Goal: Task Accomplishment & Management: Complete application form

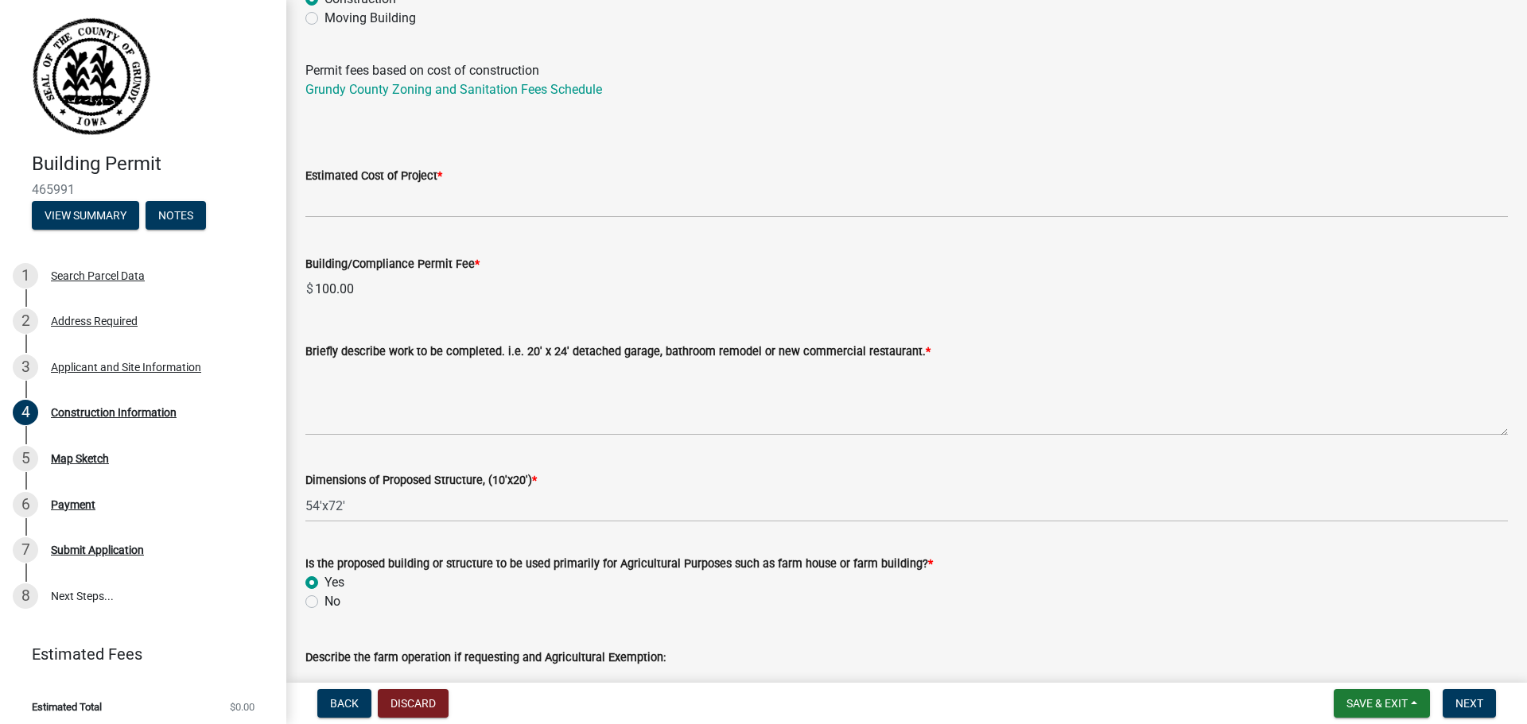
scroll to position [45, 0]
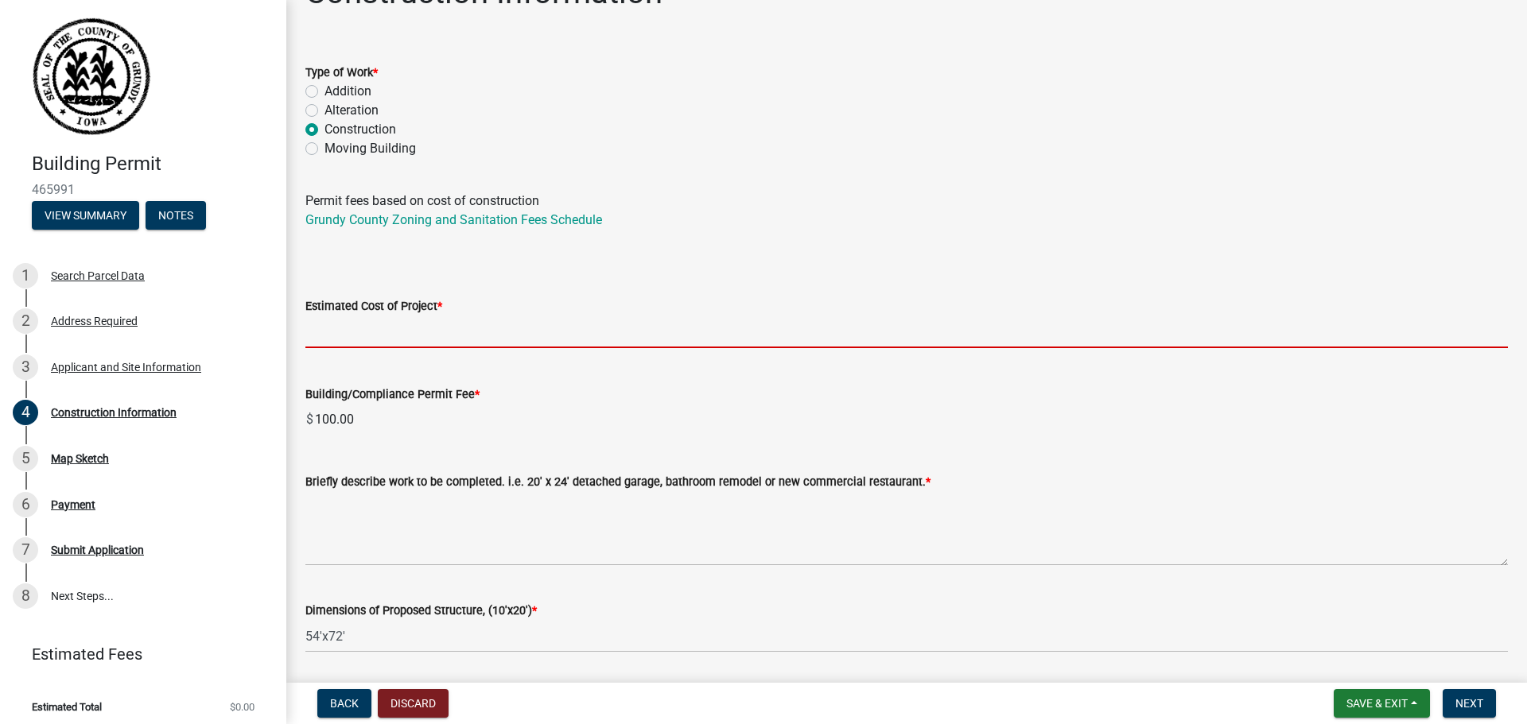
click at [417, 344] on input "text" at bounding box center [906, 332] width 1202 height 33
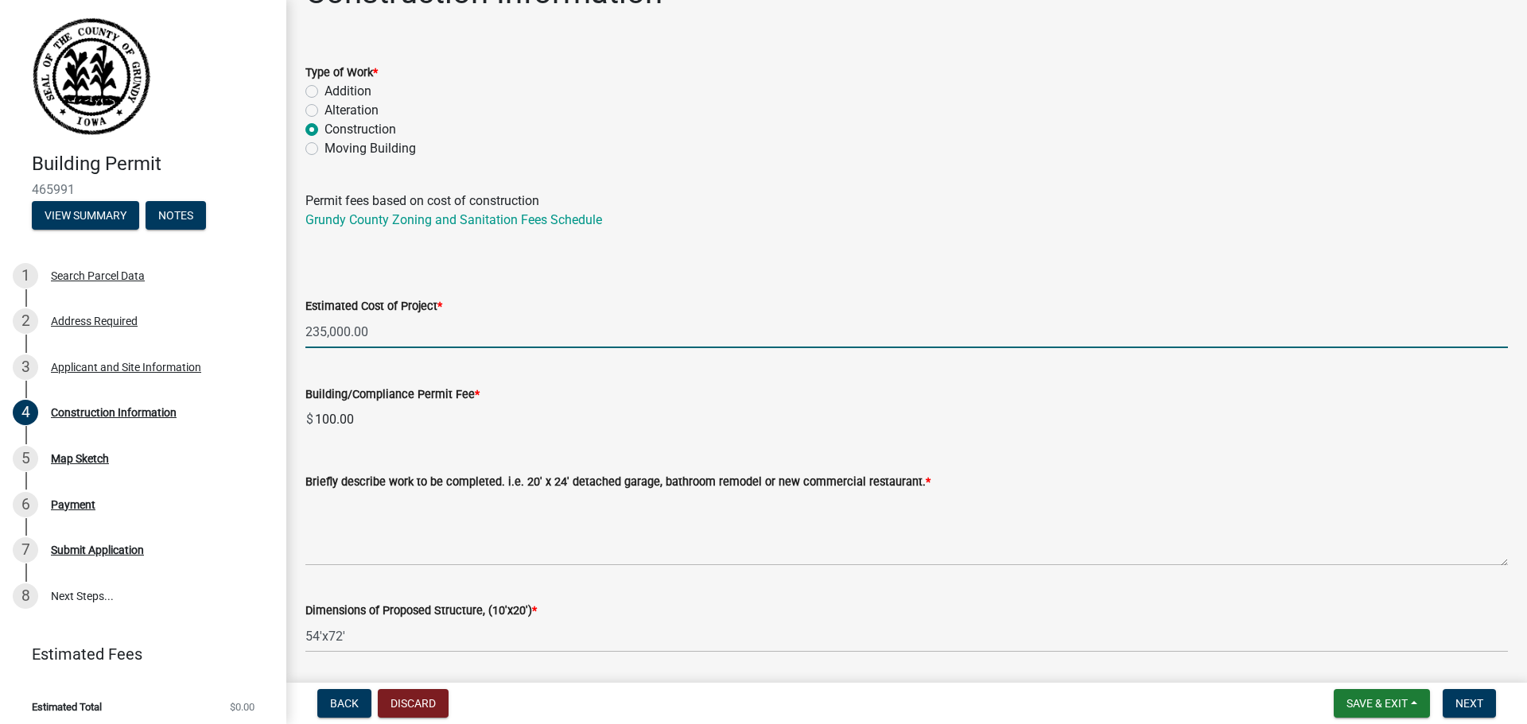
type input "235000"
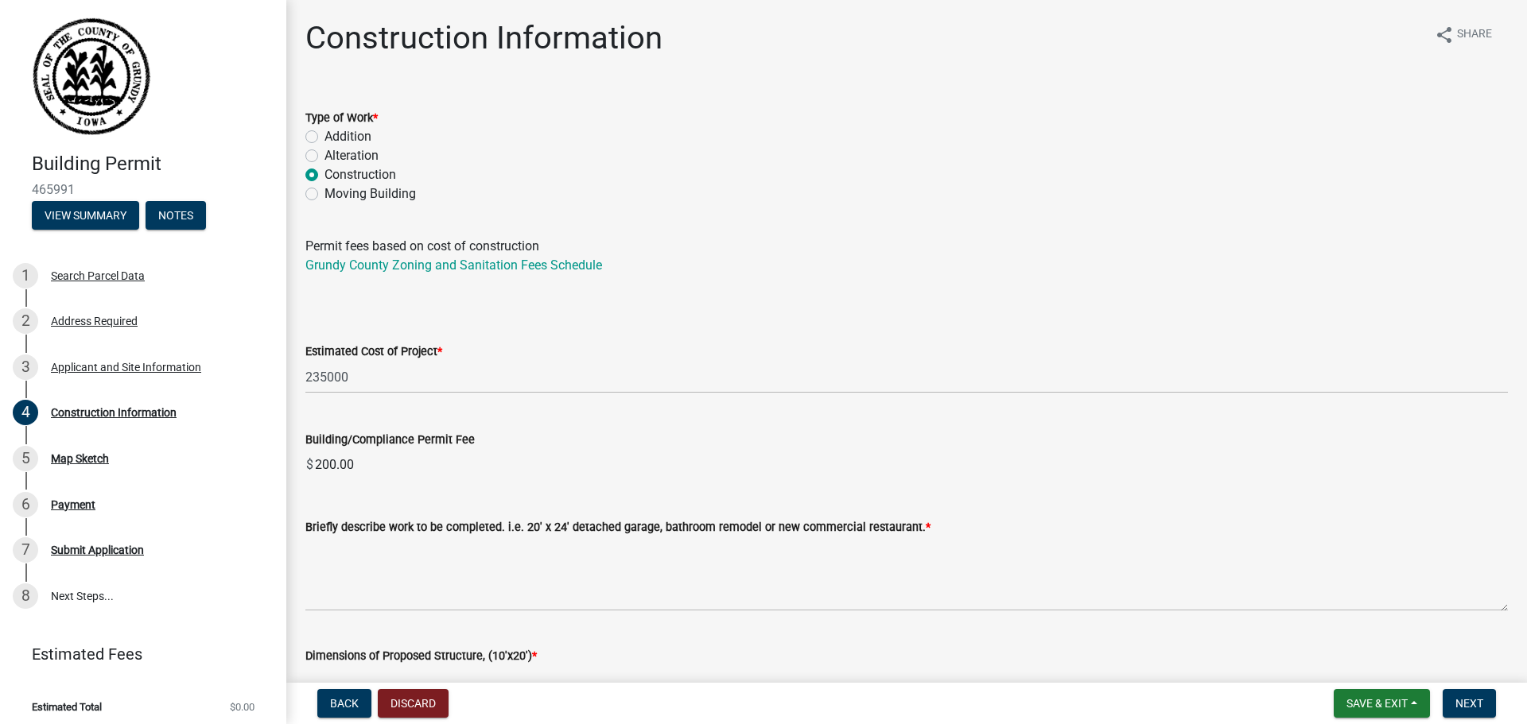
scroll to position [130, 0]
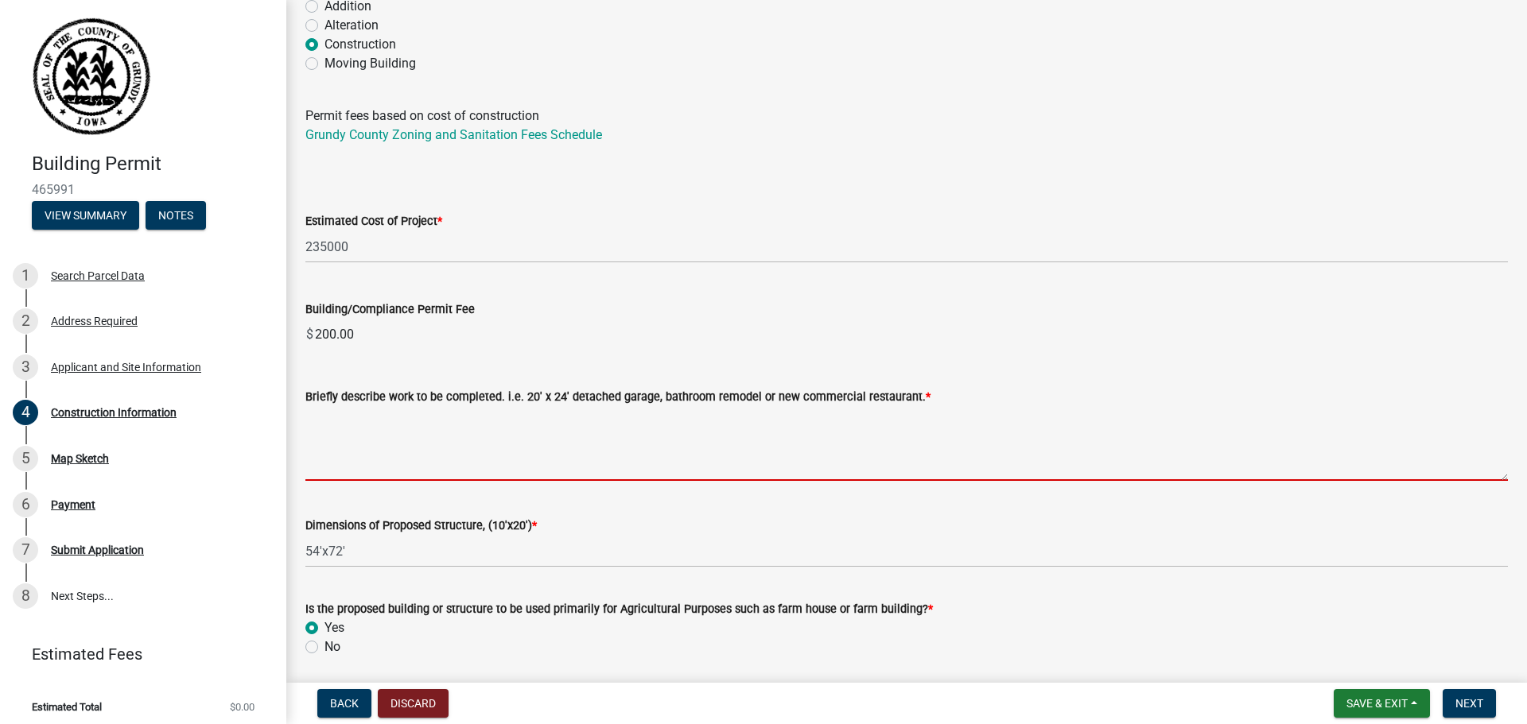
click at [336, 469] on textarea "Briefly describe work to be completed. i.e. 20' x 24' detached garage, bathroom…" at bounding box center [906, 443] width 1202 height 75
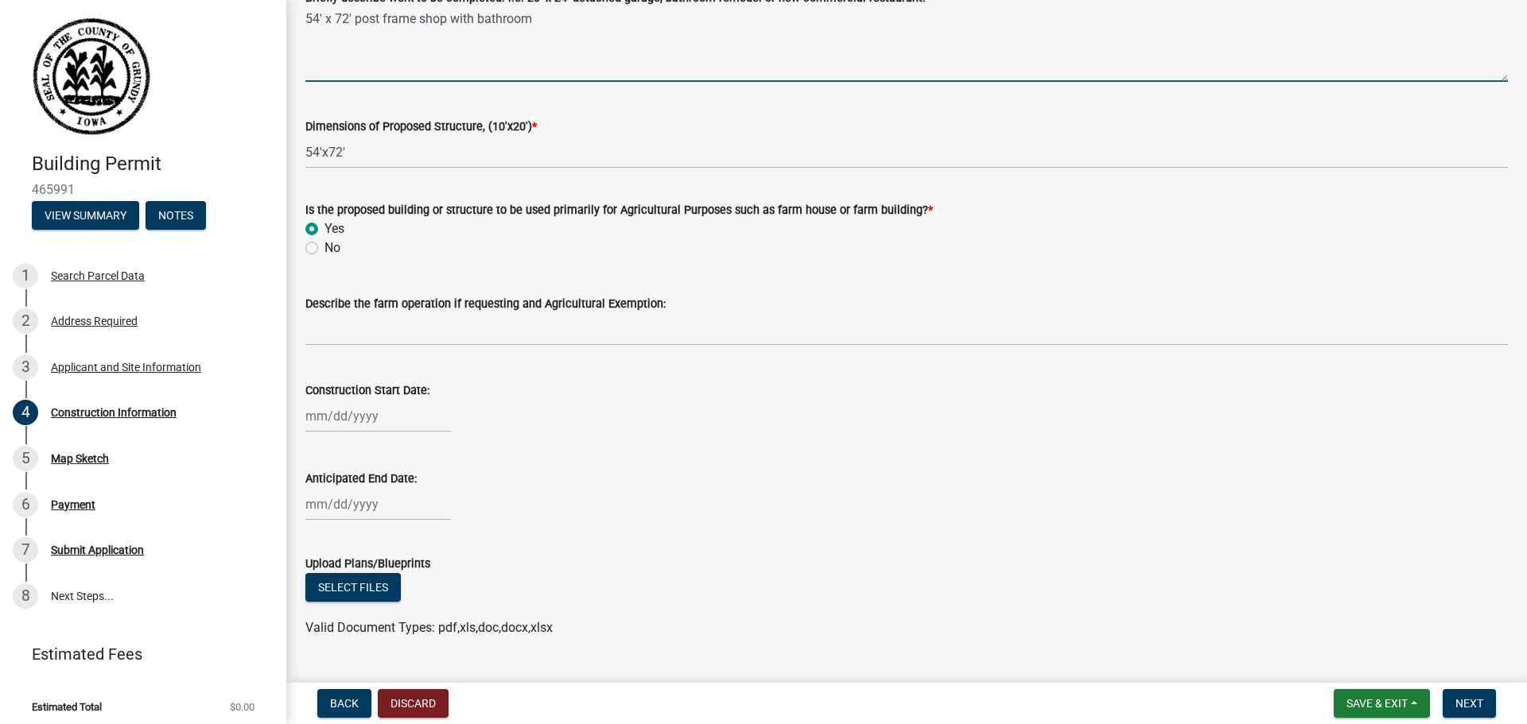
scroll to position [533, 0]
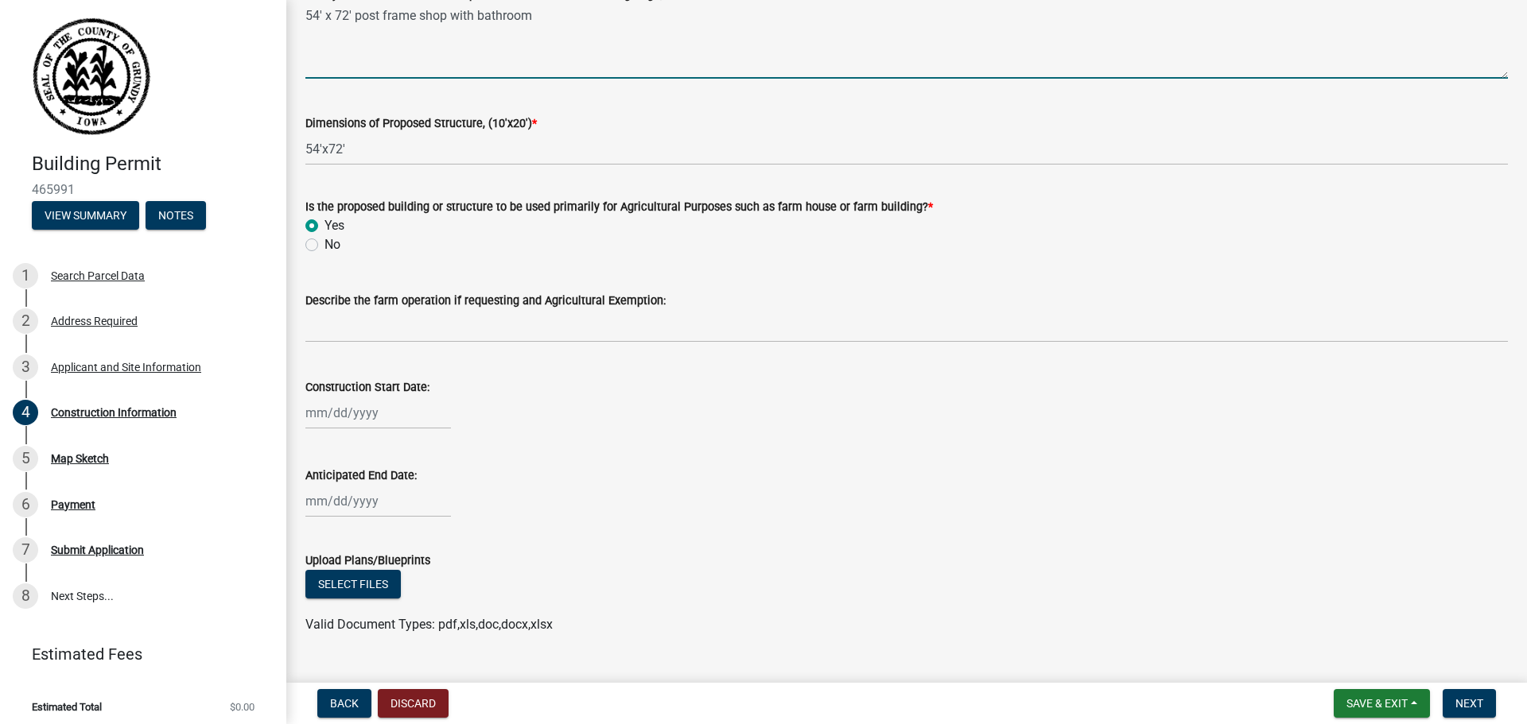
type textarea "54' x 72' post frame shop with bathroom"
click at [307, 416] on div at bounding box center [377, 413] width 145 height 33
select select "8"
select select "2025"
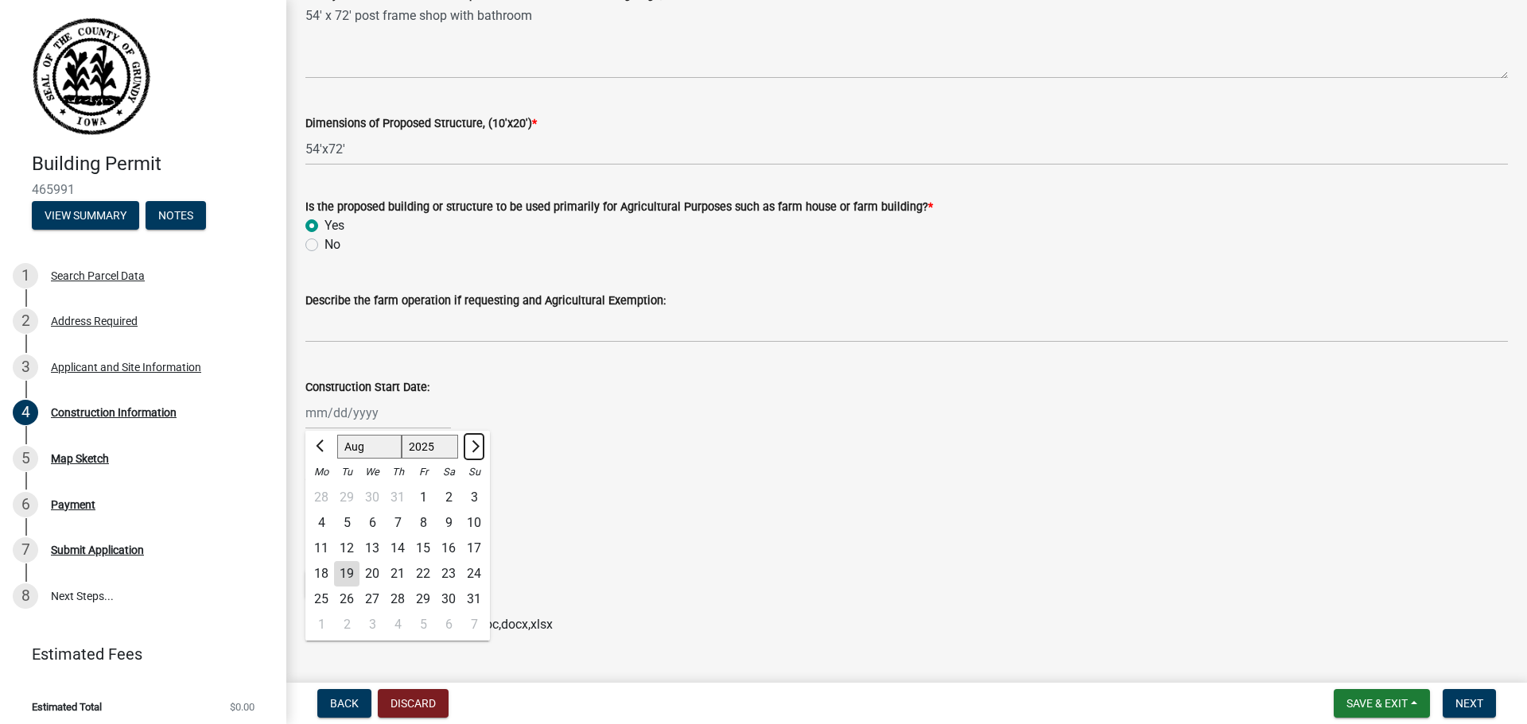
click at [472, 447] on span "Next month" at bounding box center [474, 446] width 12 height 12
select select "9"
click at [328, 497] on div "1" at bounding box center [320, 497] width 25 height 25
type input "[DATE]"
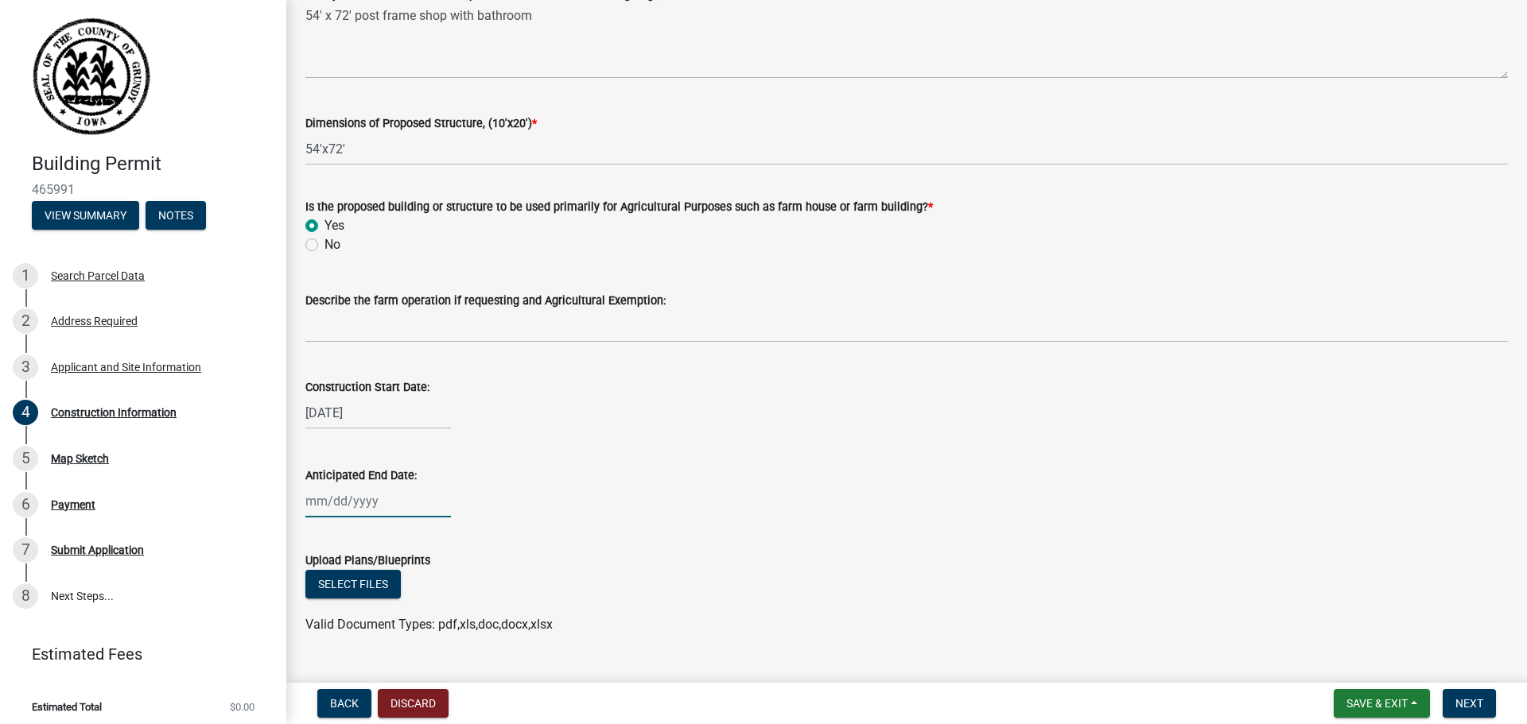
click at [390, 500] on div at bounding box center [377, 501] width 145 height 33
select select "8"
select select "2025"
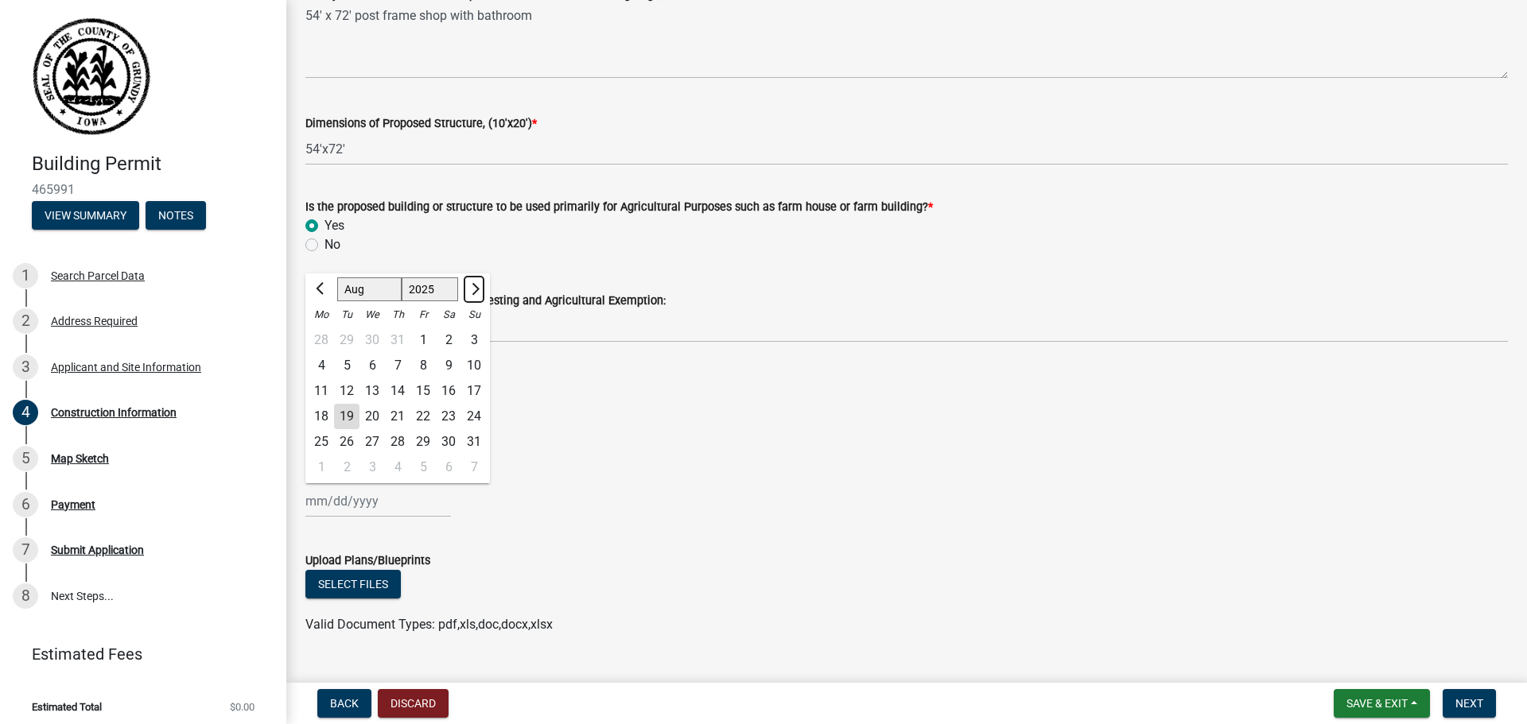
click at [476, 297] on button "Next month" at bounding box center [473, 289] width 19 height 25
select select "10"
click at [376, 341] on div "1" at bounding box center [371, 340] width 25 height 25
type input "[DATE]"
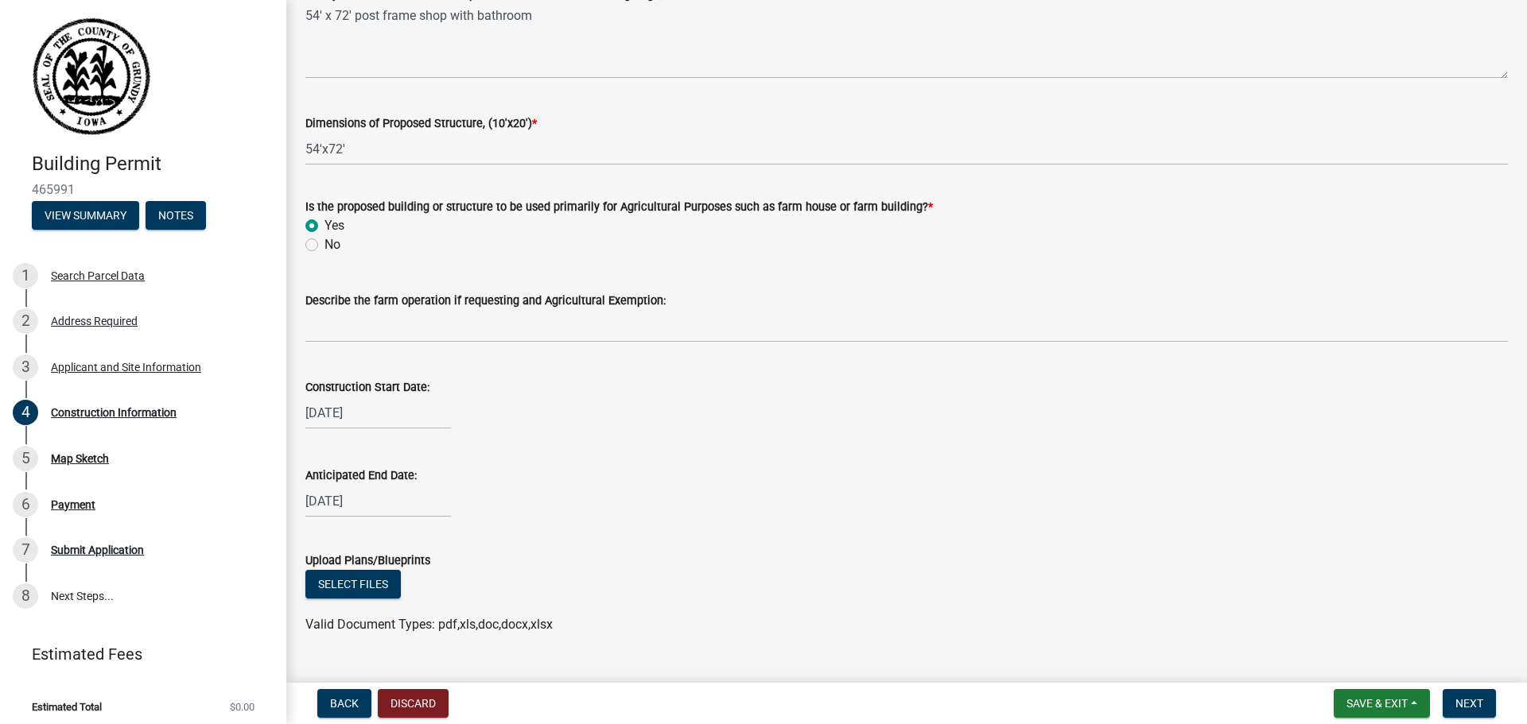
click at [324, 246] on label "No" at bounding box center [332, 244] width 16 height 19
click at [324, 246] on input "No" at bounding box center [329, 240] width 10 height 10
radio input "true"
click at [553, 265] on wm-data-entity-input "Is the proposed building or structure to be used primarily for Agricultural Pur…" at bounding box center [906, 223] width 1202 height 91
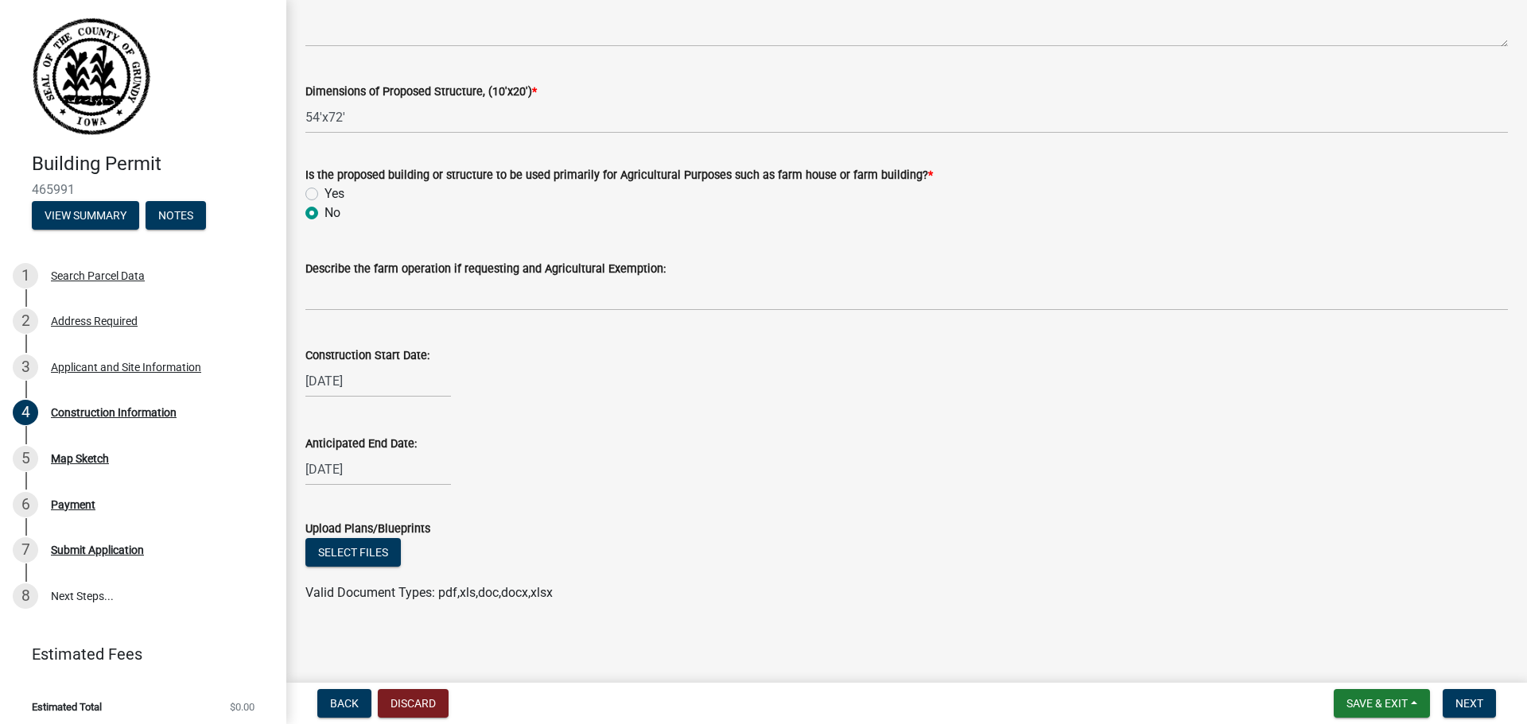
scroll to position [567, 0]
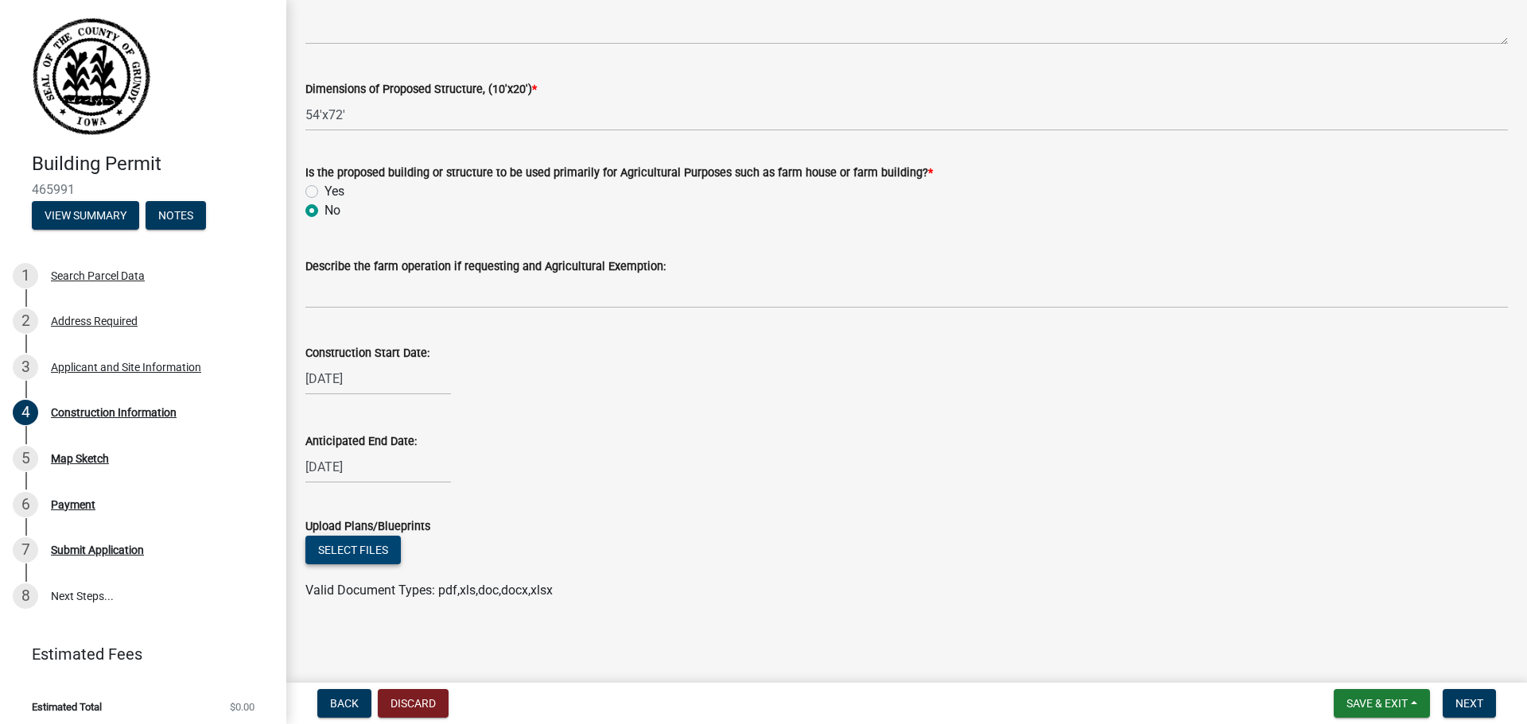
click at [368, 550] on button "Select files" at bounding box center [352, 550] width 95 height 29
click at [367, 558] on button "Select files" at bounding box center [352, 550] width 95 height 29
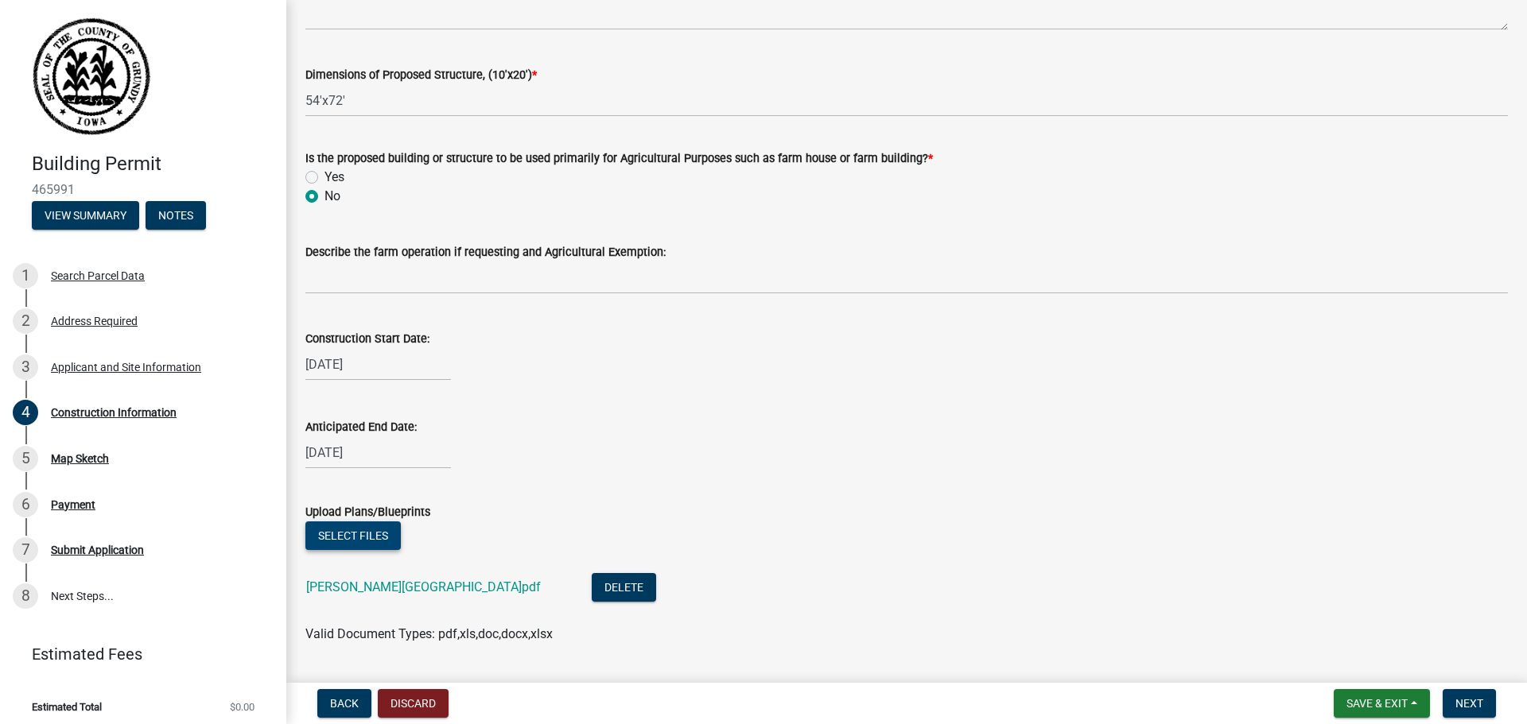
scroll to position [625, 0]
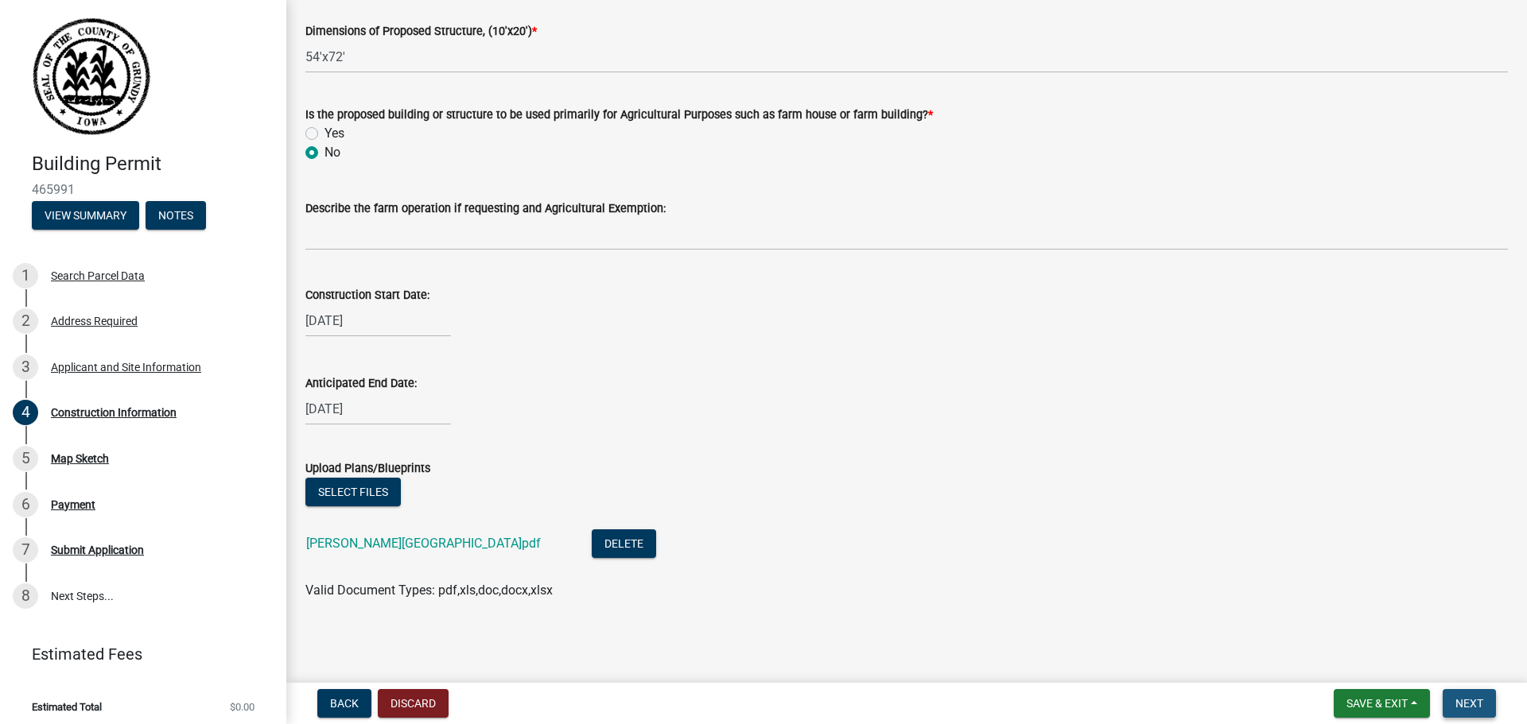
click at [1464, 710] on button "Next" at bounding box center [1468, 703] width 53 height 29
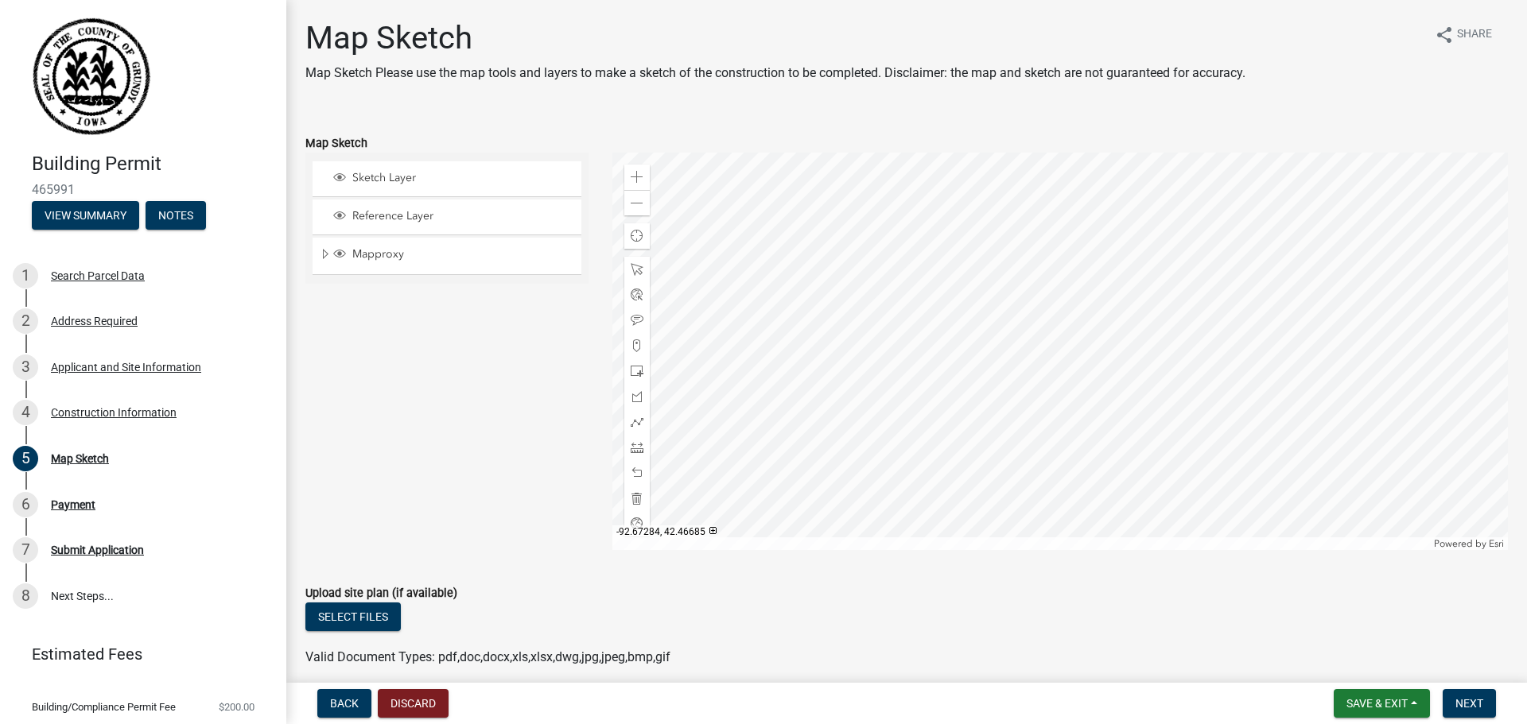
click at [378, 188] on div "Sketch Layer" at bounding box center [446, 178] width 269 height 35
click at [630, 178] on span at bounding box center [636, 177] width 13 height 13
click at [786, 378] on div at bounding box center [1060, 352] width 896 height 398
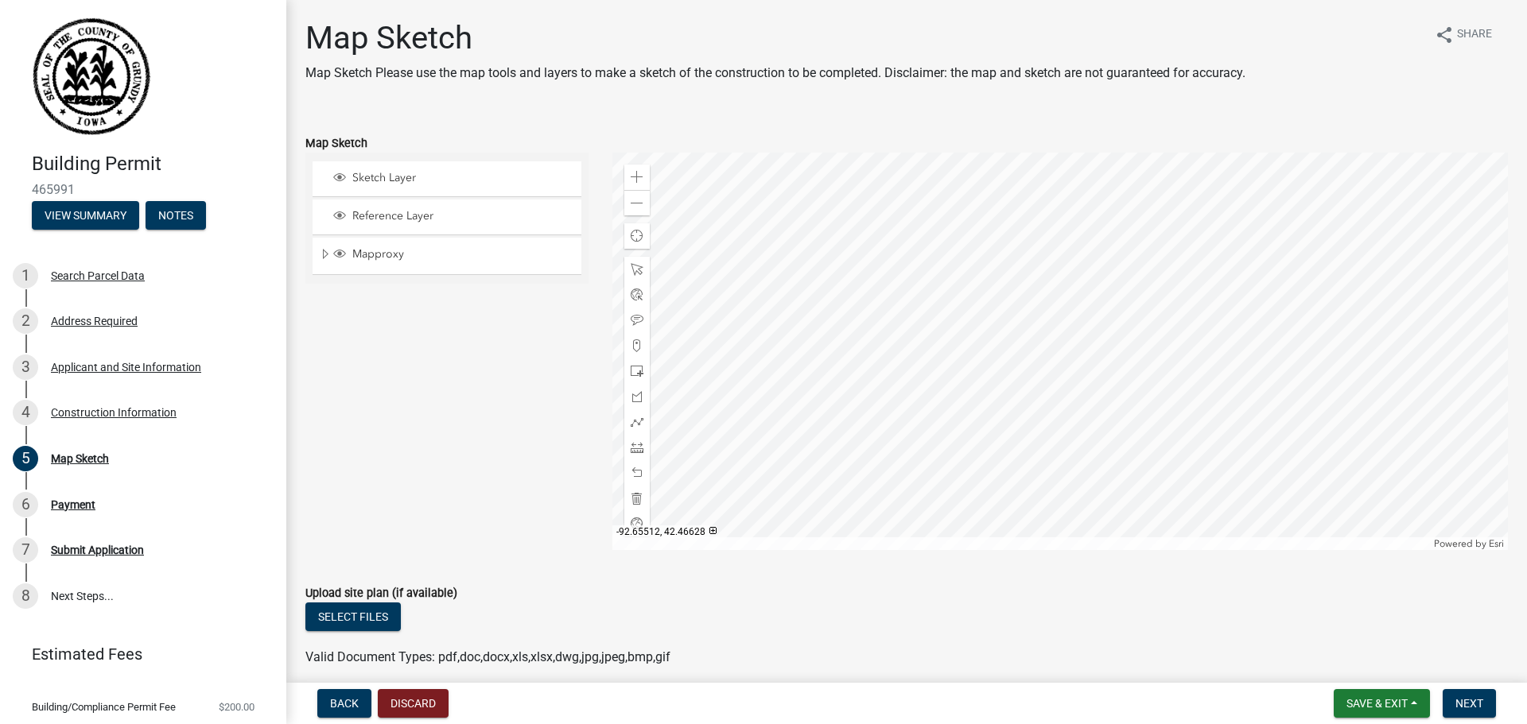
click at [800, 444] on div at bounding box center [1060, 352] width 896 height 398
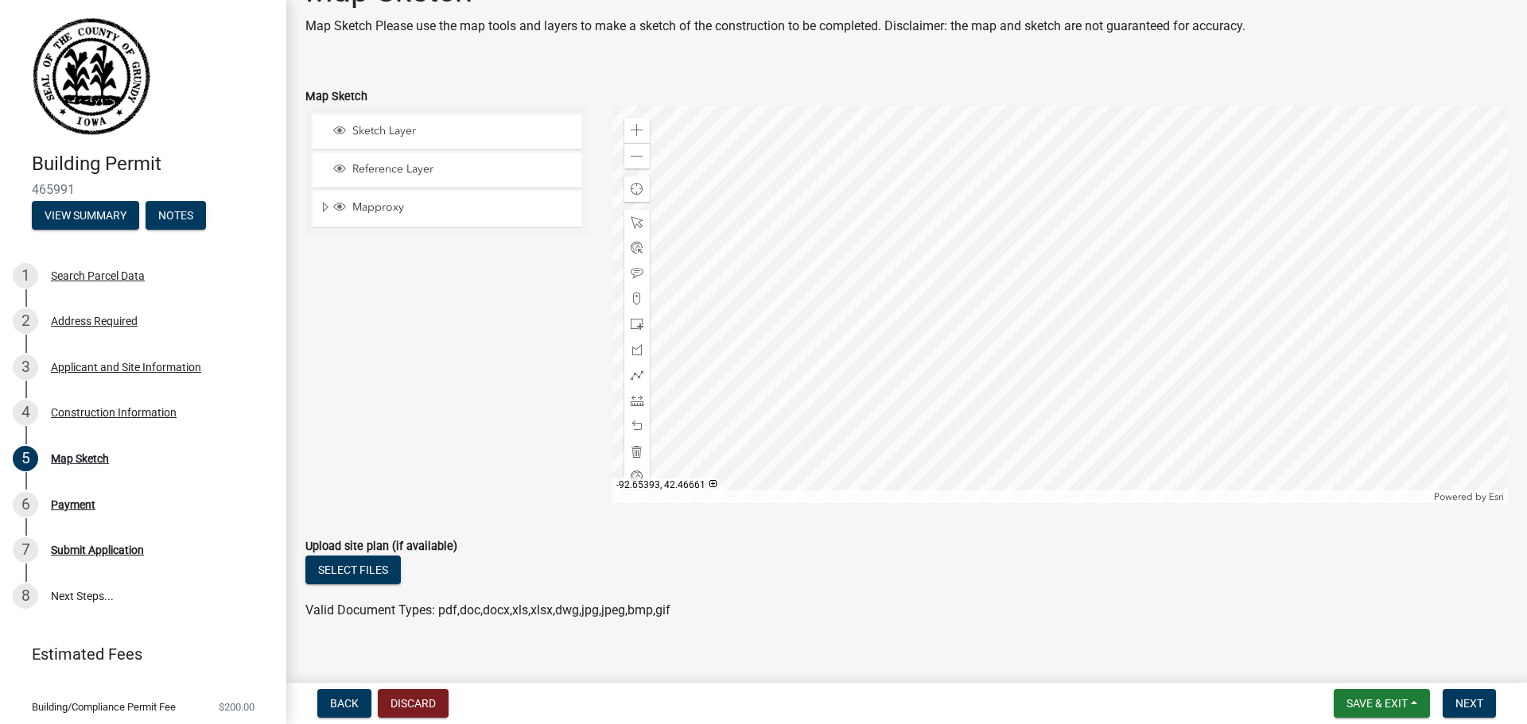
scroll to position [67, 0]
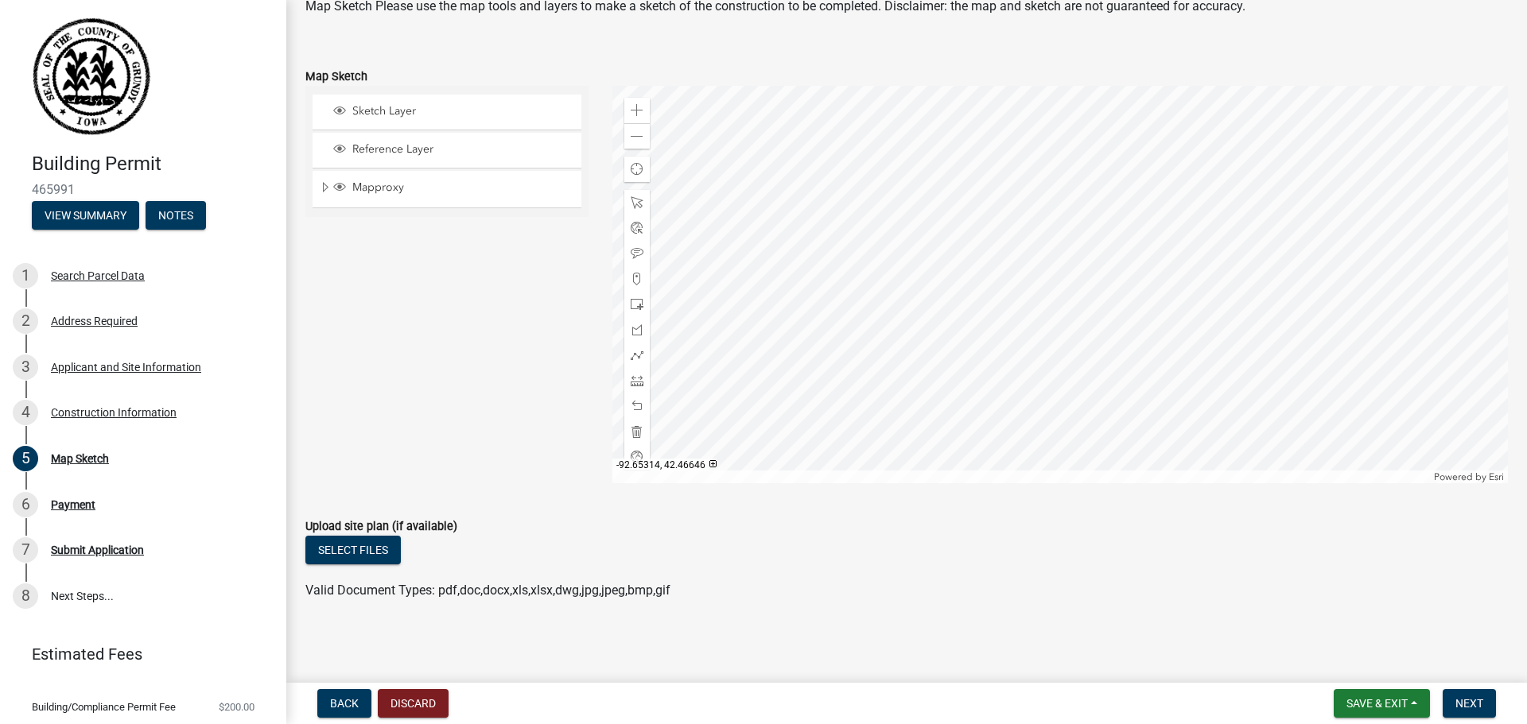
click at [1097, 362] on div at bounding box center [1060, 285] width 896 height 398
click at [634, 135] on span at bounding box center [636, 136] width 13 height 13
click at [1026, 405] on div at bounding box center [1060, 285] width 896 height 398
click at [1014, 399] on div at bounding box center [1060, 285] width 896 height 398
click at [1008, 311] on div at bounding box center [1060, 285] width 896 height 398
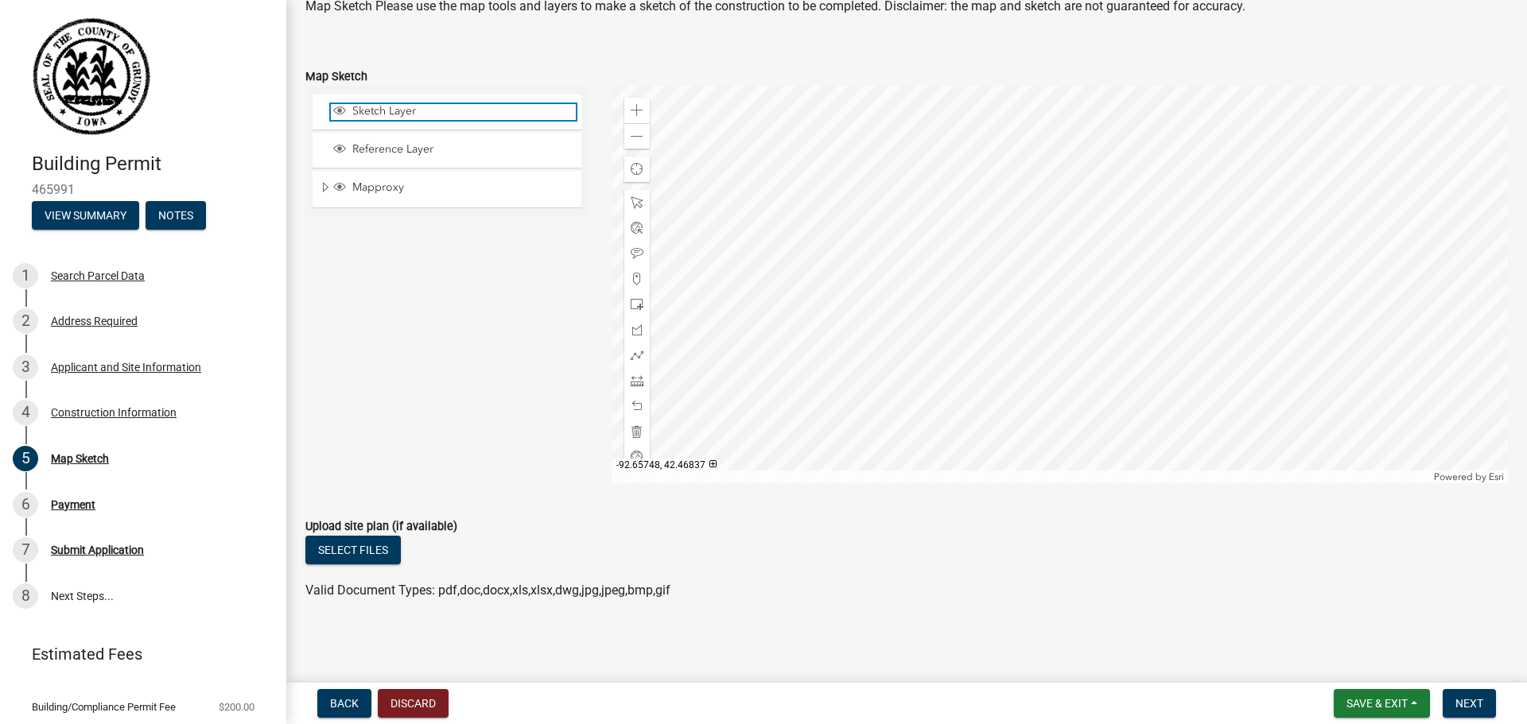
click at [394, 115] on span "Sketch Layer" at bounding box center [461, 111] width 227 height 14
click at [638, 306] on span at bounding box center [636, 304] width 13 height 13
click at [990, 339] on div at bounding box center [1060, 285] width 896 height 398
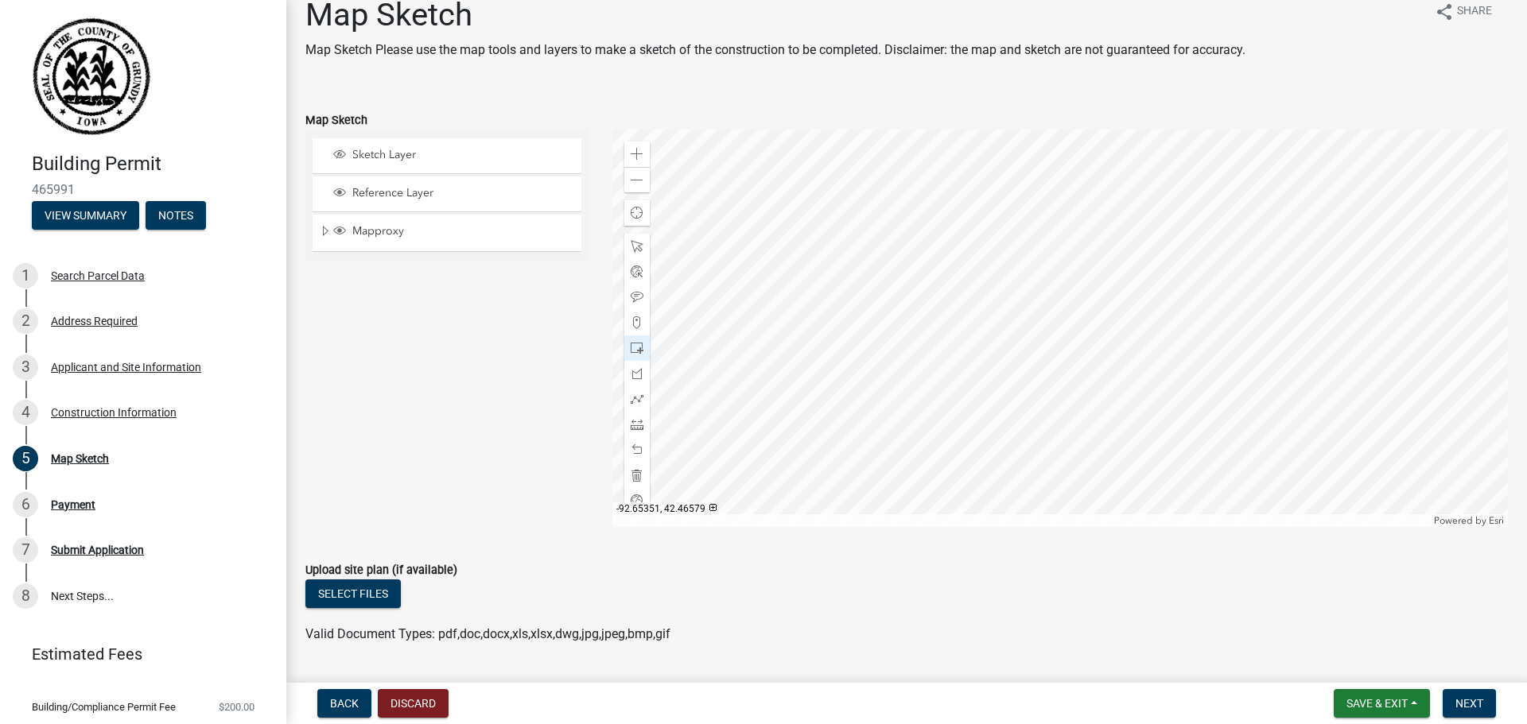
scroll to position [0, 0]
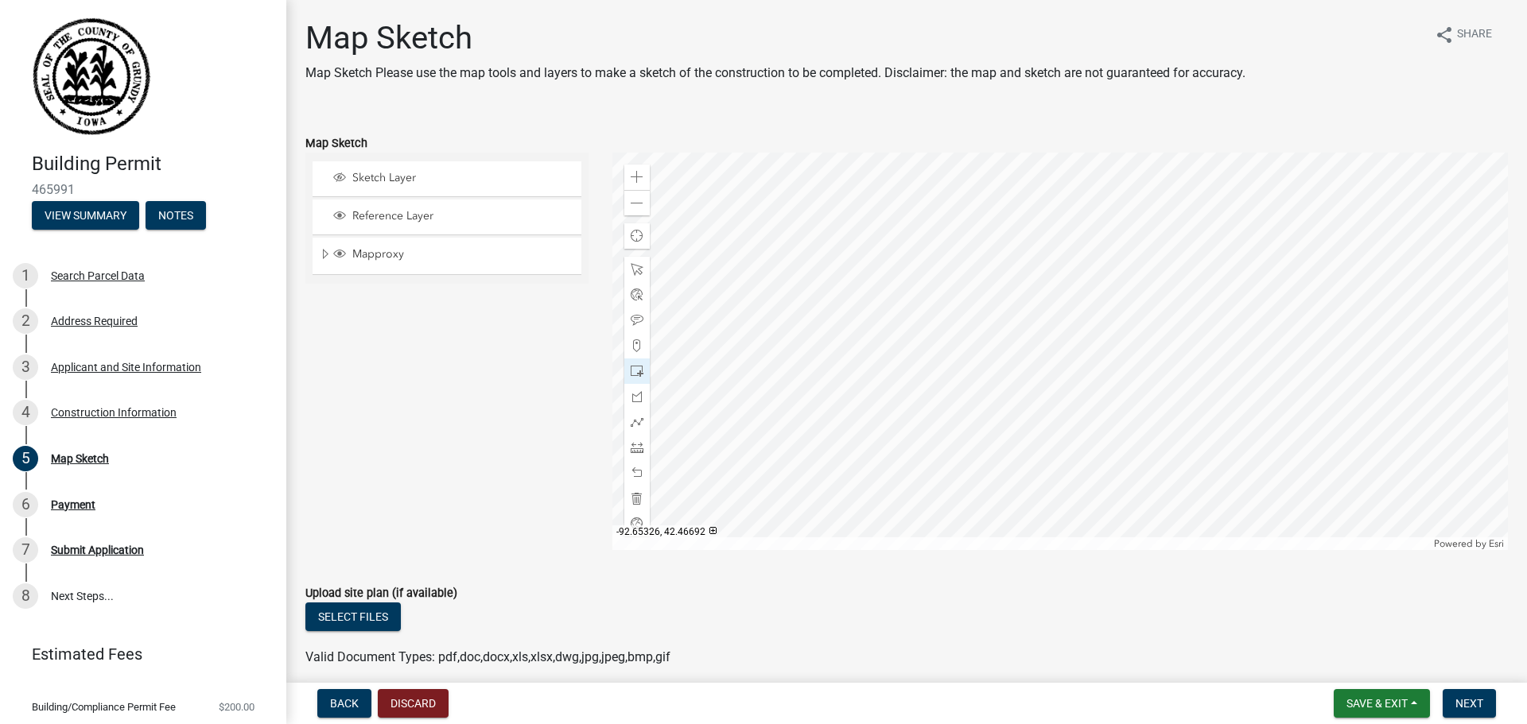
click at [967, 408] on div at bounding box center [1060, 352] width 896 height 398
click at [367, 179] on span "Sketch Layer" at bounding box center [461, 178] width 227 height 14
click at [954, 400] on div at bounding box center [1060, 352] width 896 height 398
click at [641, 508] on div at bounding box center [636, 498] width 25 height 25
click at [634, 371] on span at bounding box center [636, 371] width 13 height 13
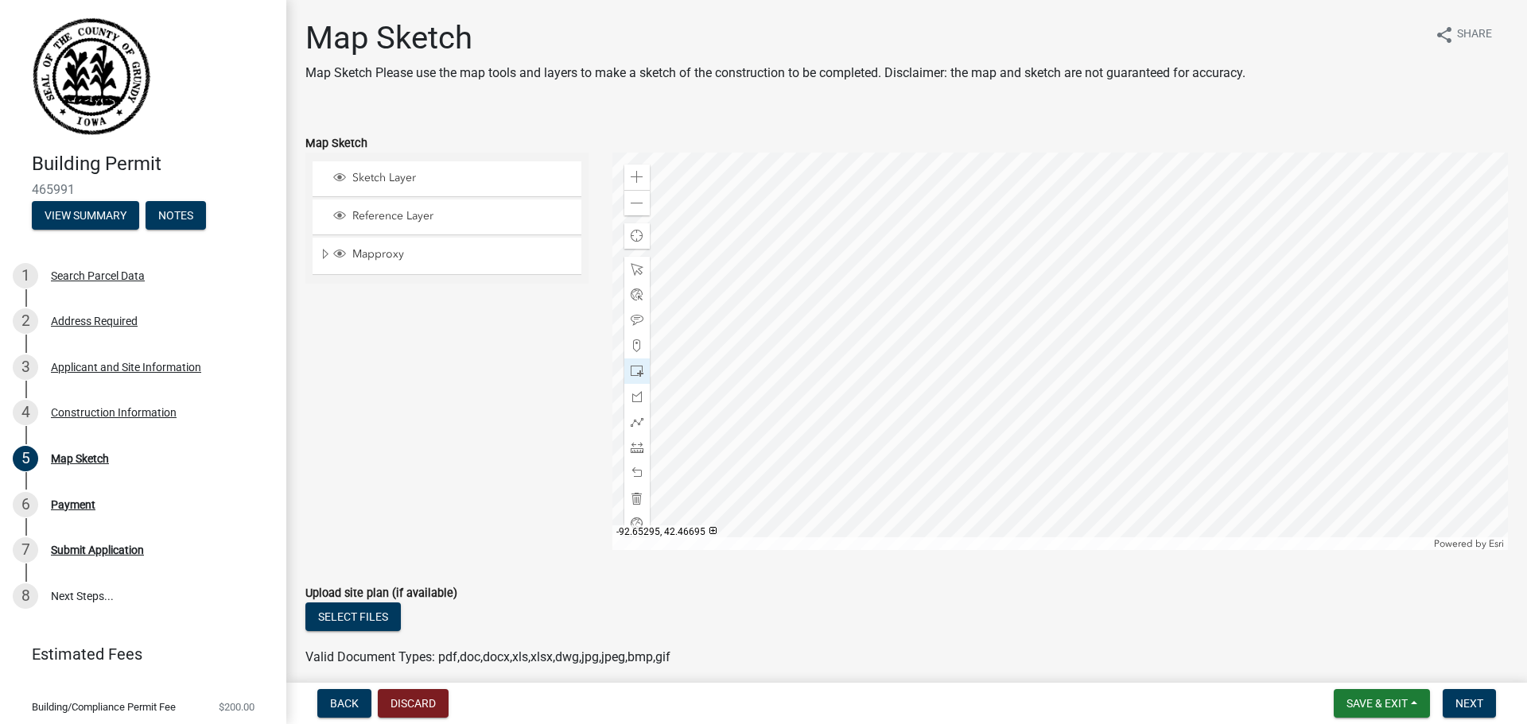
click at [994, 405] on div at bounding box center [1060, 352] width 896 height 398
click at [637, 454] on div at bounding box center [636, 447] width 25 height 25
click at [971, 388] on div at bounding box center [1060, 352] width 896 height 398
click at [995, 389] on div at bounding box center [1060, 352] width 896 height 398
click at [995, 405] on div at bounding box center [1060, 352] width 896 height 398
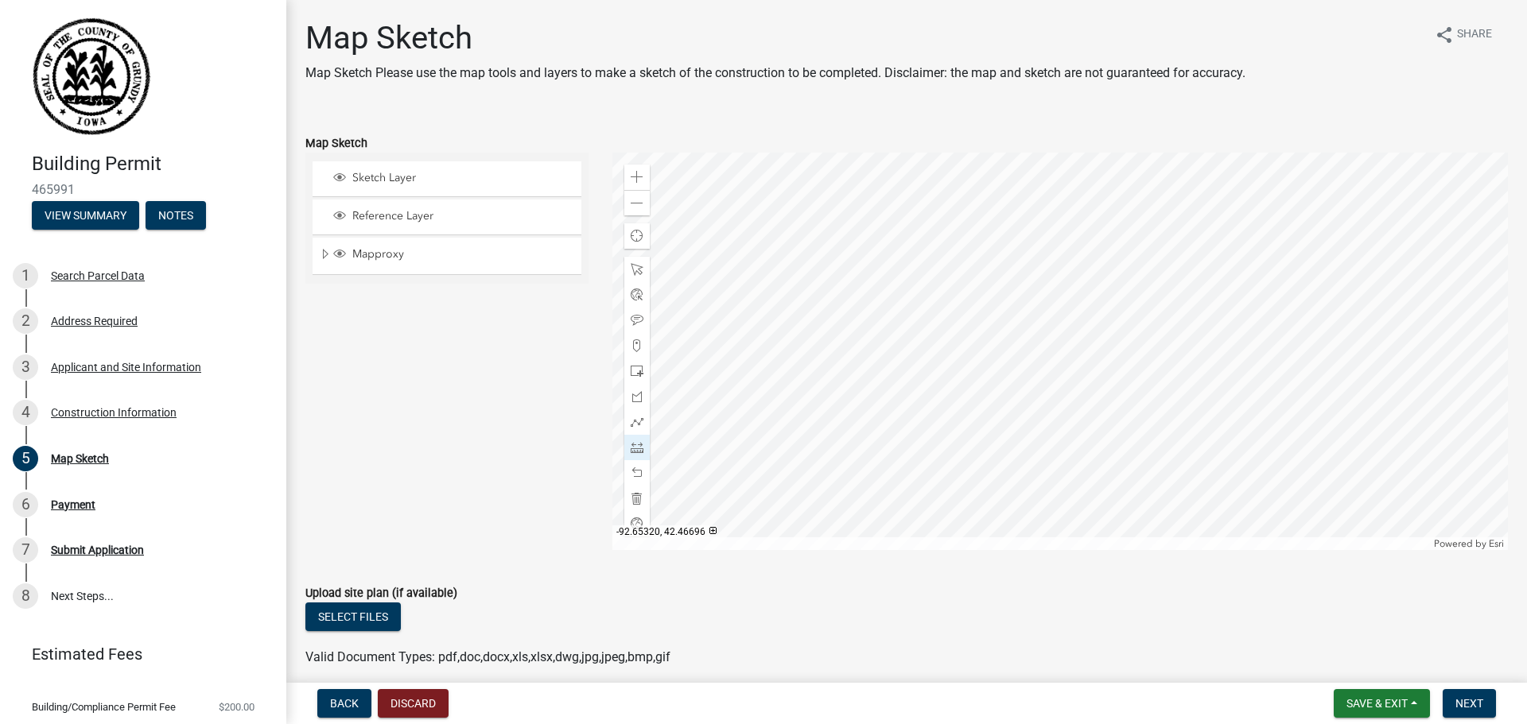
click at [972, 403] on div at bounding box center [1060, 352] width 896 height 398
click at [969, 385] on div at bounding box center [1060, 352] width 896 height 398
click at [634, 379] on div at bounding box center [636, 371] width 25 height 25
click at [324, 257] on span "Expand" at bounding box center [325, 254] width 13 height 15
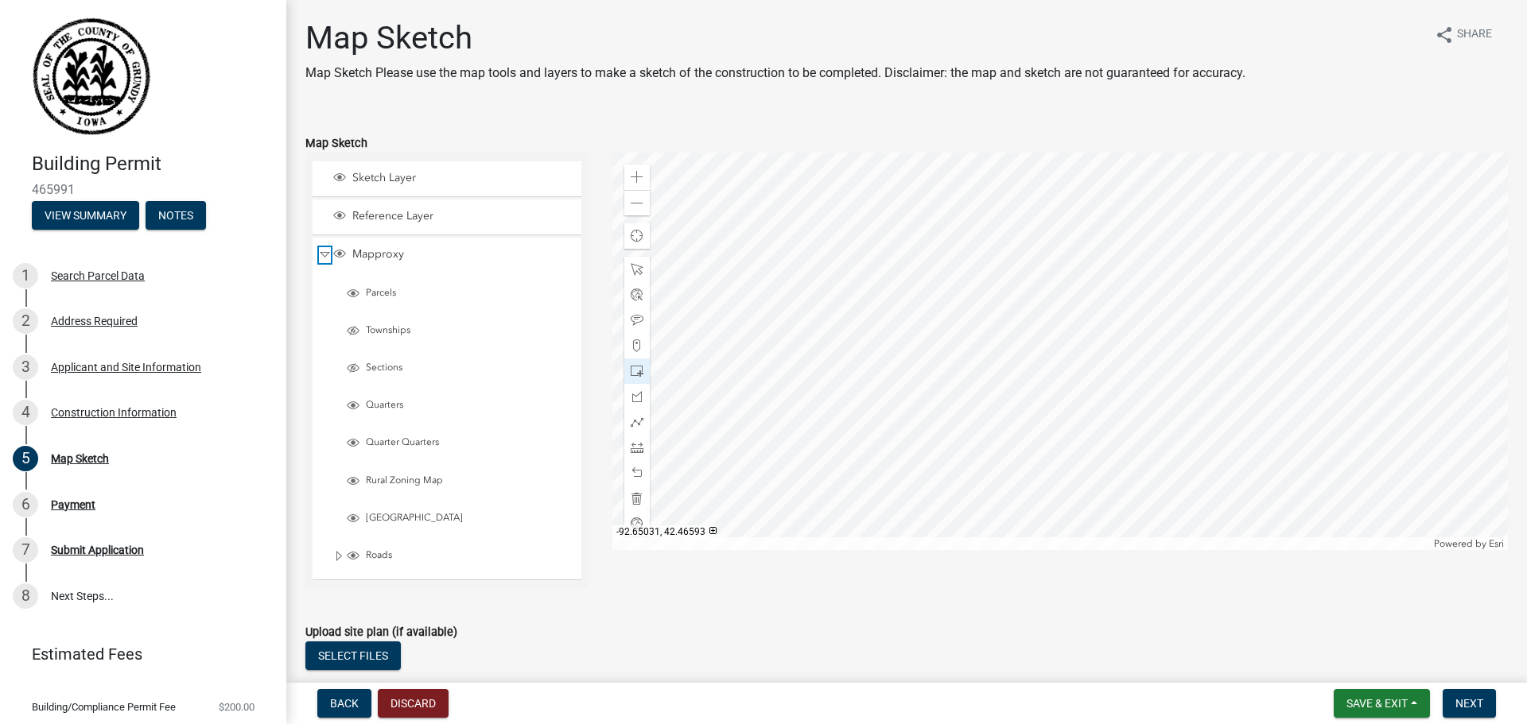
click at [322, 251] on span "Collapse" at bounding box center [325, 254] width 12 height 15
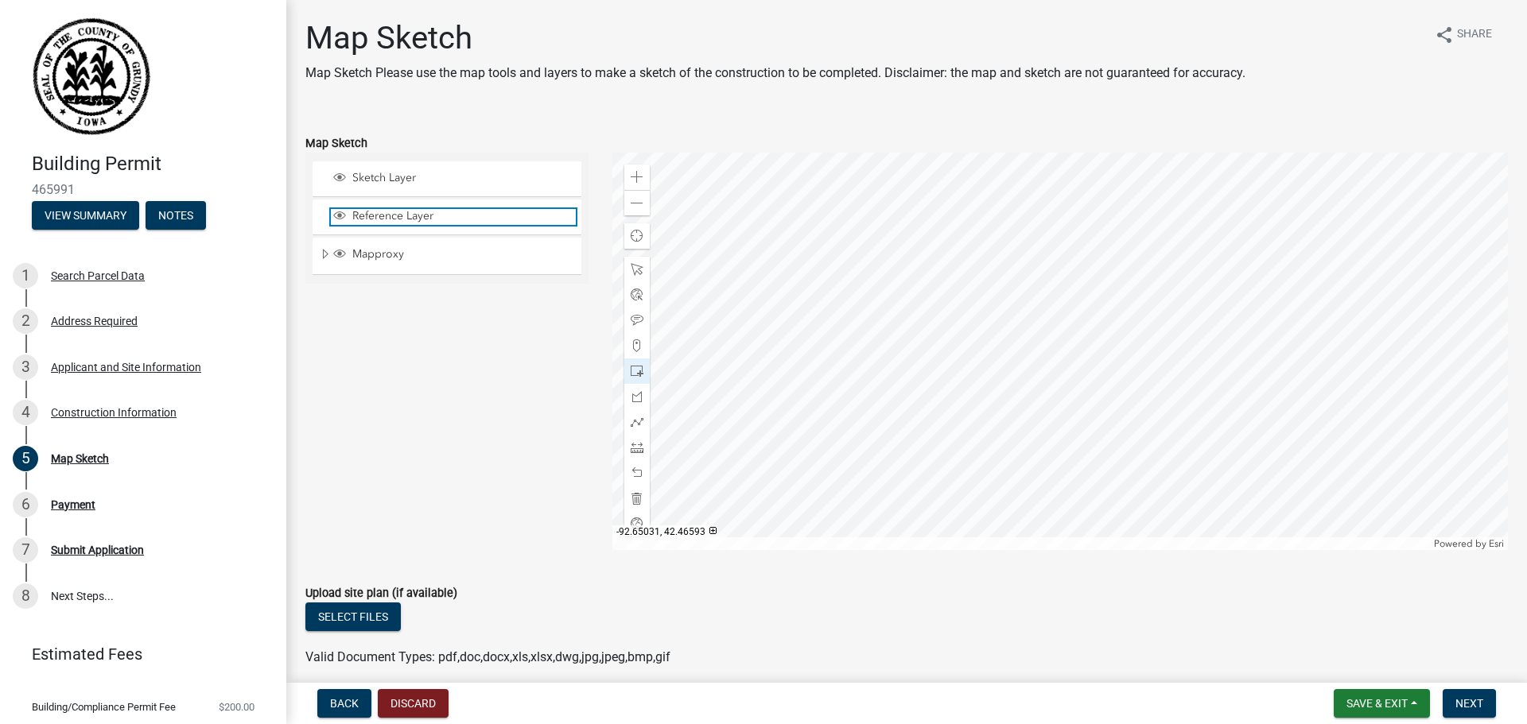
click at [332, 213] on span "Layer List" at bounding box center [339, 217] width 17 height 16
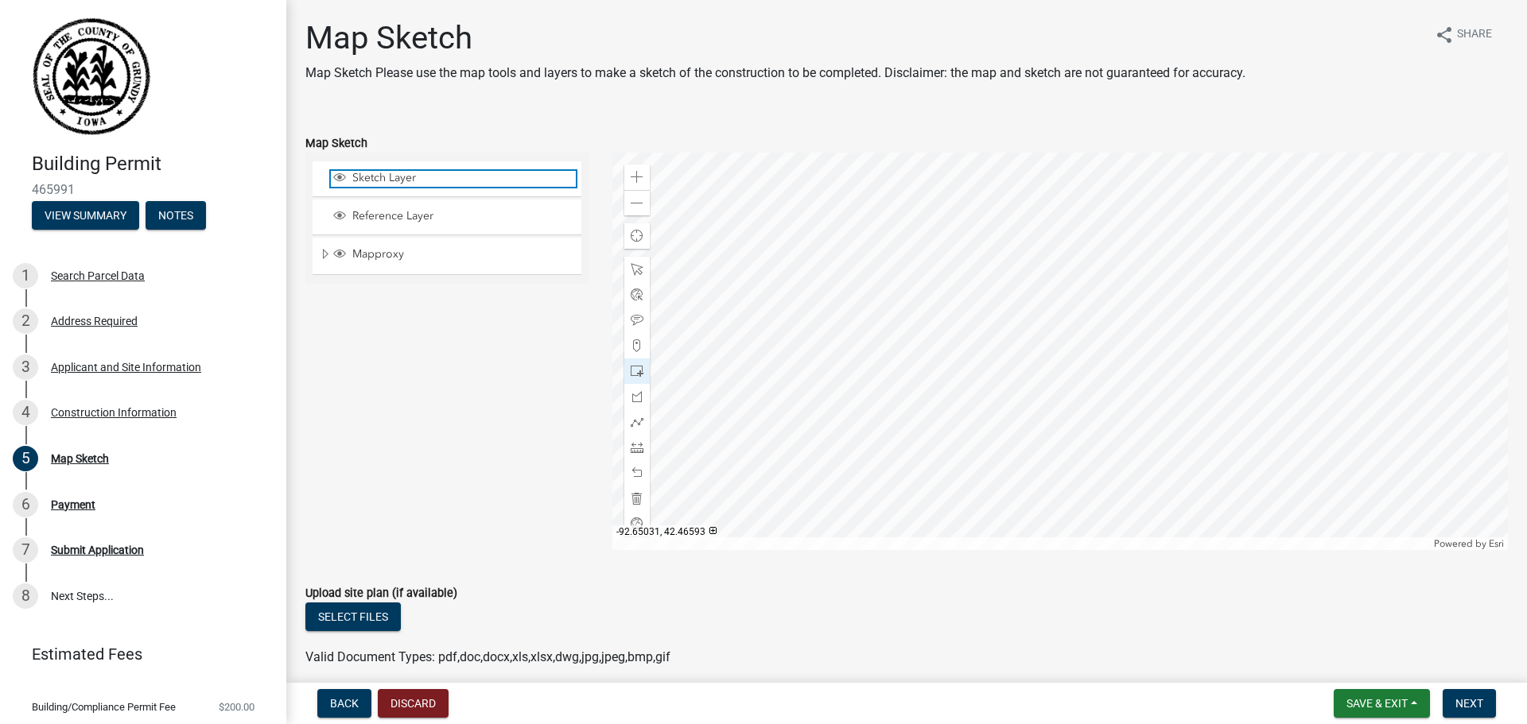
click at [341, 180] on span "Layer List" at bounding box center [339, 177] width 13 height 13
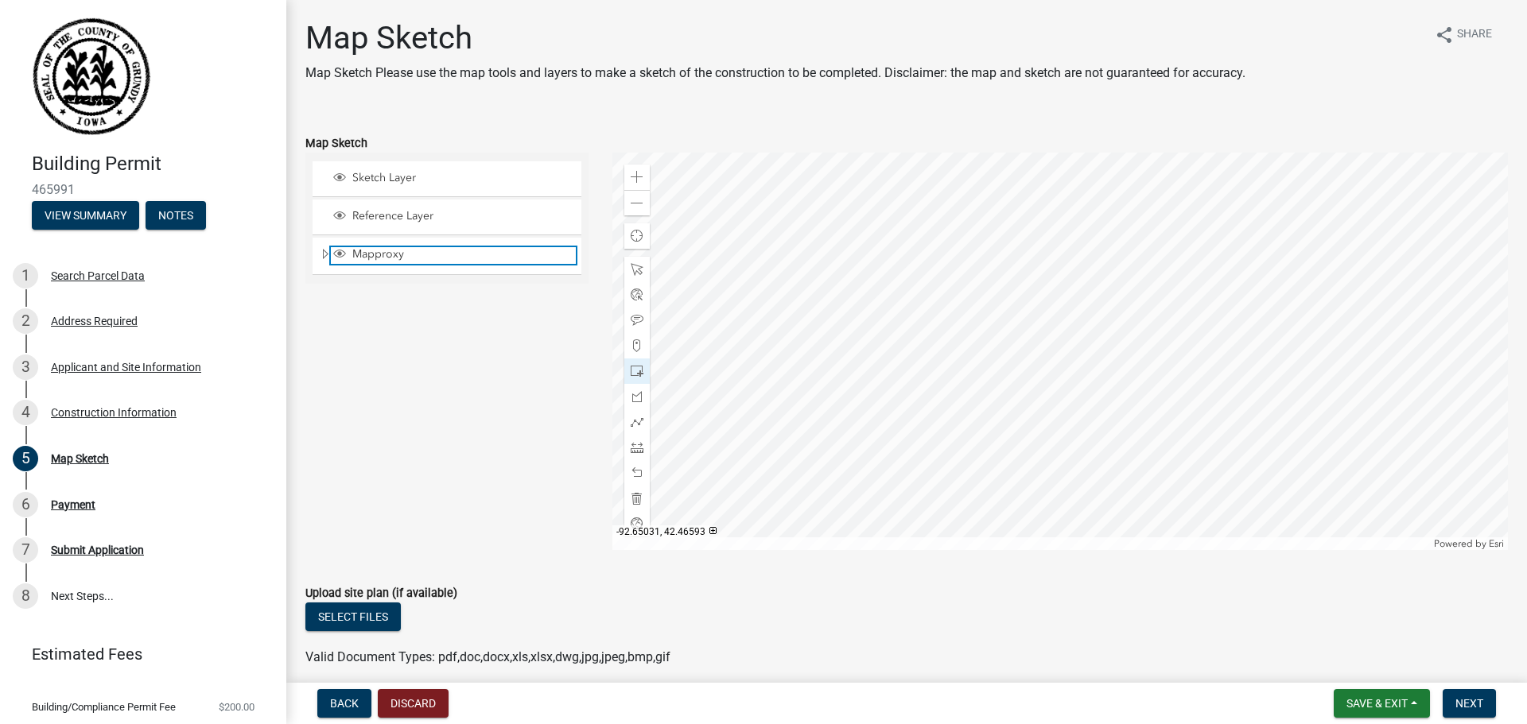
click at [337, 254] on span "Layer List" at bounding box center [339, 253] width 13 height 13
click at [323, 253] on span "Expand" at bounding box center [325, 254] width 13 height 15
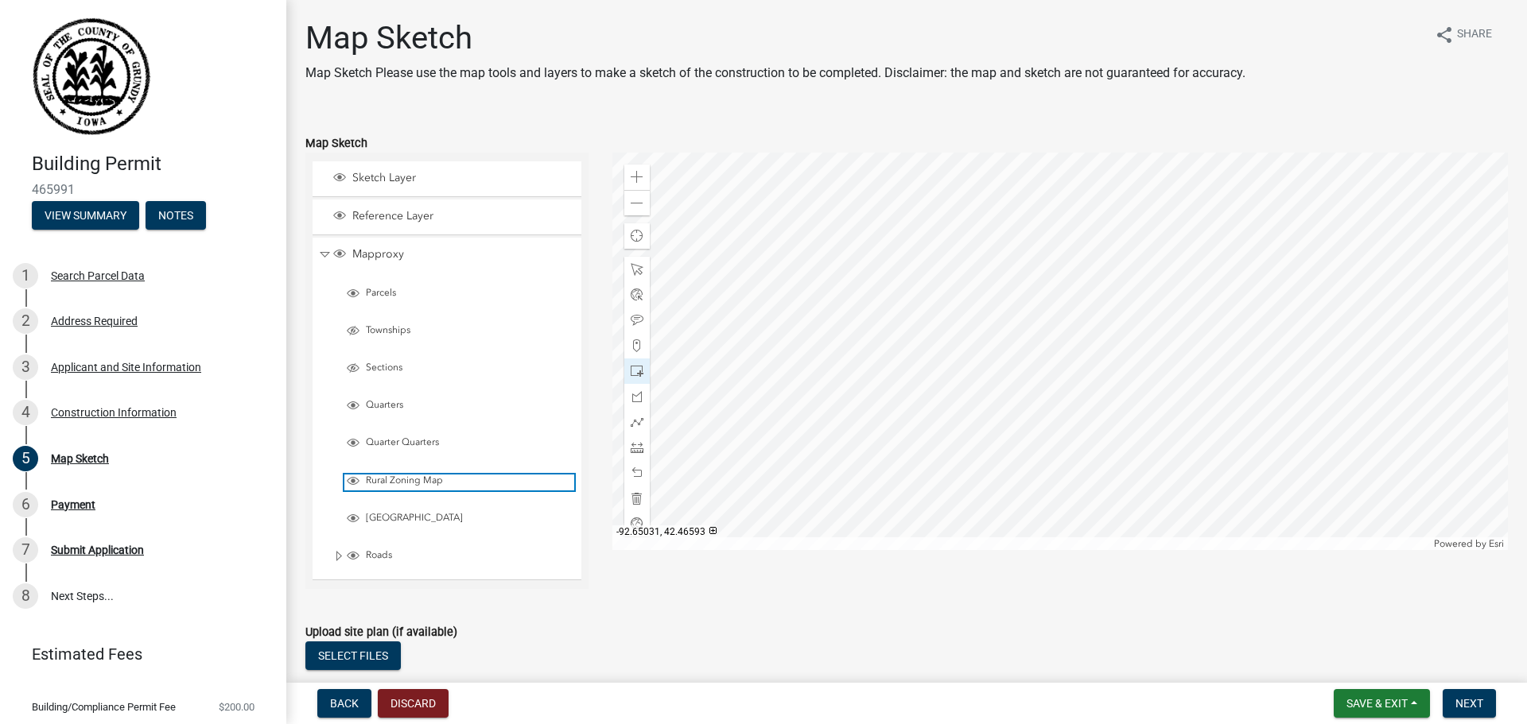
click at [399, 480] on span "Rural Zoning Map" at bounding box center [468, 481] width 212 height 13
click at [381, 477] on span "Rural Zoning Map" at bounding box center [468, 481] width 212 height 13
click at [321, 184] on div "Sketch Layer" at bounding box center [446, 178] width 269 height 35
click at [328, 253] on span "Collapse" at bounding box center [325, 254] width 12 height 15
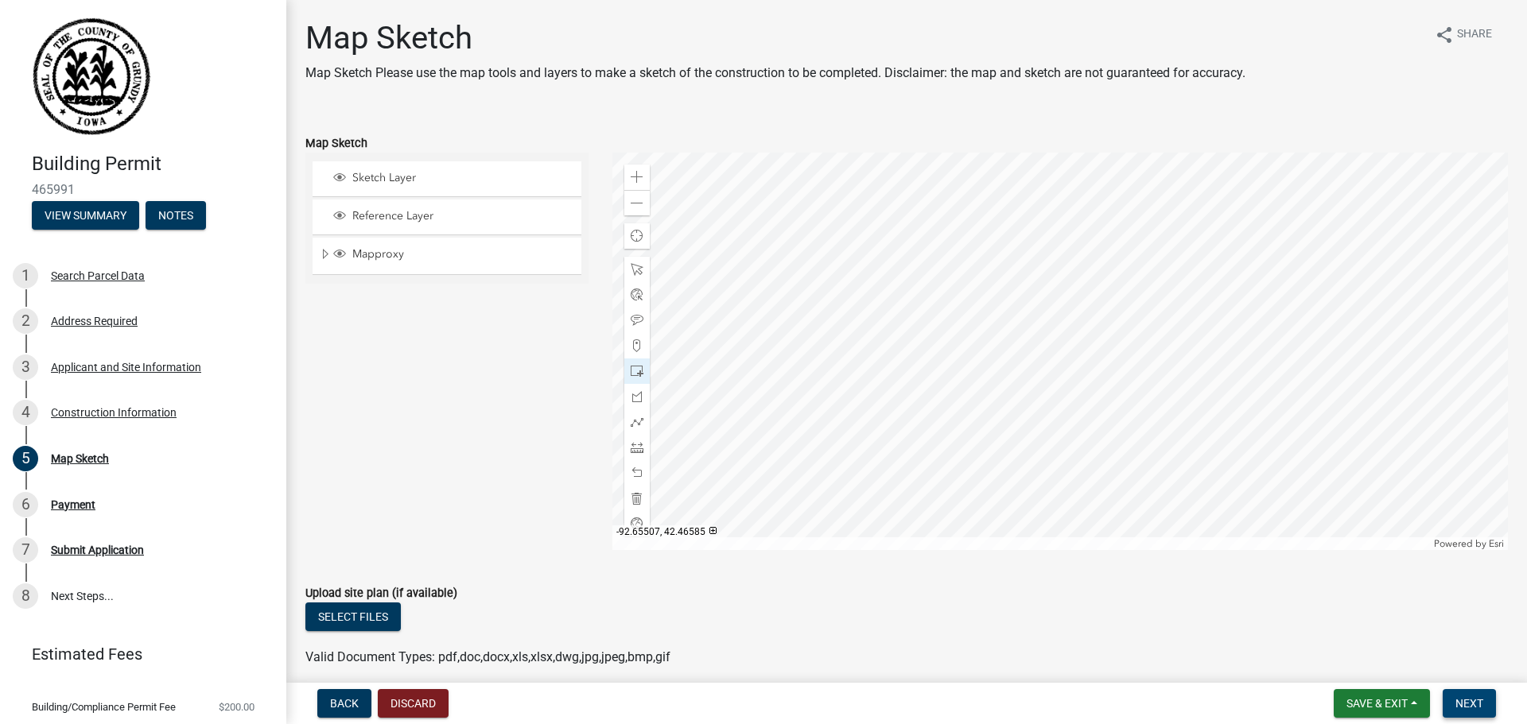
click at [1471, 707] on span "Next" at bounding box center [1469, 703] width 28 height 13
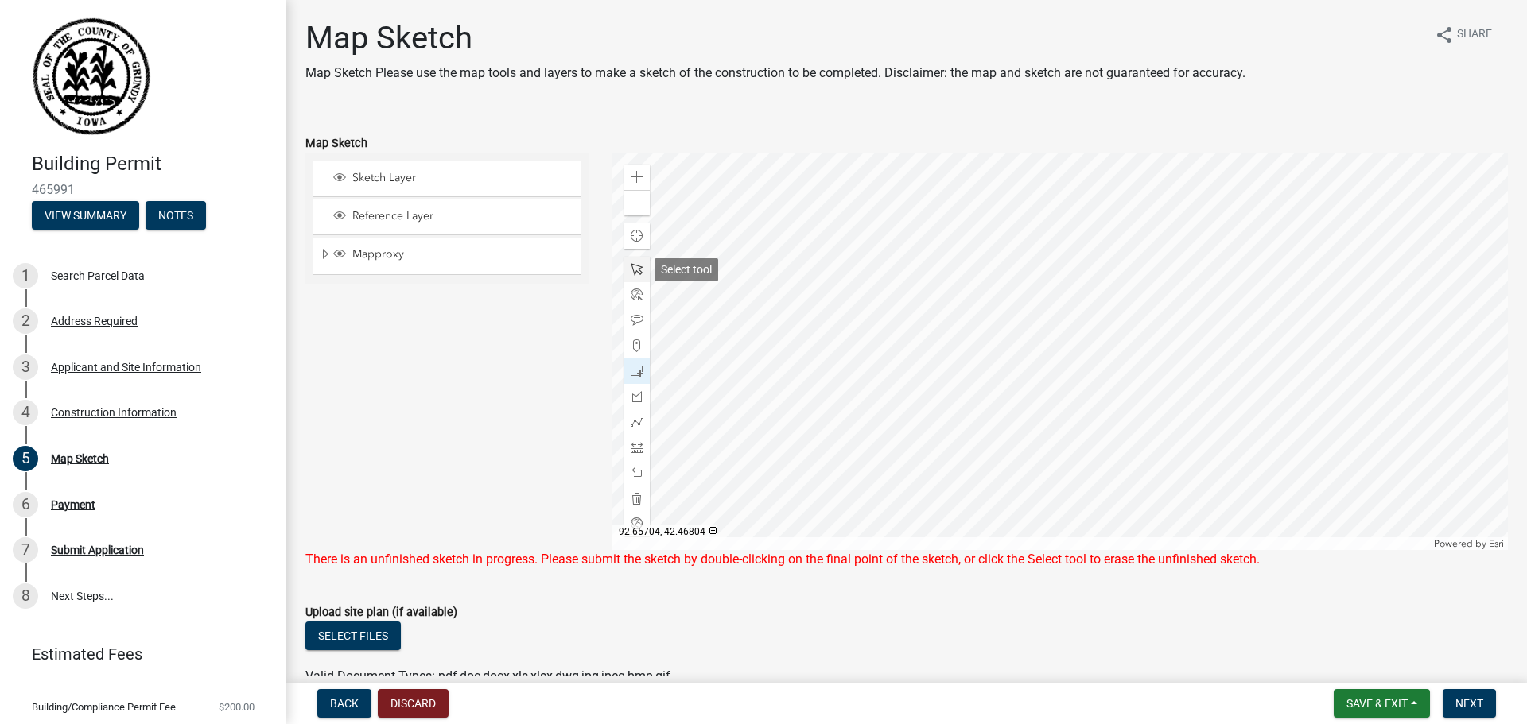
click at [642, 274] on span at bounding box center [636, 269] width 13 height 13
click at [982, 394] on div at bounding box center [1060, 352] width 896 height 398
click at [641, 441] on span at bounding box center [636, 447] width 13 height 13
click at [962, 383] on div at bounding box center [1060, 352] width 896 height 398
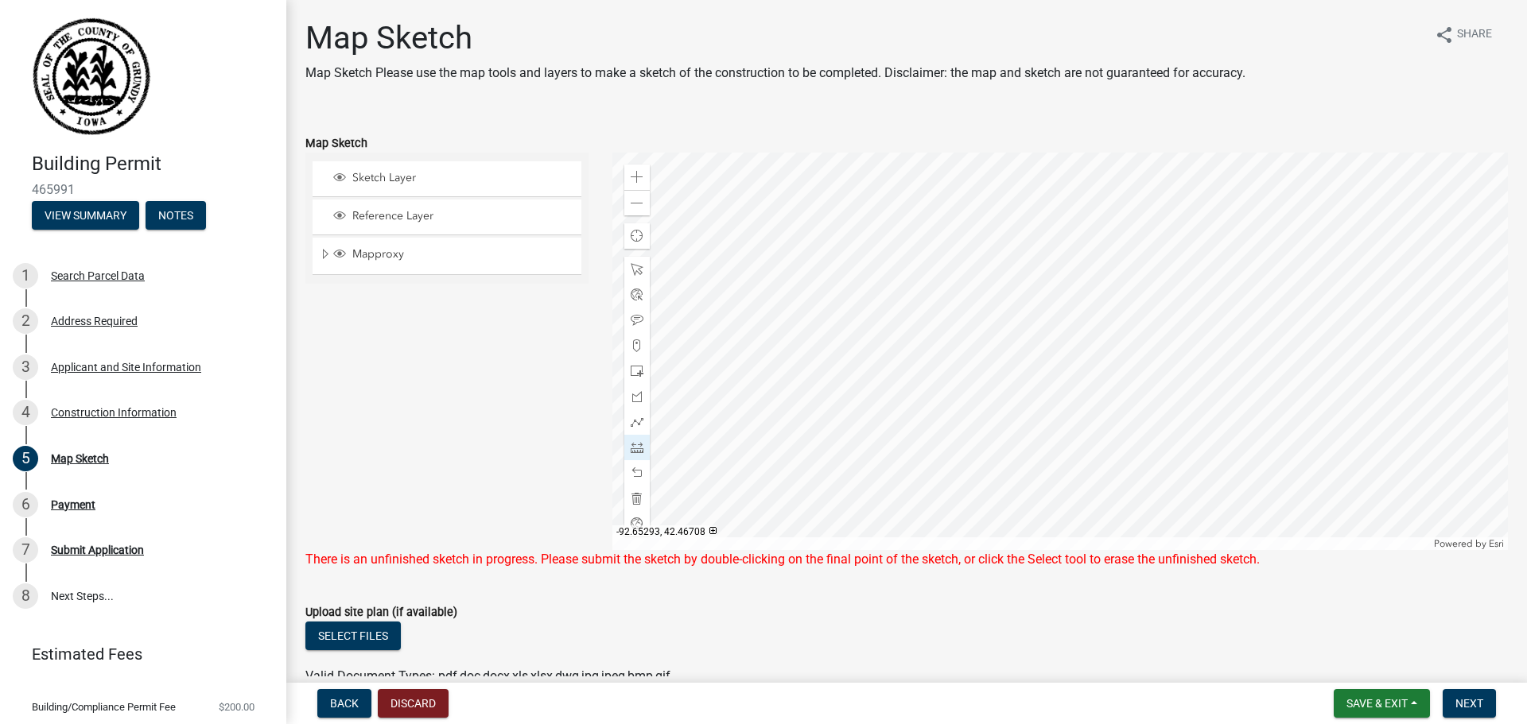
click at [1007, 384] on div at bounding box center [1060, 352] width 896 height 398
click at [1007, 417] on div at bounding box center [1060, 352] width 896 height 398
click at [962, 416] on div at bounding box center [1060, 352] width 896 height 398
click at [961, 382] on div at bounding box center [1060, 352] width 896 height 398
click at [964, 384] on div at bounding box center [1060, 352] width 896 height 398
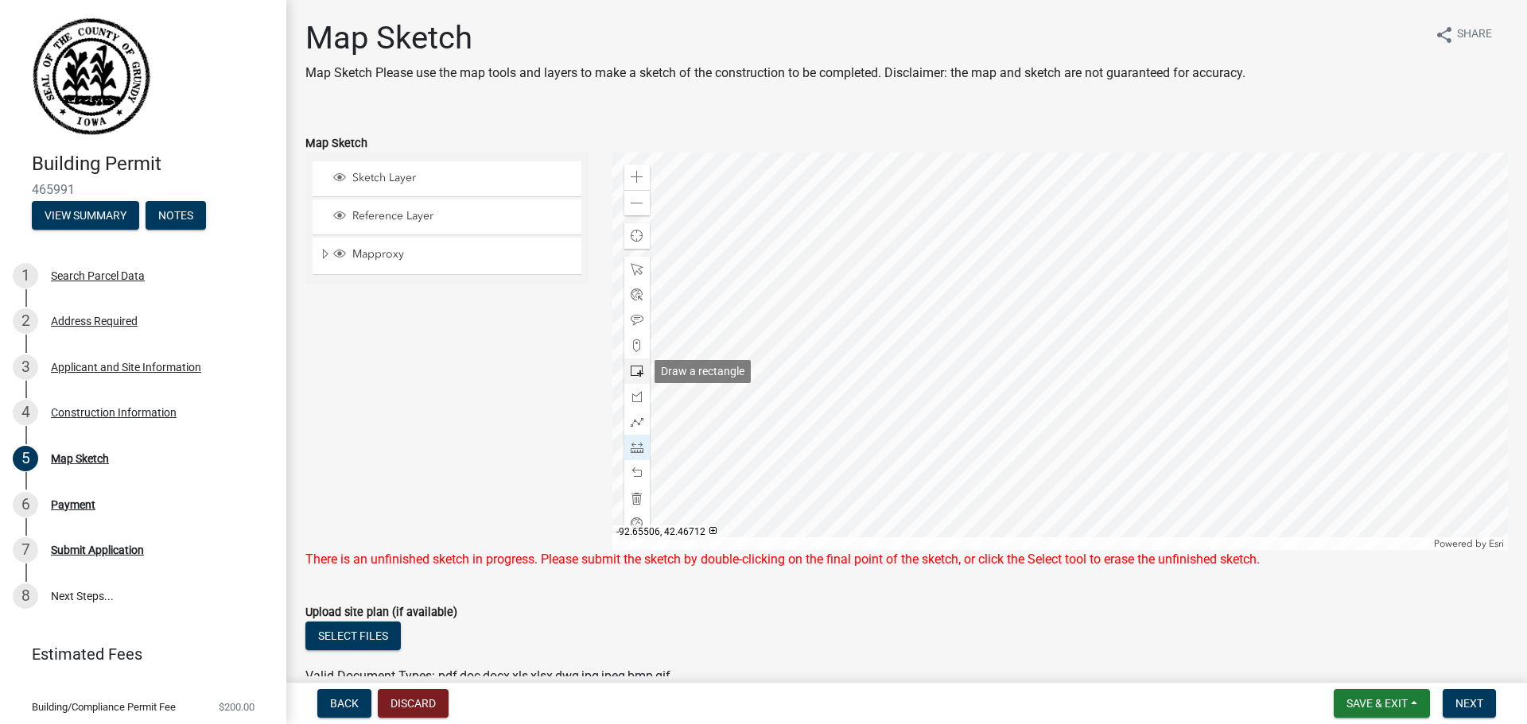
click at [638, 367] on span at bounding box center [636, 371] width 13 height 13
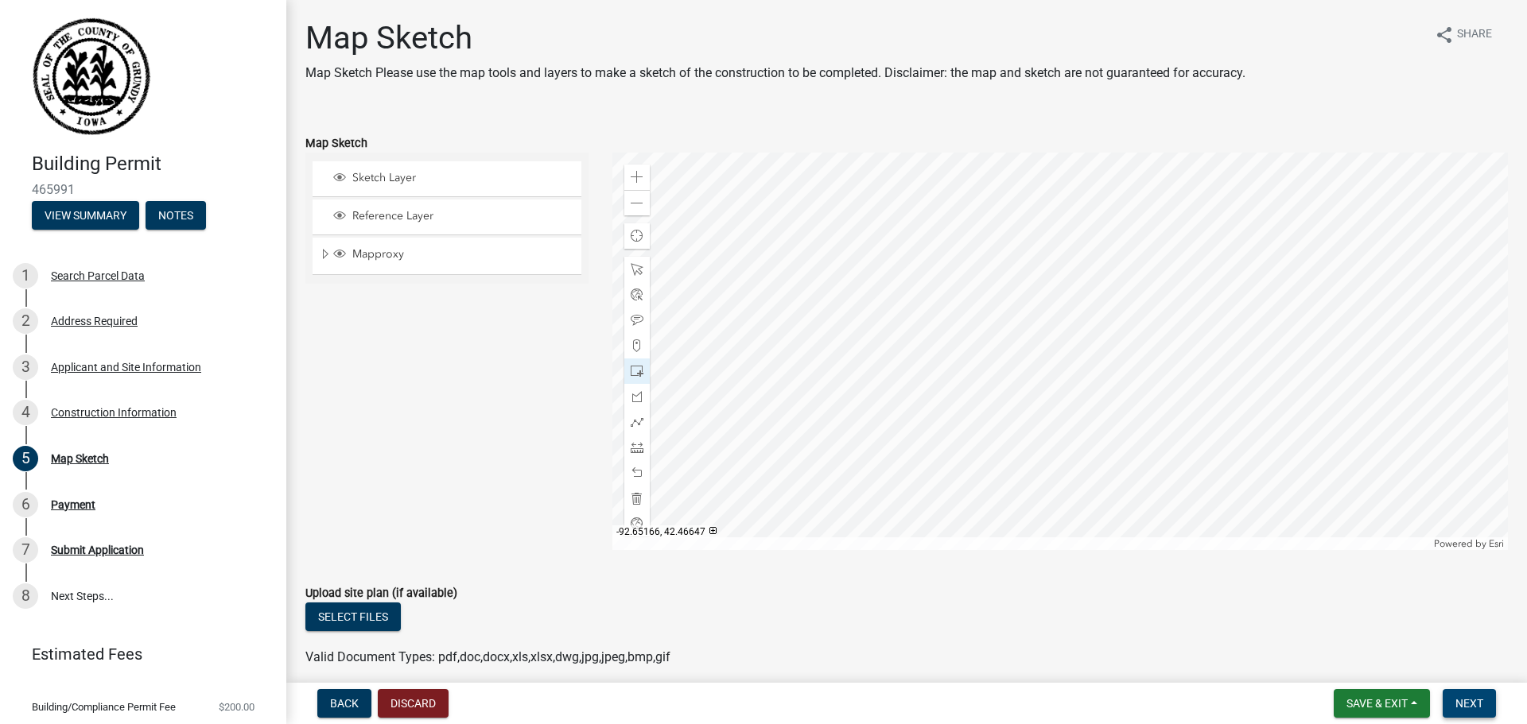
click at [1478, 701] on span "Next" at bounding box center [1469, 703] width 28 height 13
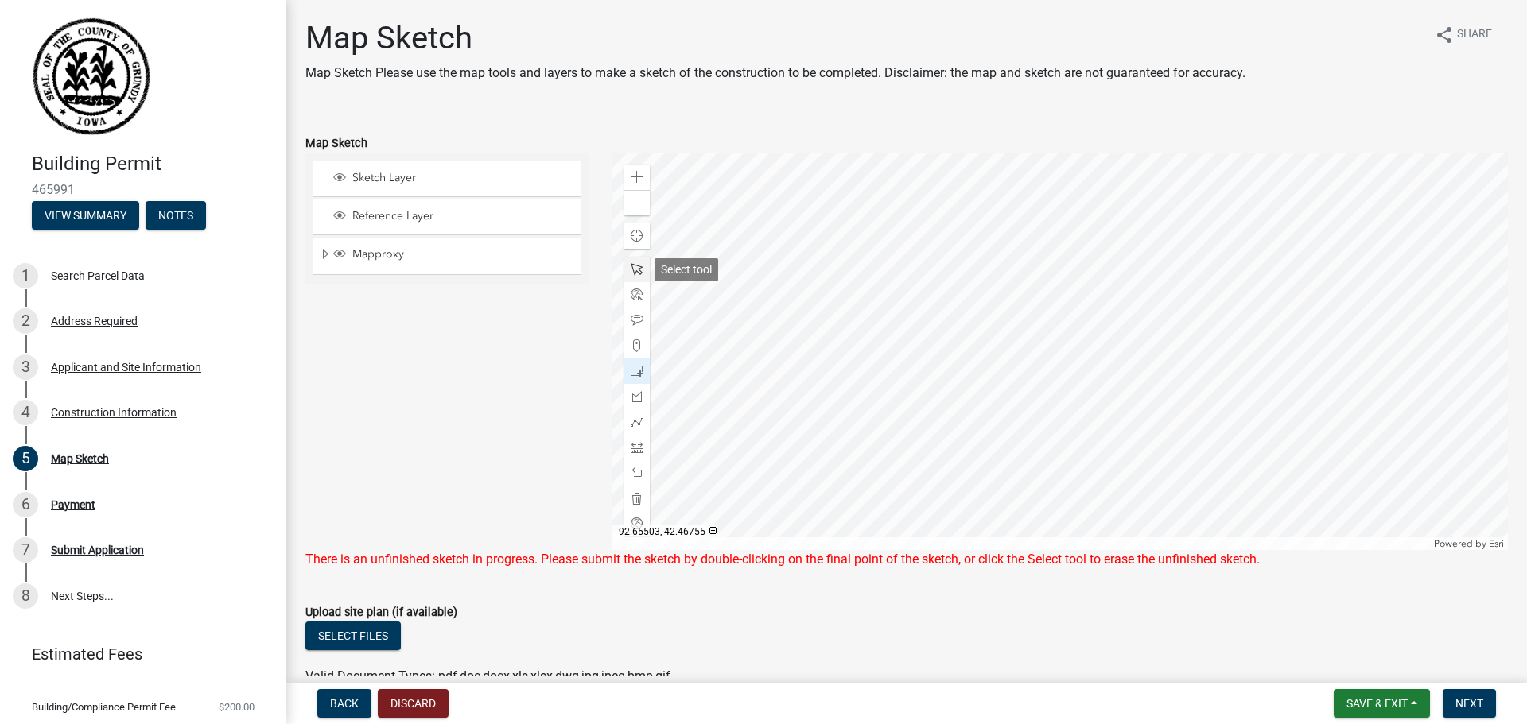
click at [633, 270] on span at bounding box center [636, 269] width 13 height 13
click at [902, 343] on div at bounding box center [1060, 352] width 896 height 398
click at [915, 363] on div at bounding box center [1060, 352] width 896 height 398
click at [953, 376] on div at bounding box center [1060, 352] width 896 height 398
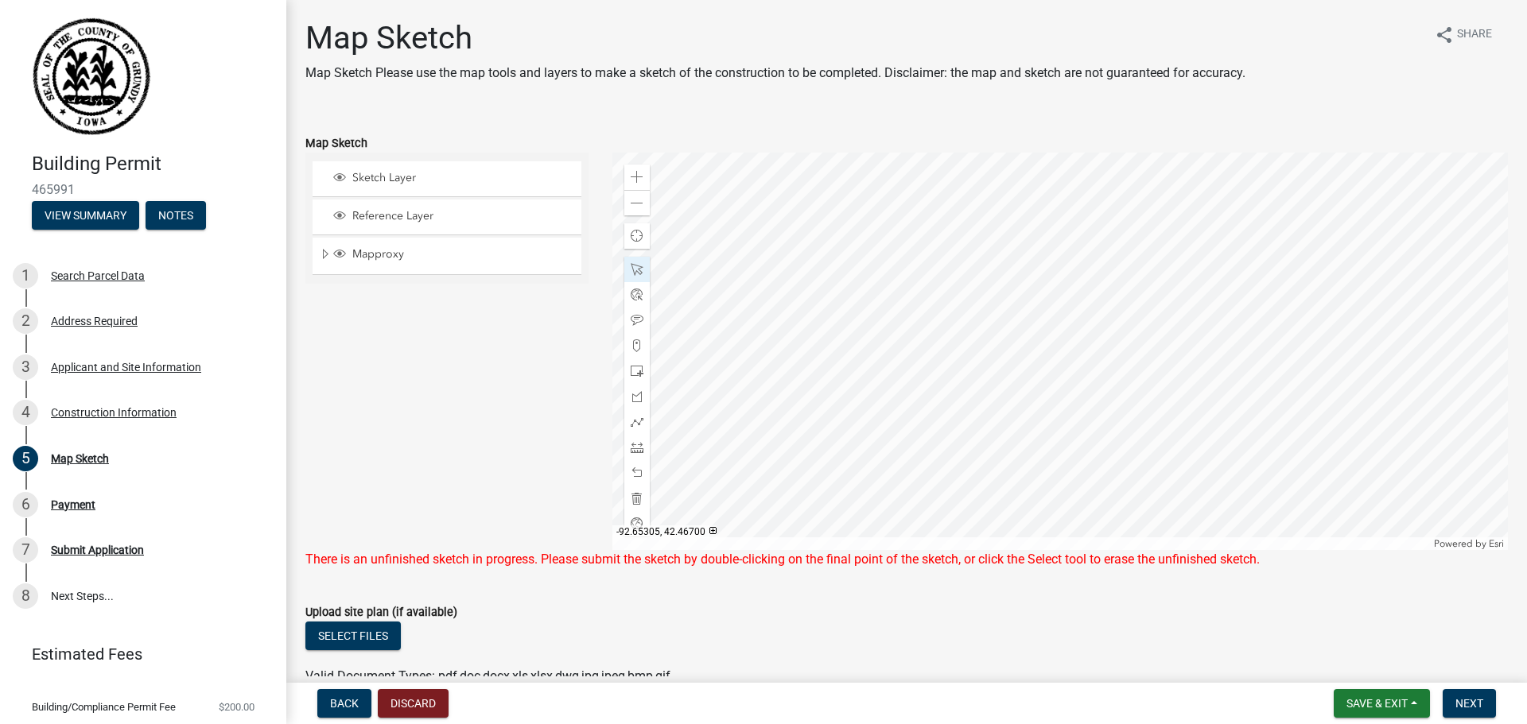
click at [953, 376] on div at bounding box center [1060, 352] width 896 height 398
click at [641, 232] on span "Find my location" at bounding box center [636, 236] width 13 height 13
click at [1473, 706] on span "Next" at bounding box center [1469, 703] width 28 height 13
click at [1015, 603] on div "Upload site plan (if available)" at bounding box center [906, 612] width 1202 height 19
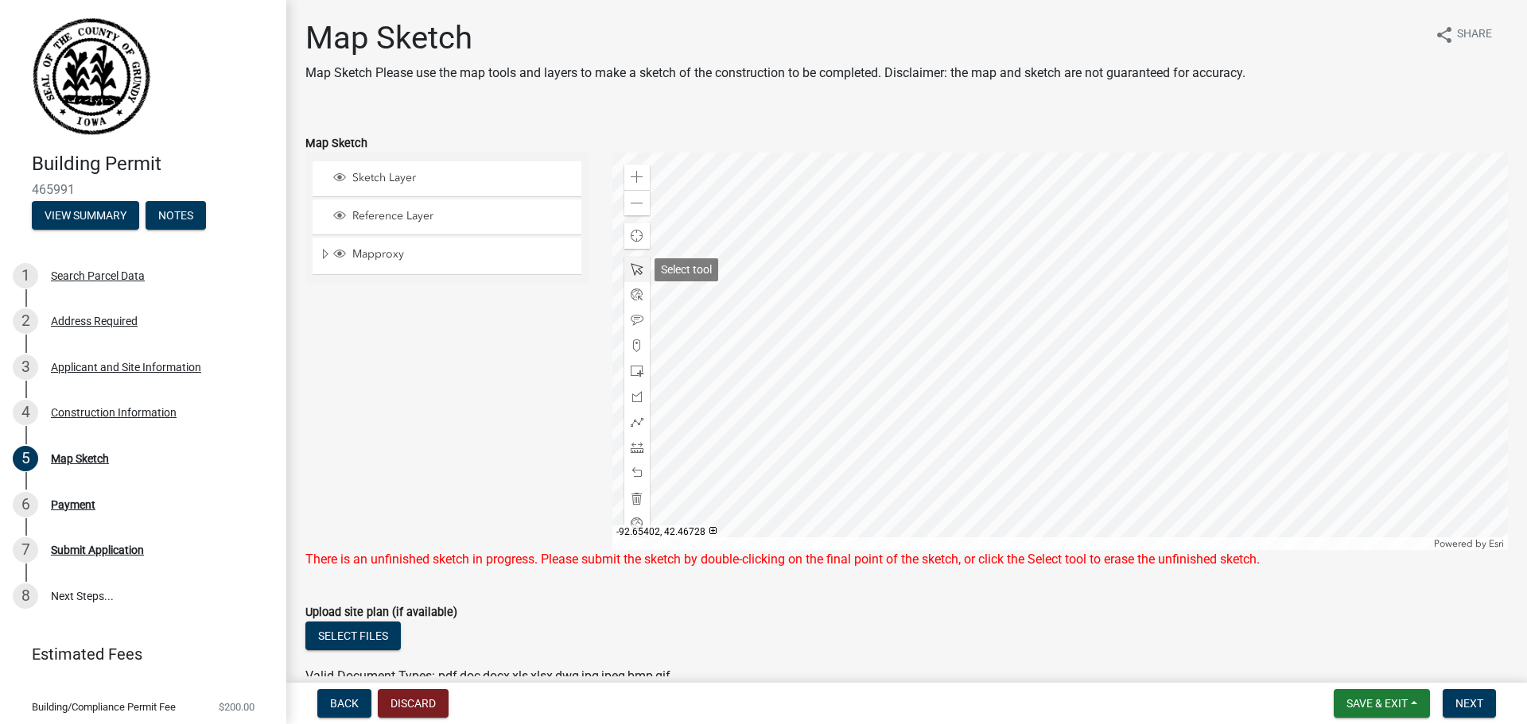
click at [627, 273] on div at bounding box center [636, 269] width 25 height 25
click at [941, 355] on div at bounding box center [1060, 352] width 896 height 398
click at [1075, 320] on span "Open" at bounding box center [1074, 322] width 13 height 13
click at [1075, 320] on span "Close" at bounding box center [1074, 322] width 13 height 13
click at [1078, 271] on span "Close" at bounding box center [1082, 269] width 13 height 13
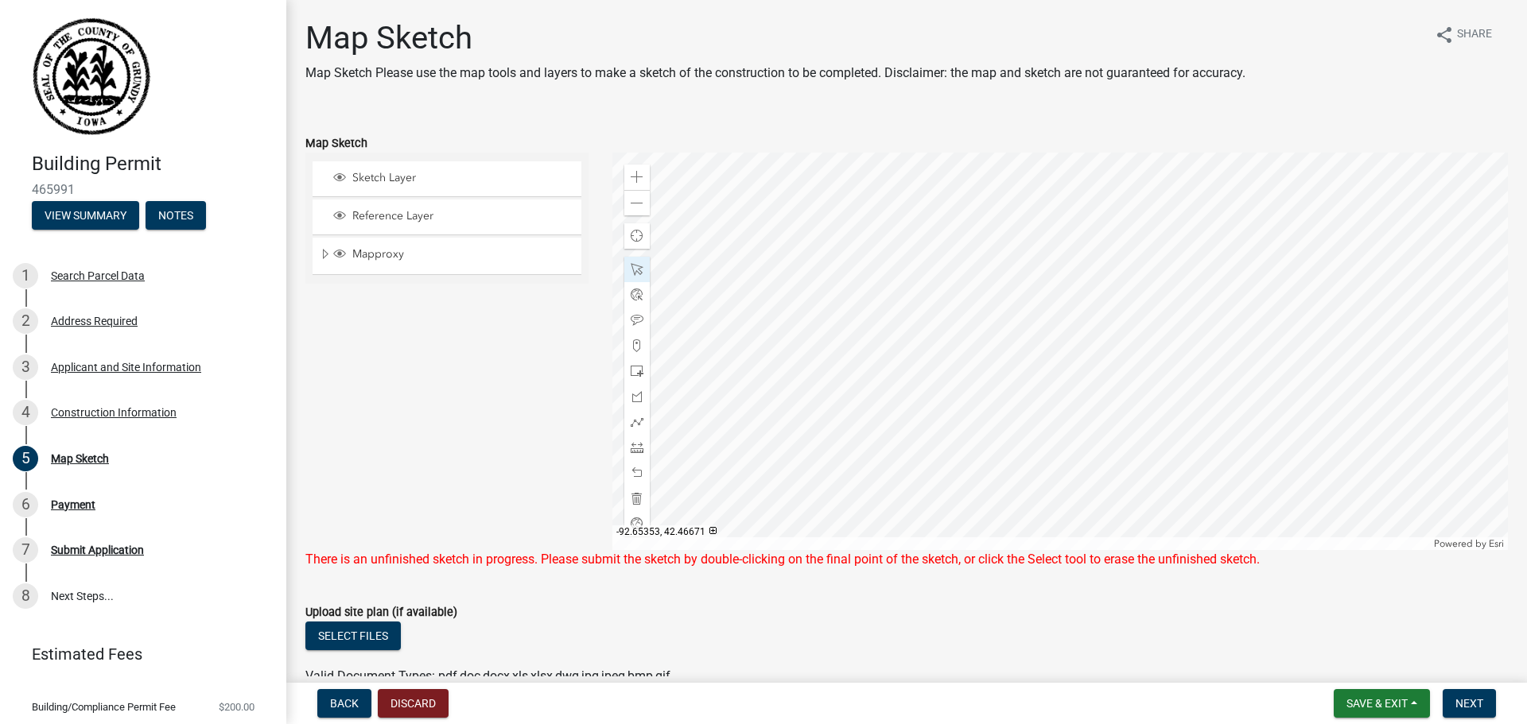
click at [851, 600] on form "Upload site plan (if available) Select files Valid Document Types: pdf,doc,docx…" at bounding box center [906, 635] width 1202 height 103
click at [1457, 700] on span "Next" at bounding box center [1469, 703] width 28 height 13
click at [774, 568] on div "There is an unfinished sketch in progress. Please submit the sketch by double-c…" at bounding box center [906, 559] width 1202 height 19
click at [324, 188] on div "Sketch Layer" at bounding box center [446, 178] width 269 height 35
click at [378, 177] on span "Sketch Layer" at bounding box center [461, 178] width 227 height 14
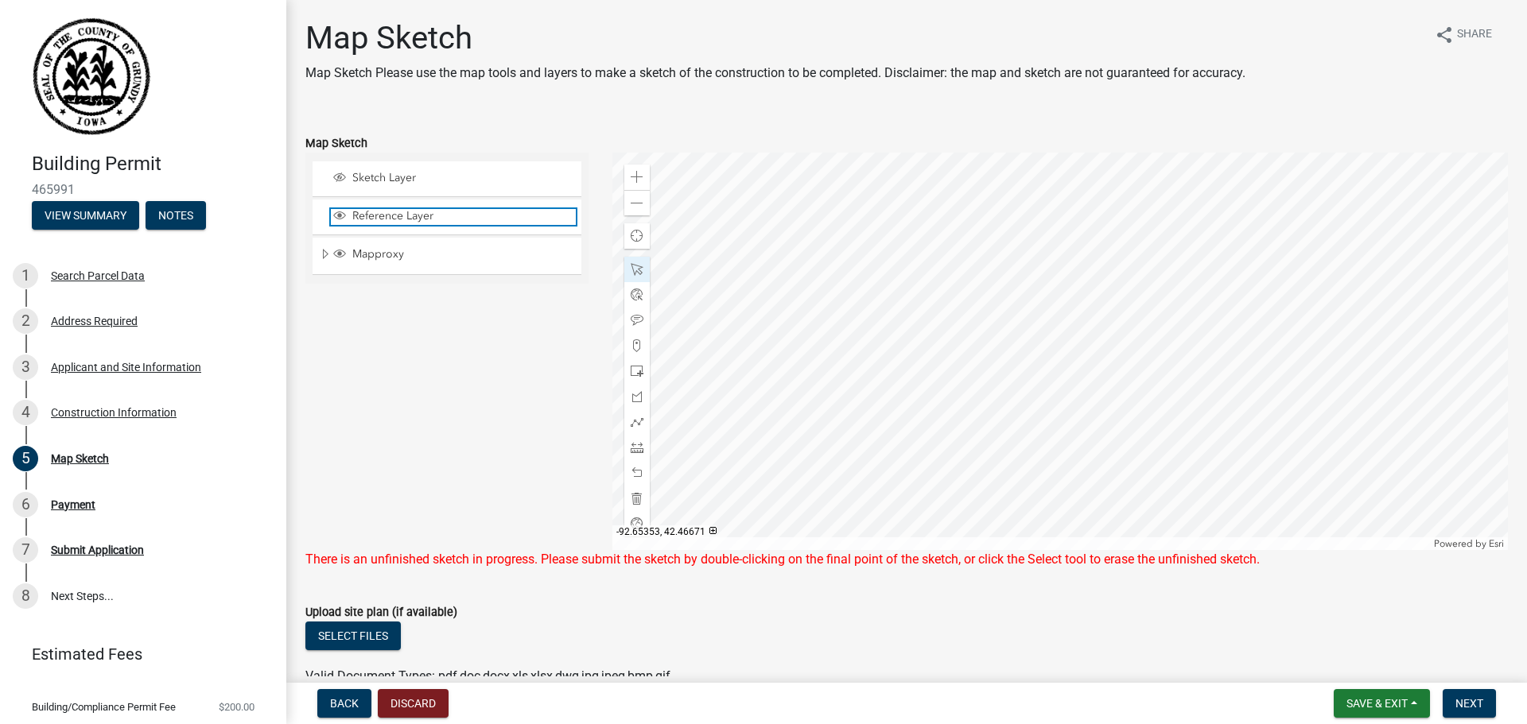
click at [342, 215] on span "Layer List" at bounding box center [339, 215] width 13 height 13
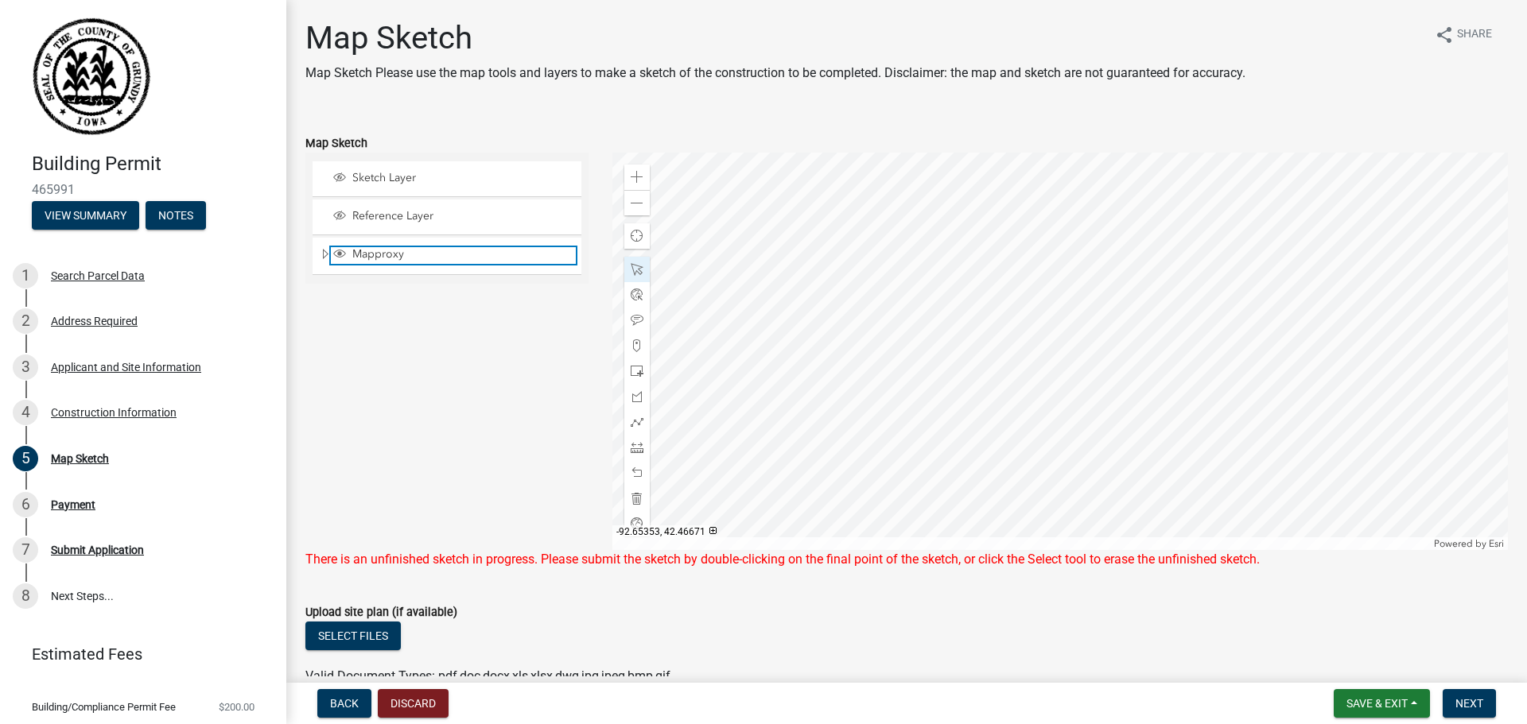
click at [336, 254] on span "Layer List" at bounding box center [339, 253] width 13 height 13
click at [945, 306] on div at bounding box center [1060, 352] width 896 height 398
click at [340, 253] on span "Layer List" at bounding box center [339, 253] width 13 height 13
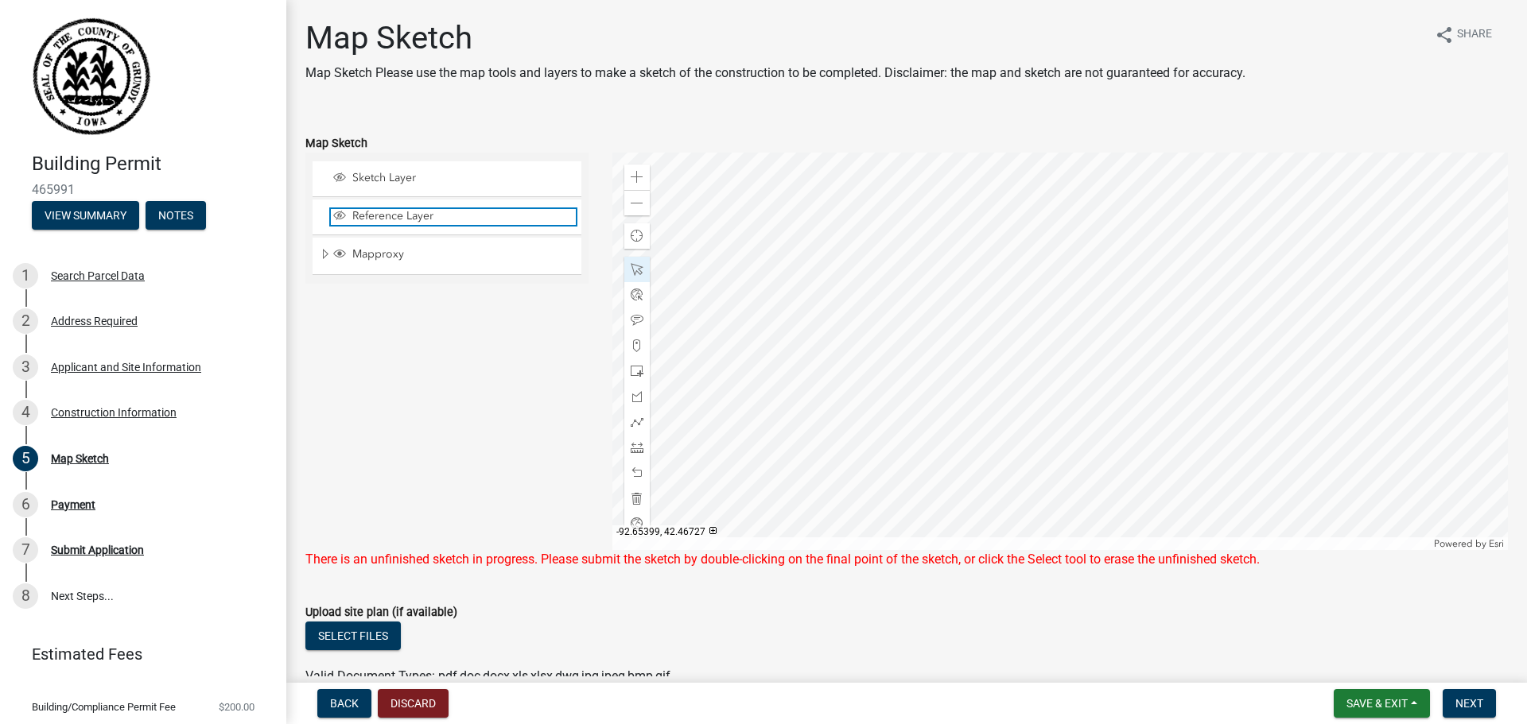
click at [341, 218] on span "Layer List" at bounding box center [339, 215] width 13 height 13
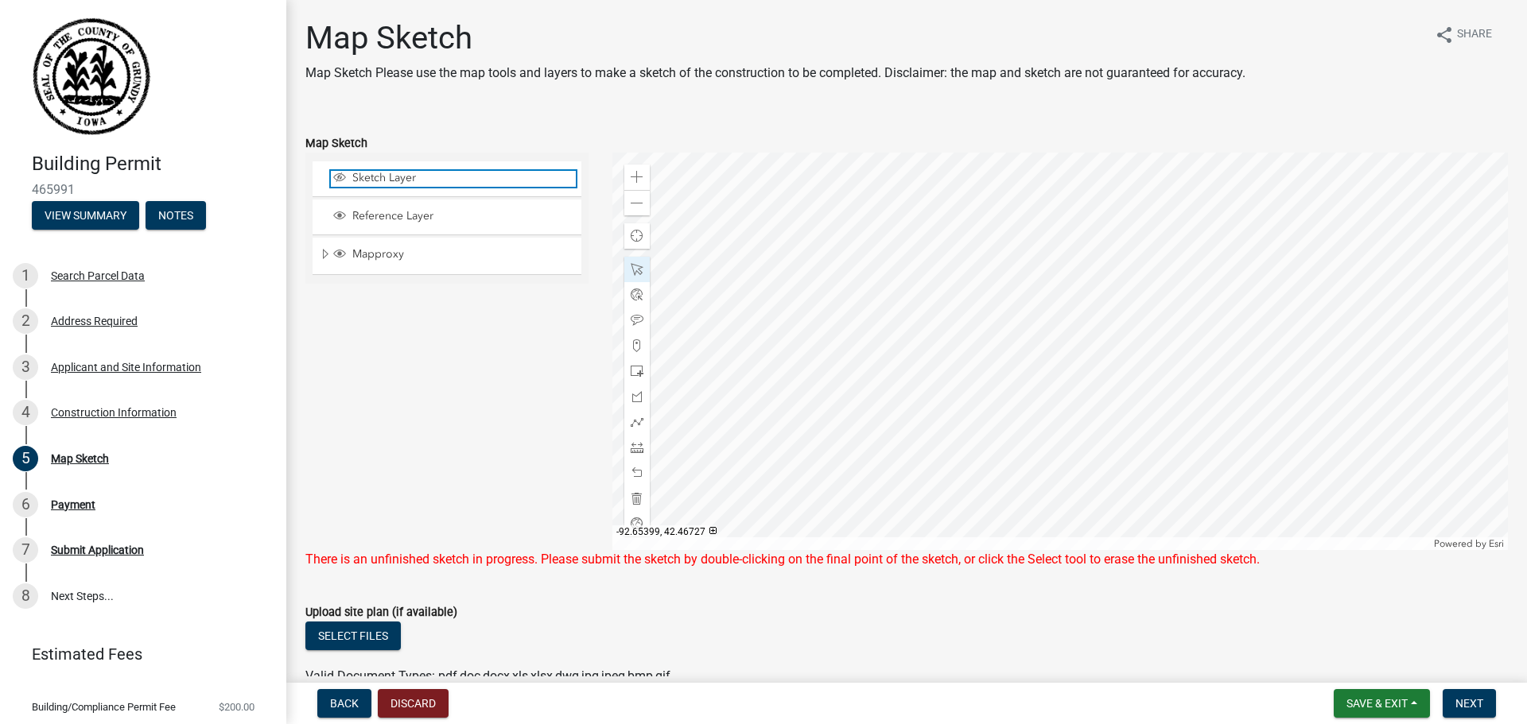
click at [341, 183] on span "Layer List" at bounding box center [339, 177] width 13 height 13
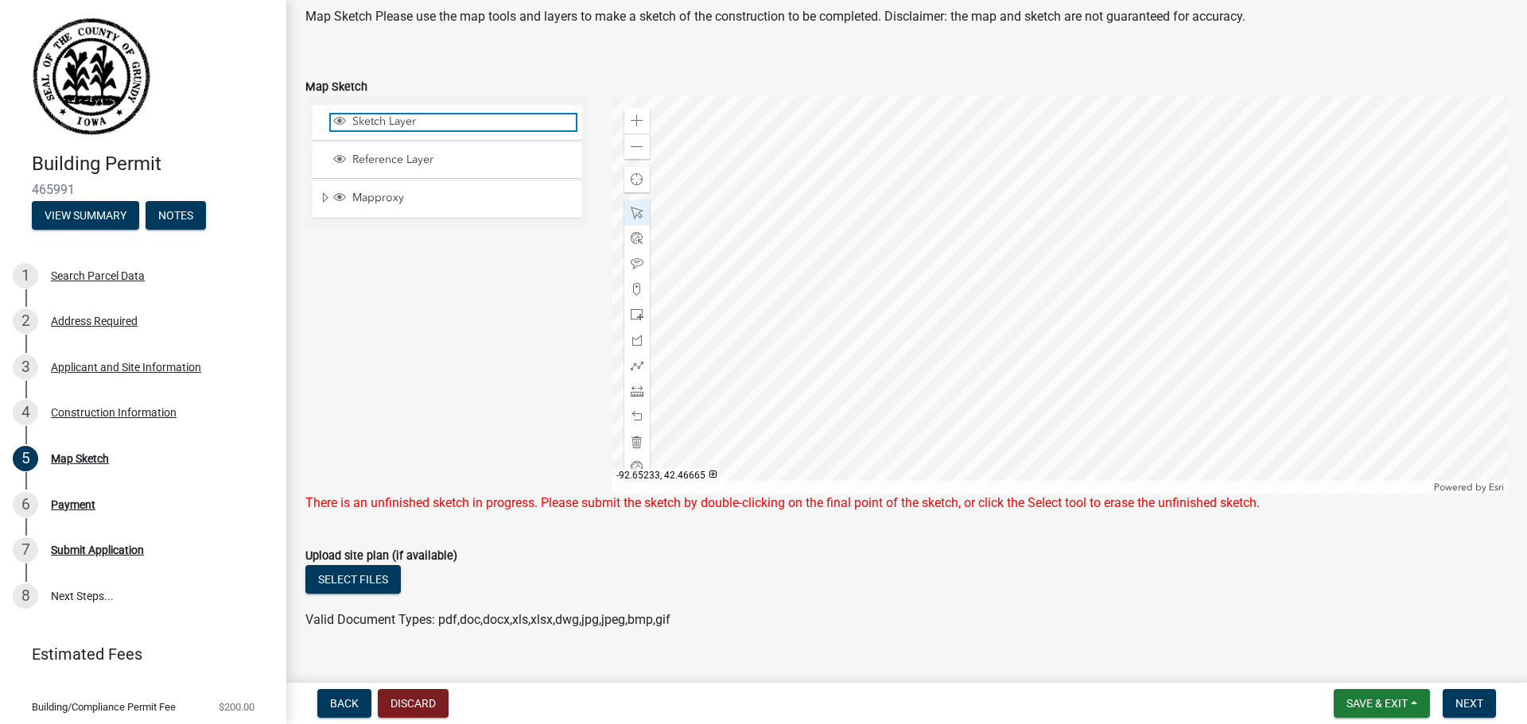
scroll to position [86, 0]
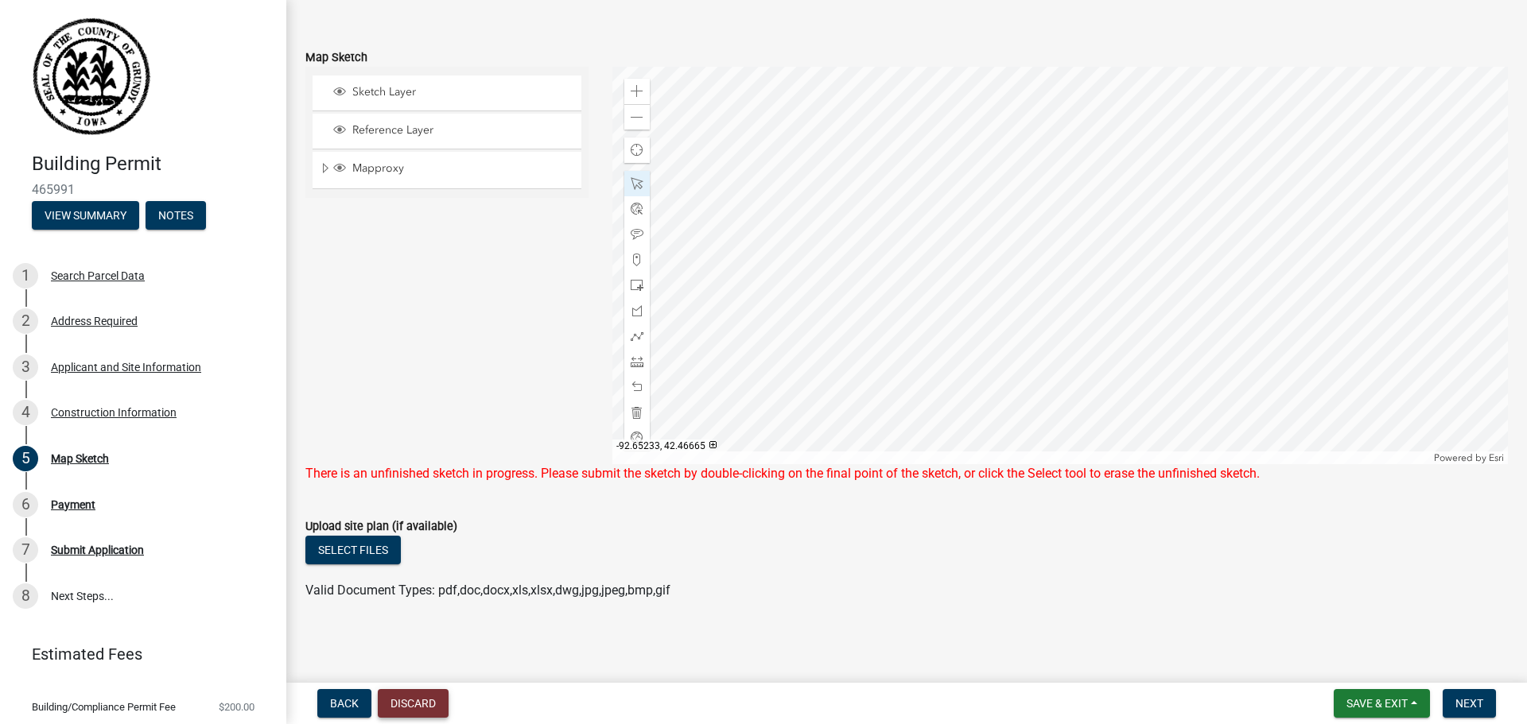
click at [389, 702] on button "Discard" at bounding box center [413, 703] width 71 height 29
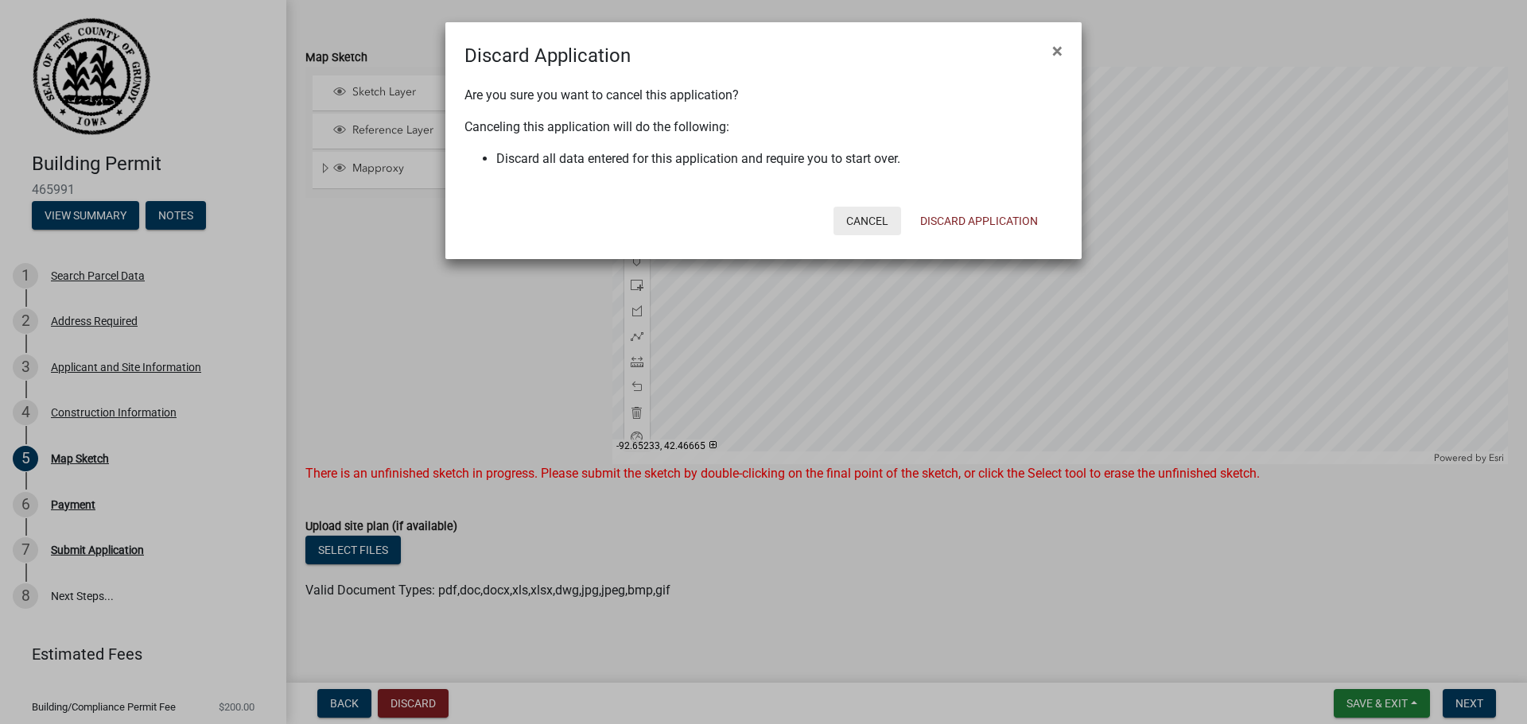
click at [863, 235] on button "Cancel" at bounding box center [867, 221] width 68 height 29
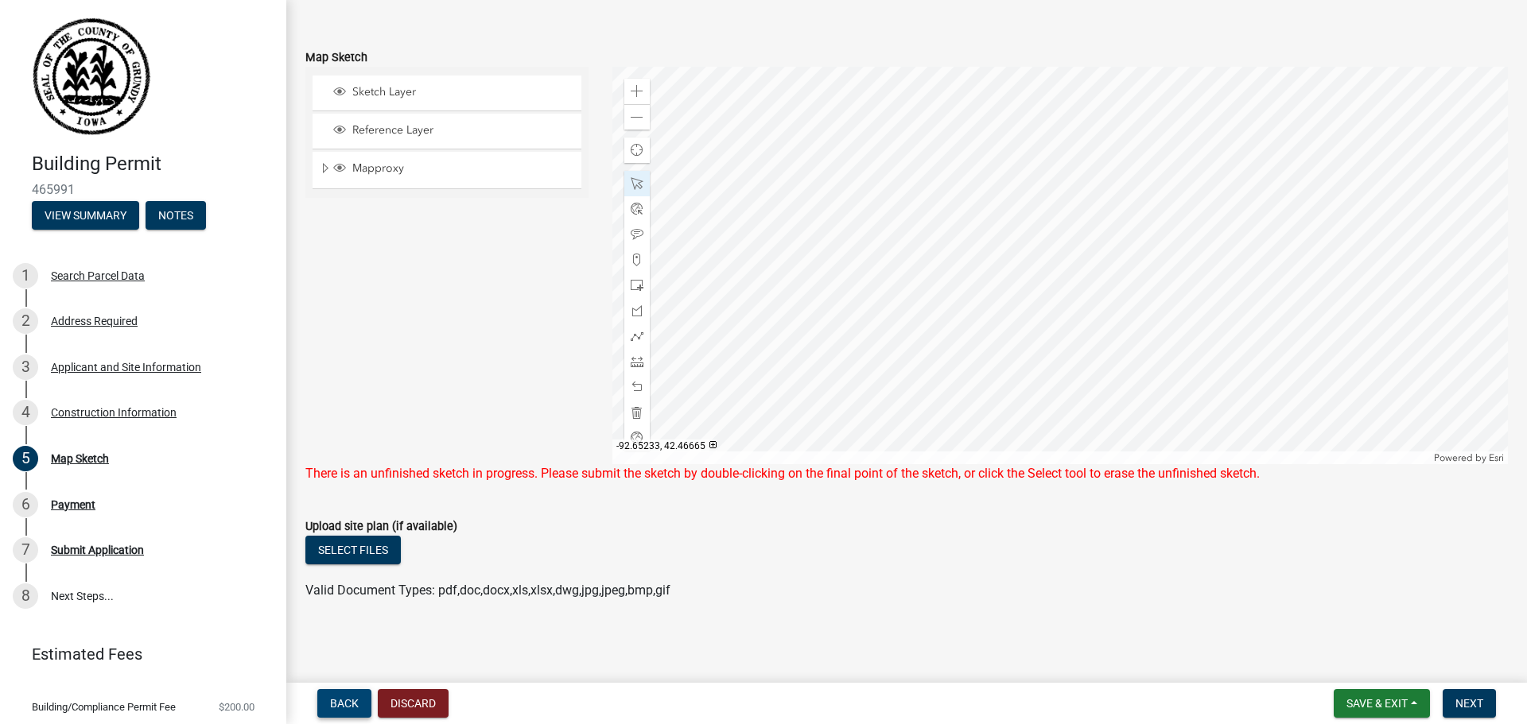
click at [332, 705] on span "Back" at bounding box center [344, 703] width 29 height 13
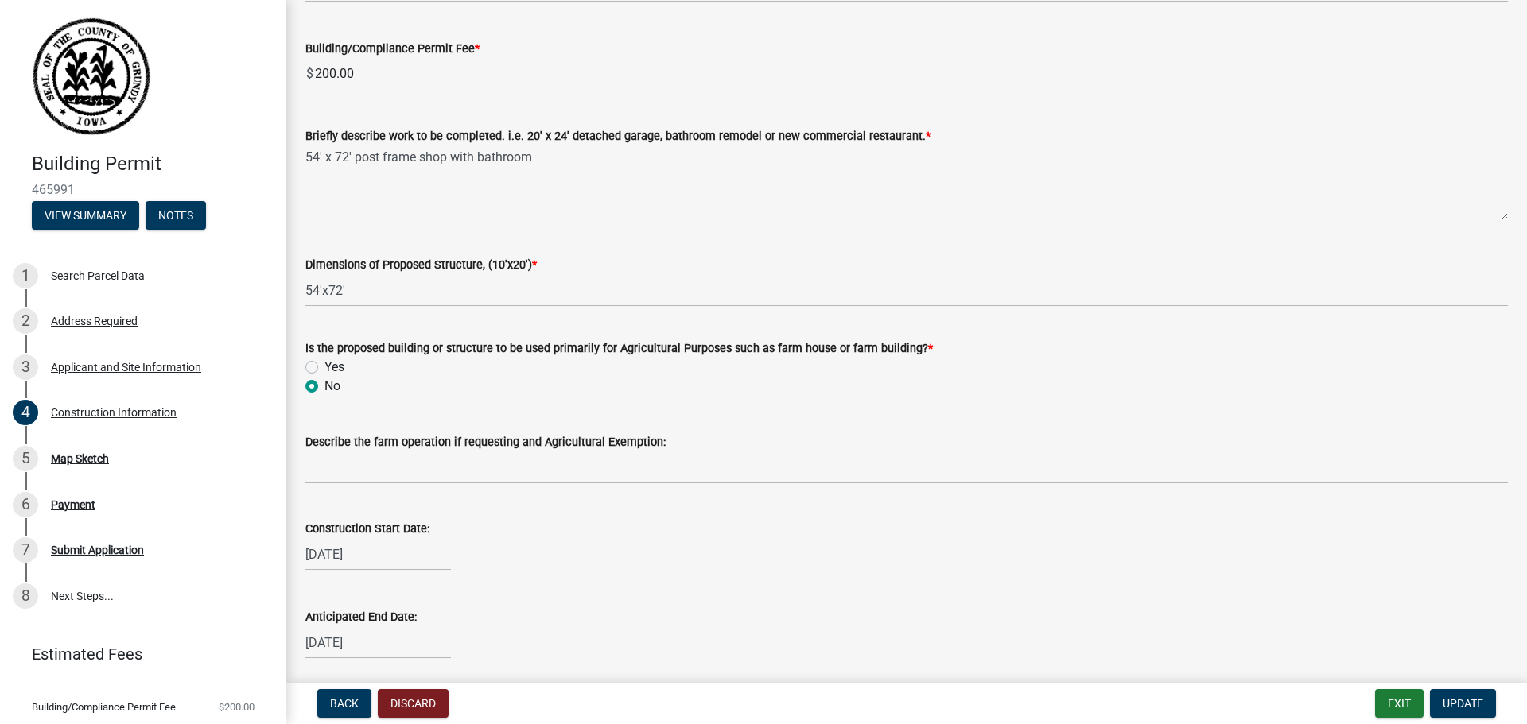
scroll to position [625, 0]
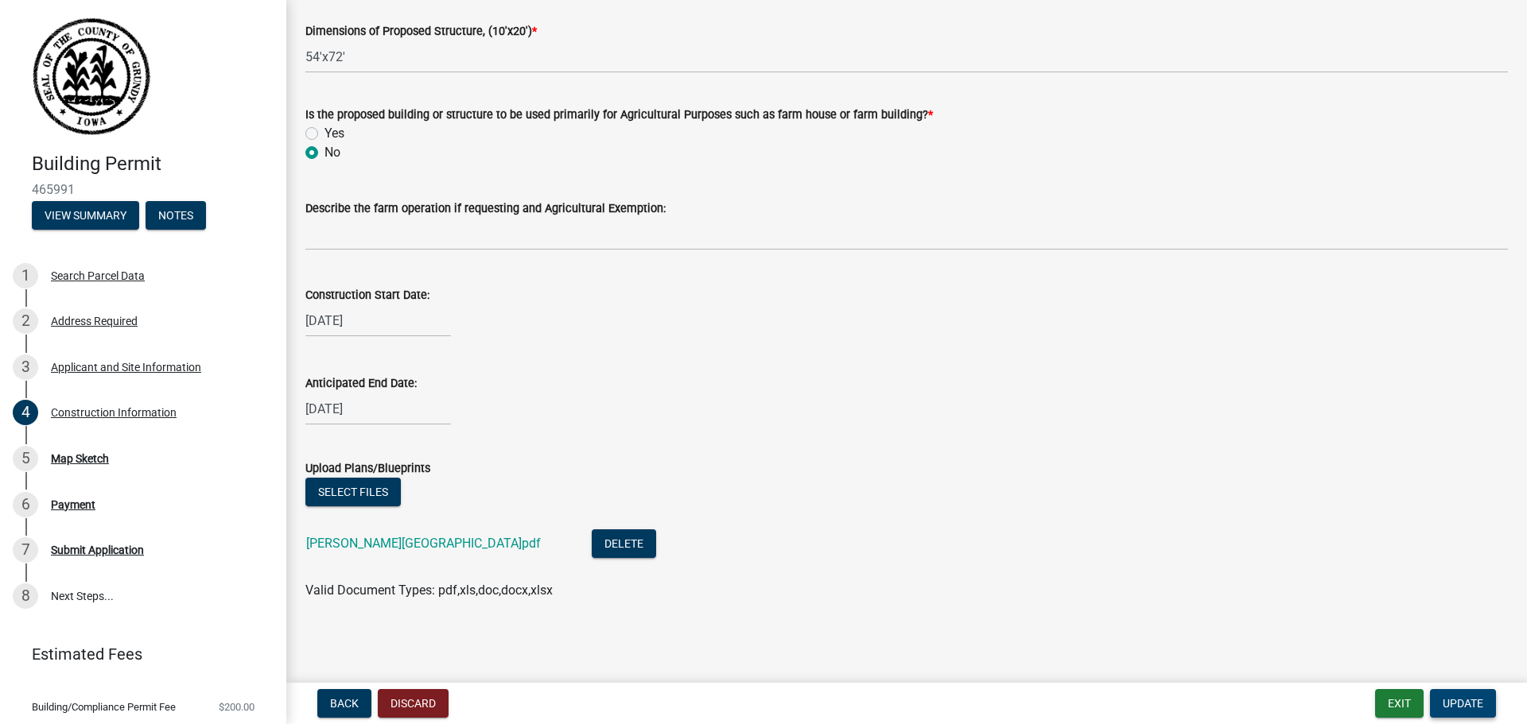
click at [1445, 702] on span "Update" at bounding box center [1462, 703] width 41 height 13
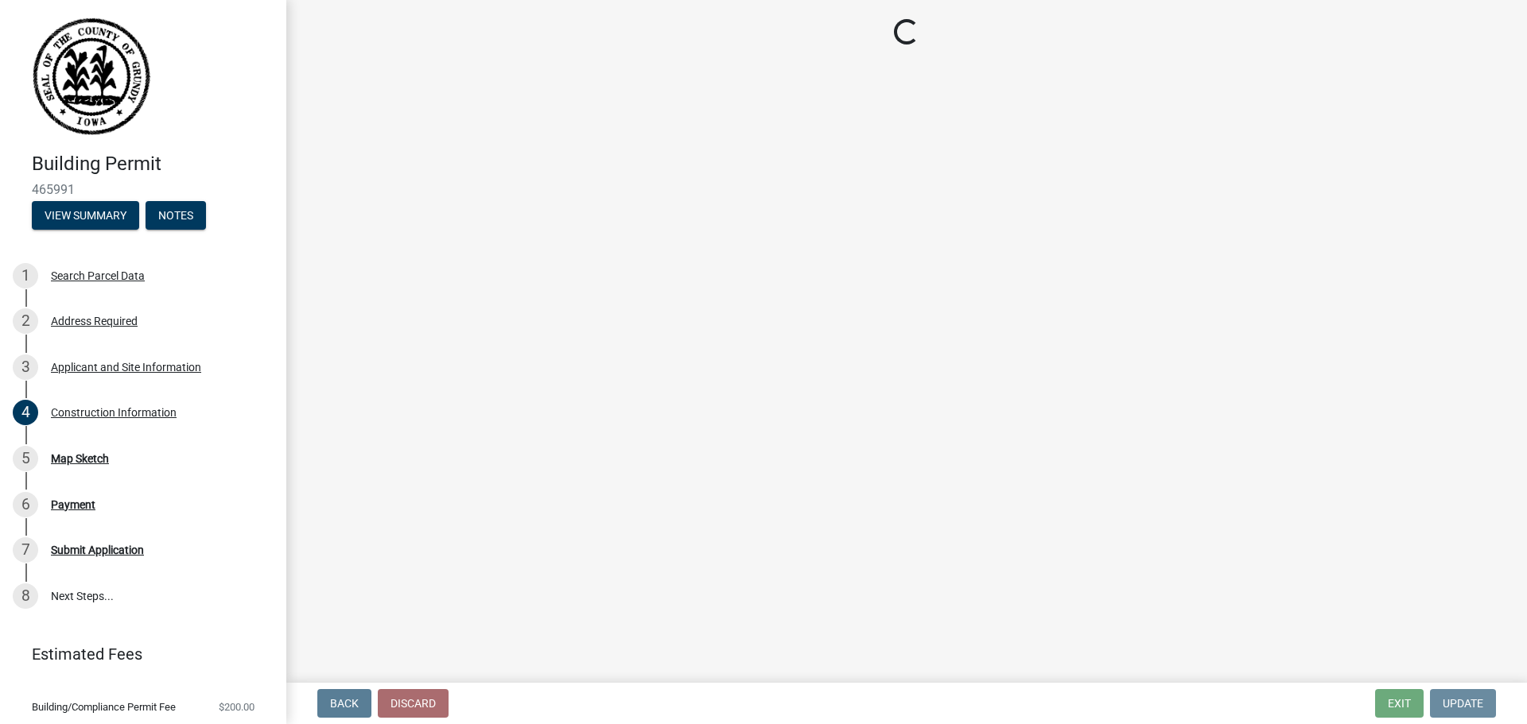
scroll to position [0, 0]
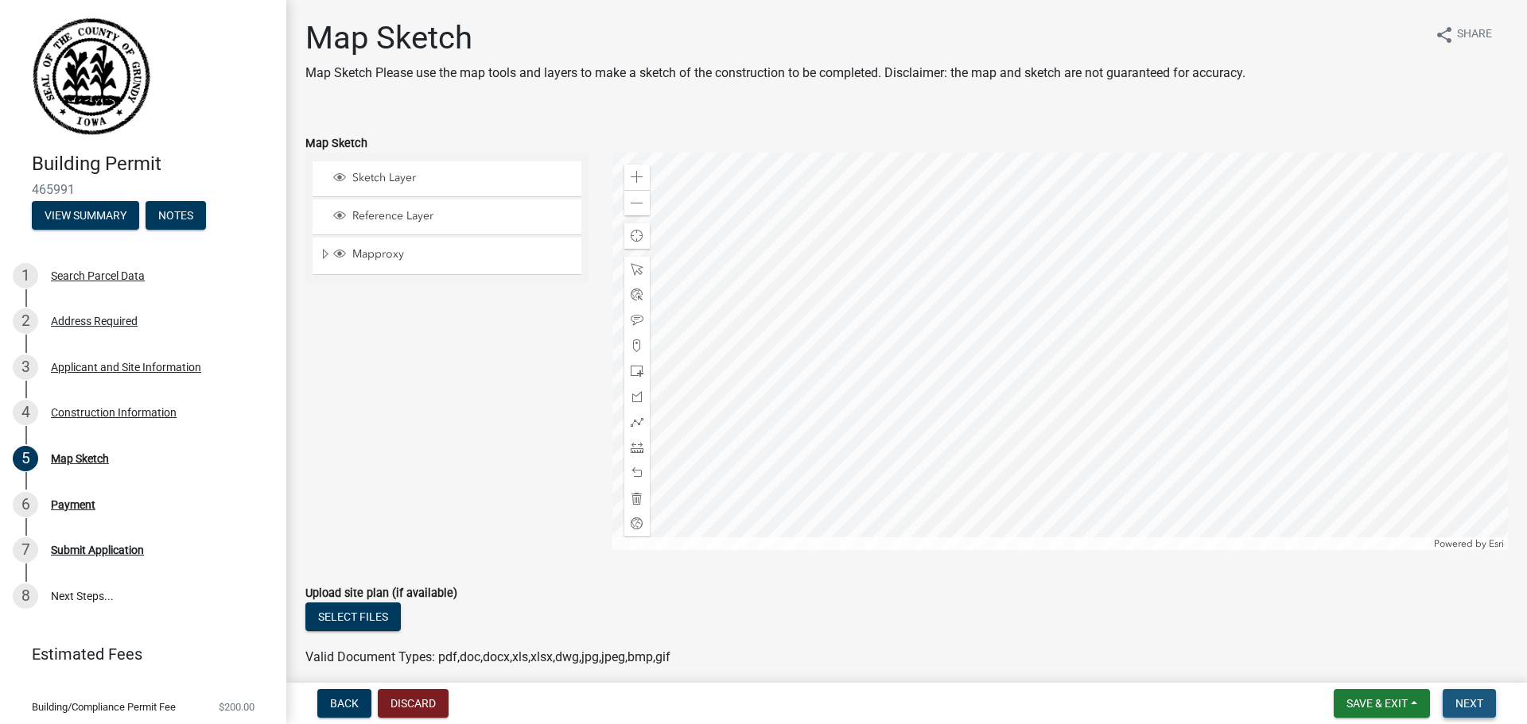
click at [1470, 700] on span "Next" at bounding box center [1469, 703] width 28 height 13
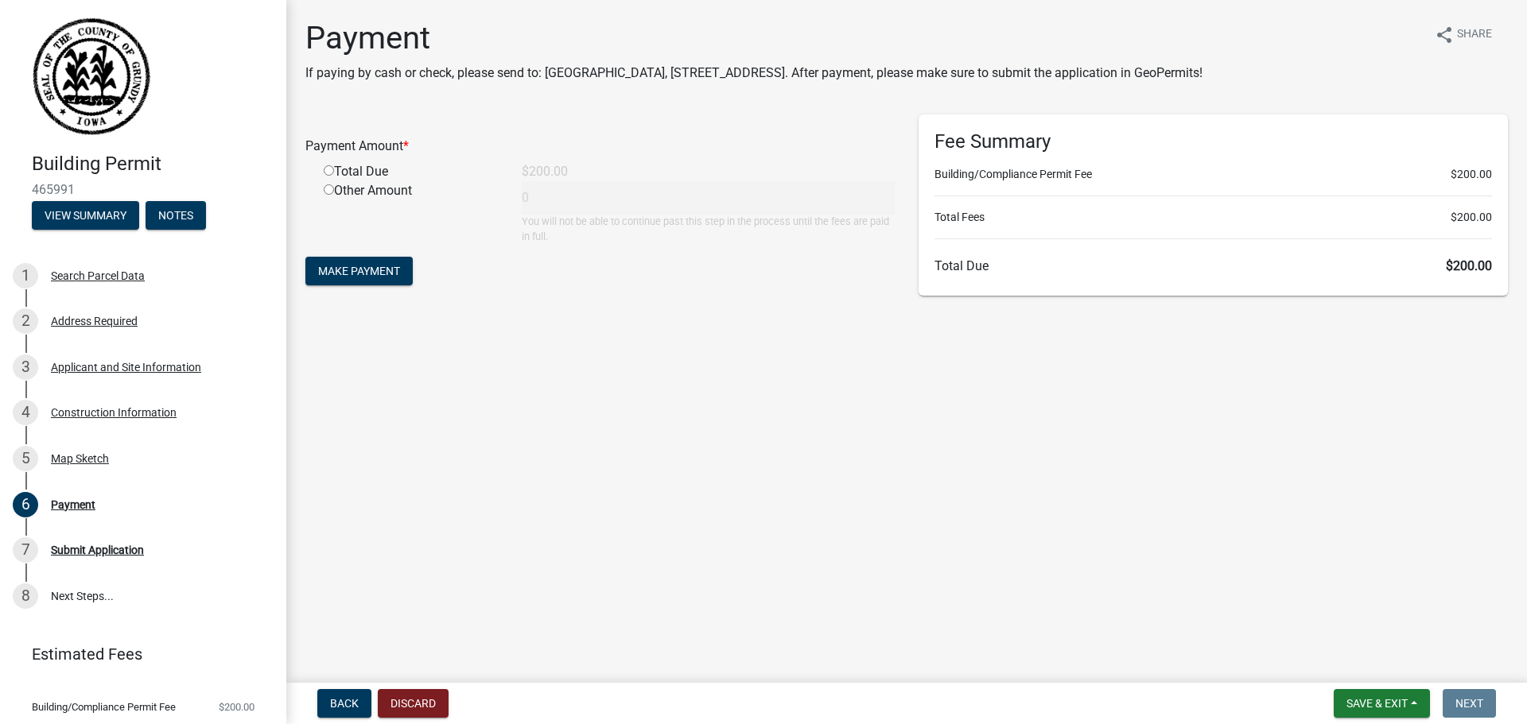
click at [328, 172] on input "radio" at bounding box center [329, 170] width 10 height 10
radio input "true"
type input "200"
click at [390, 267] on span "Make Payment" at bounding box center [359, 271] width 82 height 13
click at [122, 218] on button "View Summary" at bounding box center [85, 215] width 107 height 29
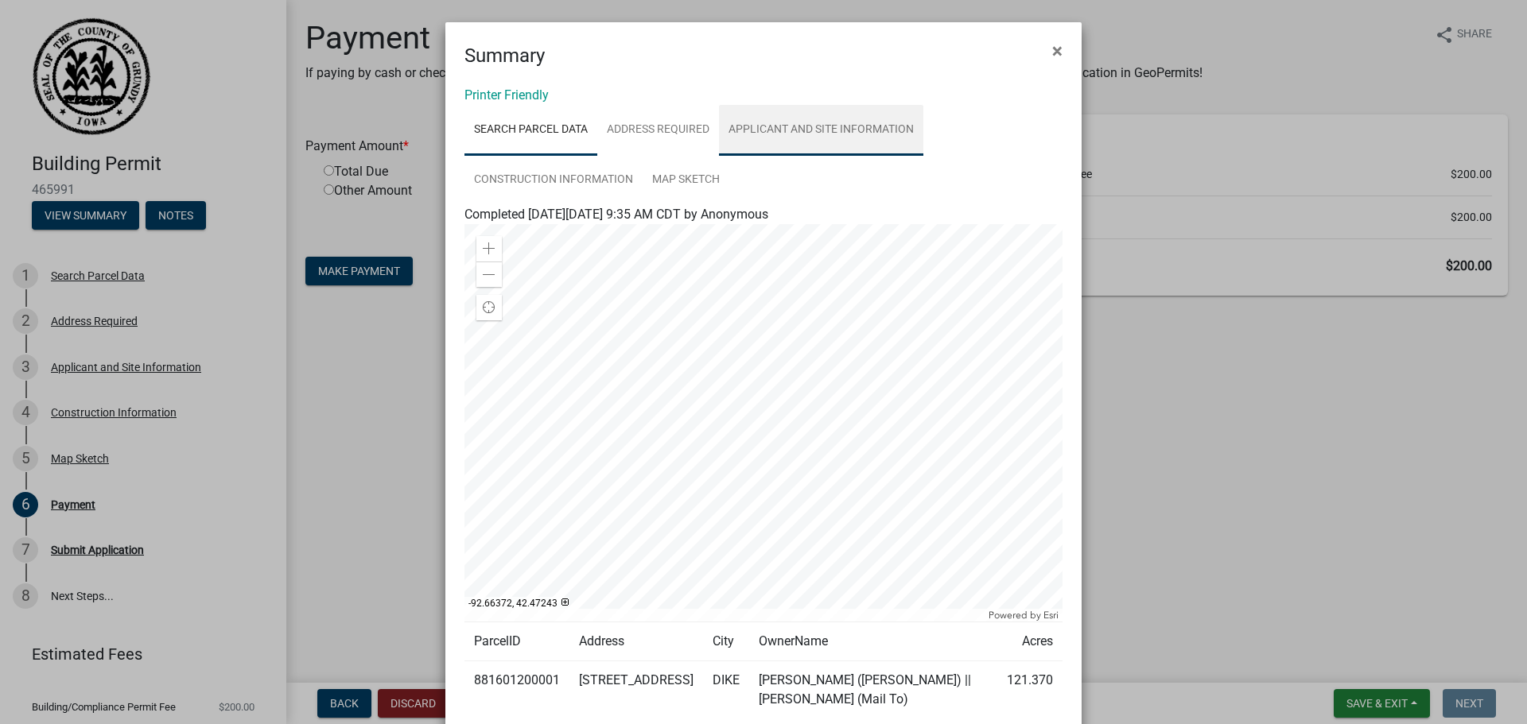
click at [748, 134] on link "Applicant and Site Information" at bounding box center [821, 130] width 204 height 51
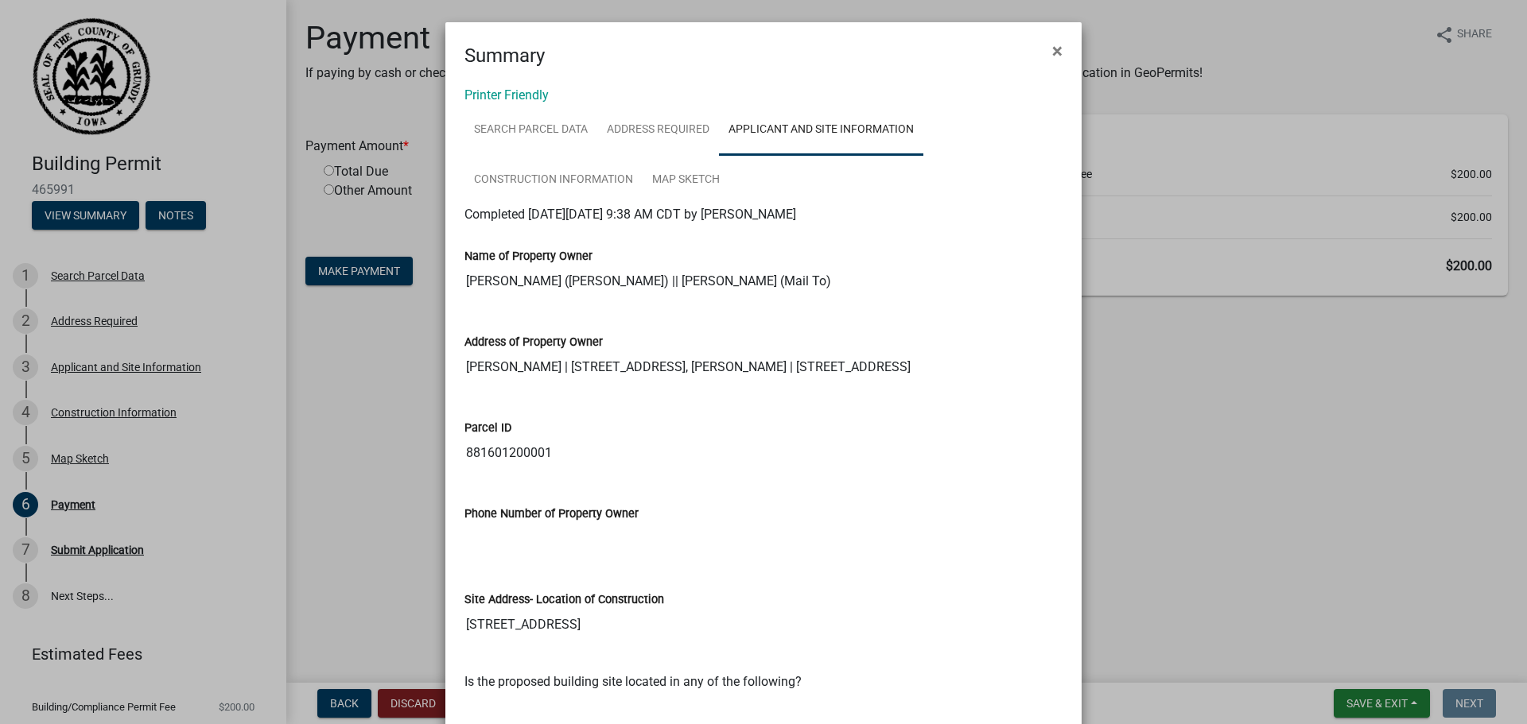
click at [574, 541] on input "Phone Number of Property Owner" at bounding box center [763, 539] width 598 height 32
click at [560, 545] on input "Phone Number of Property Owner" at bounding box center [763, 539] width 598 height 32
click at [615, 171] on link "Construction Information" at bounding box center [553, 180] width 178 height 51
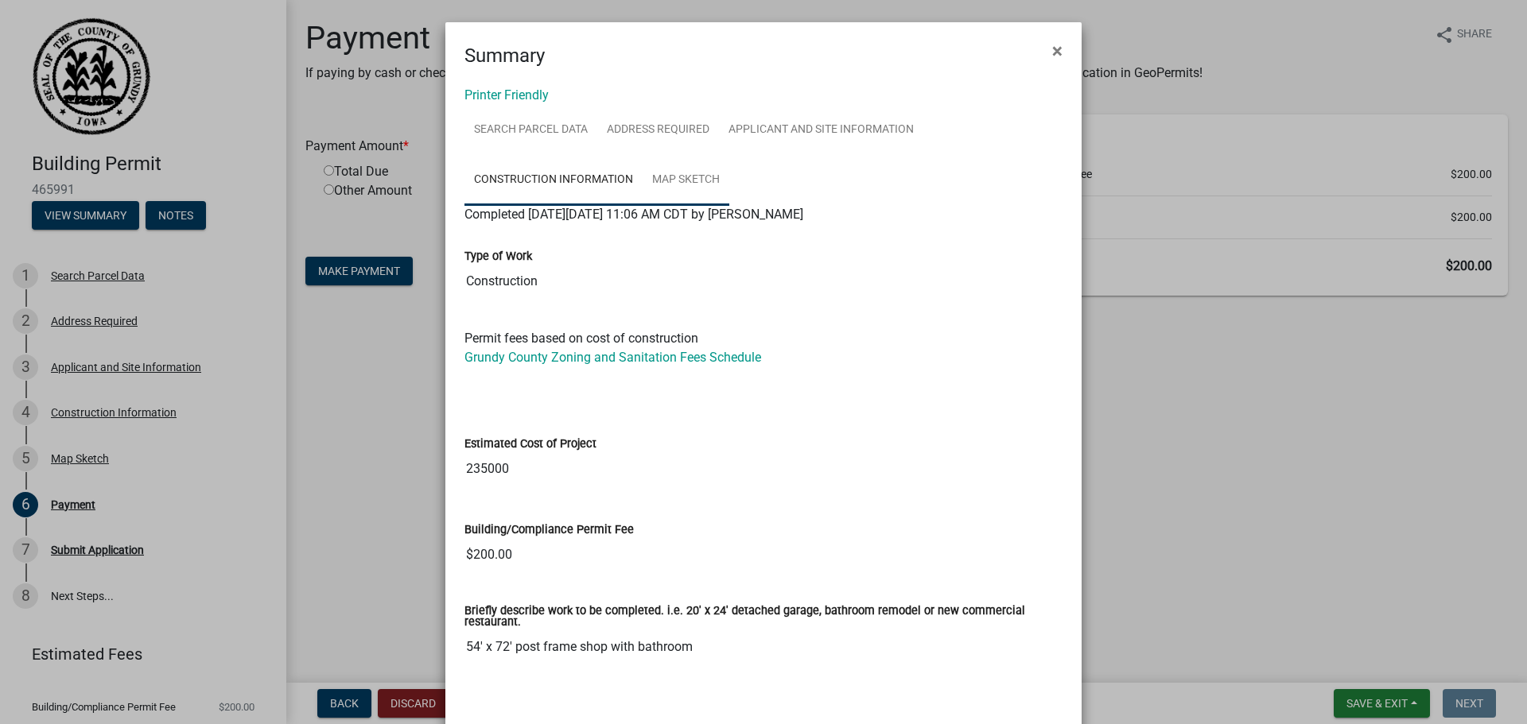
click at [727, 181] on link "Map Sketch" at bounding box center [685, 180] width 87 height 51
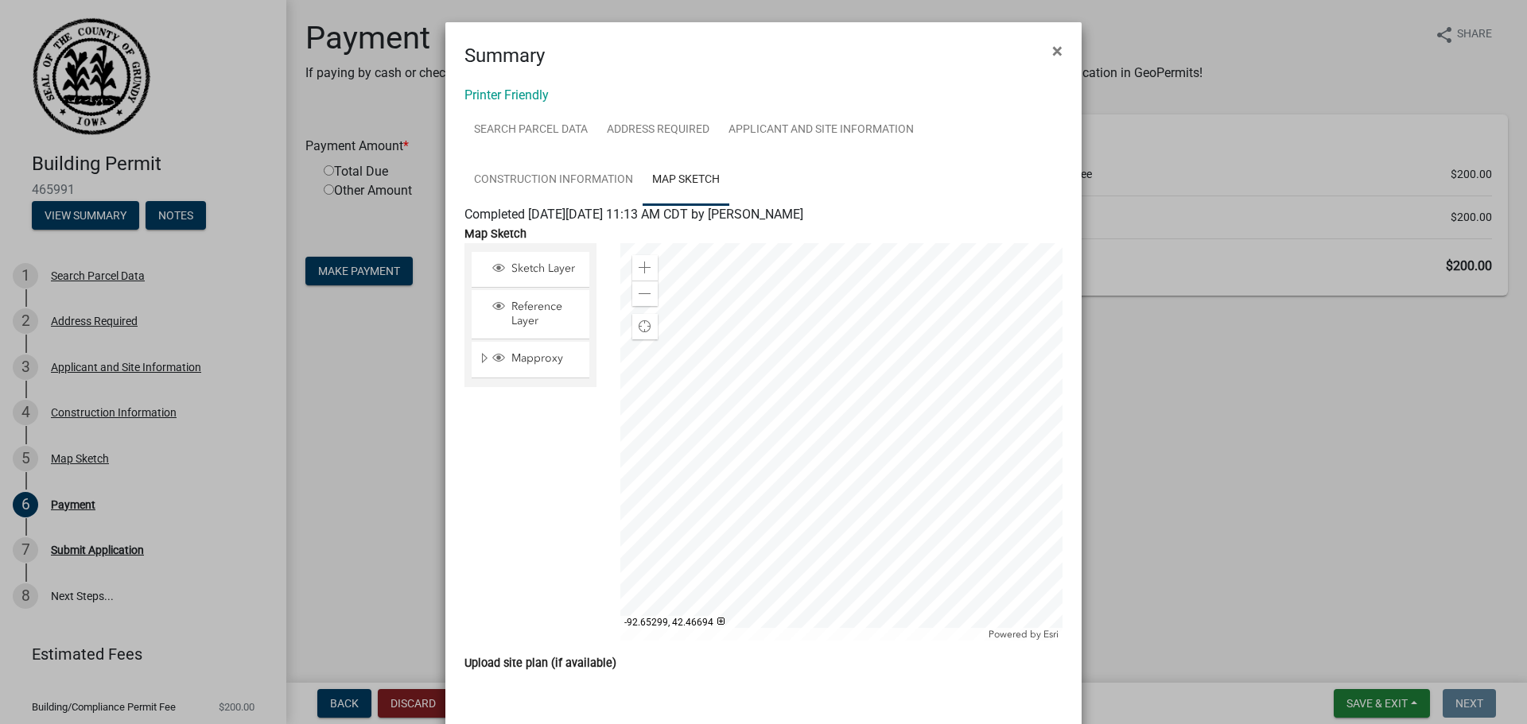
scroll to position [93, 0]
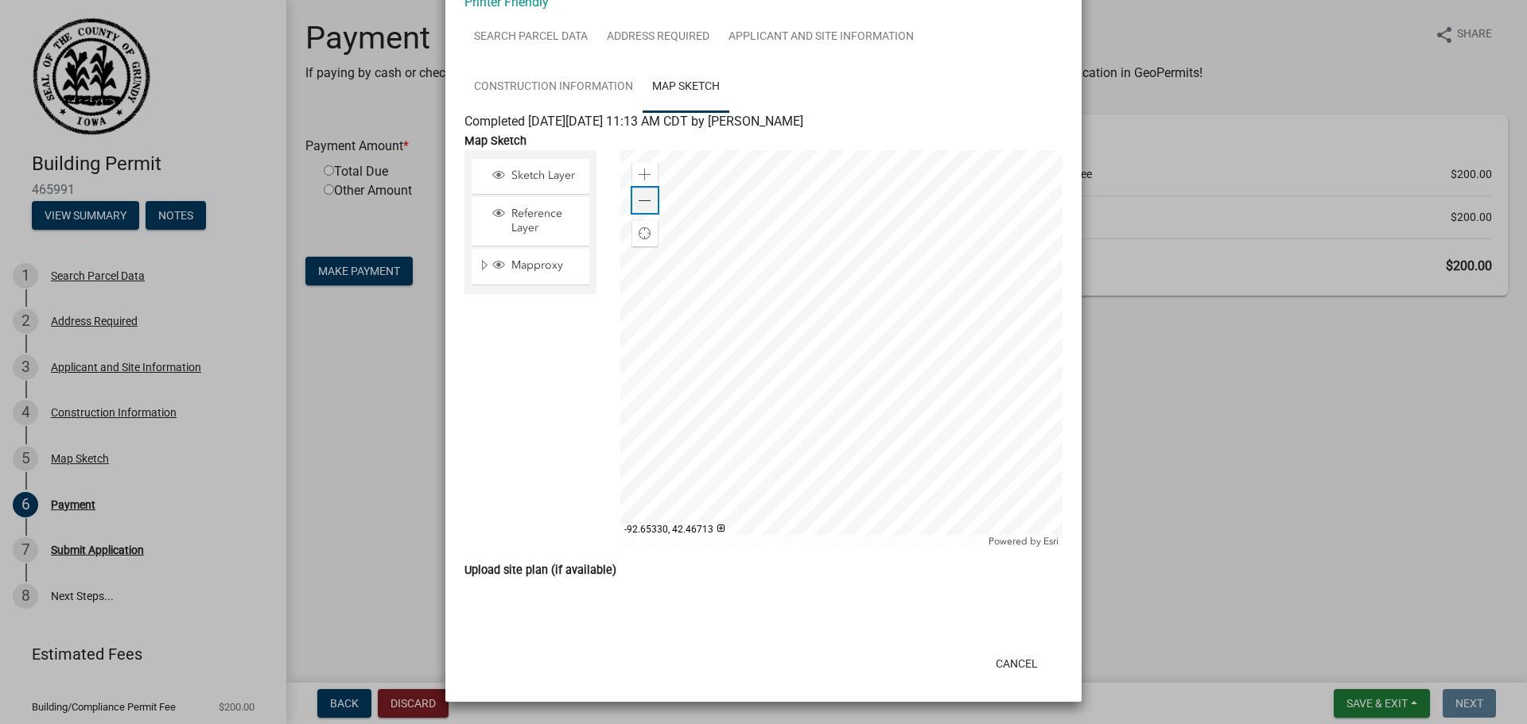
click at [650, 203] on span at bounding box center [644, 201] width 13 height 13
click at [604, 89] on link "Construction Information" at bounding box center [553, 87] width 178 height 51
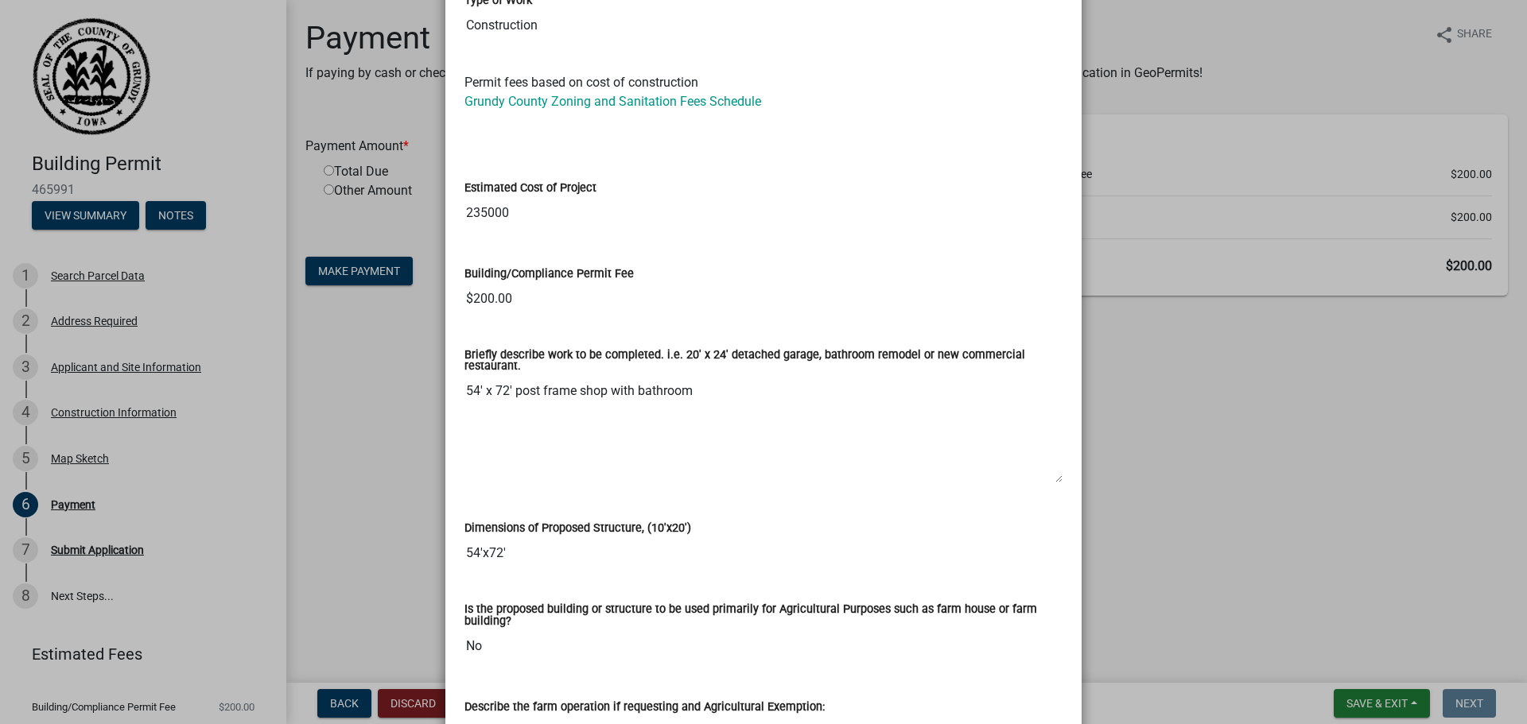
scroll to position [0, 0]
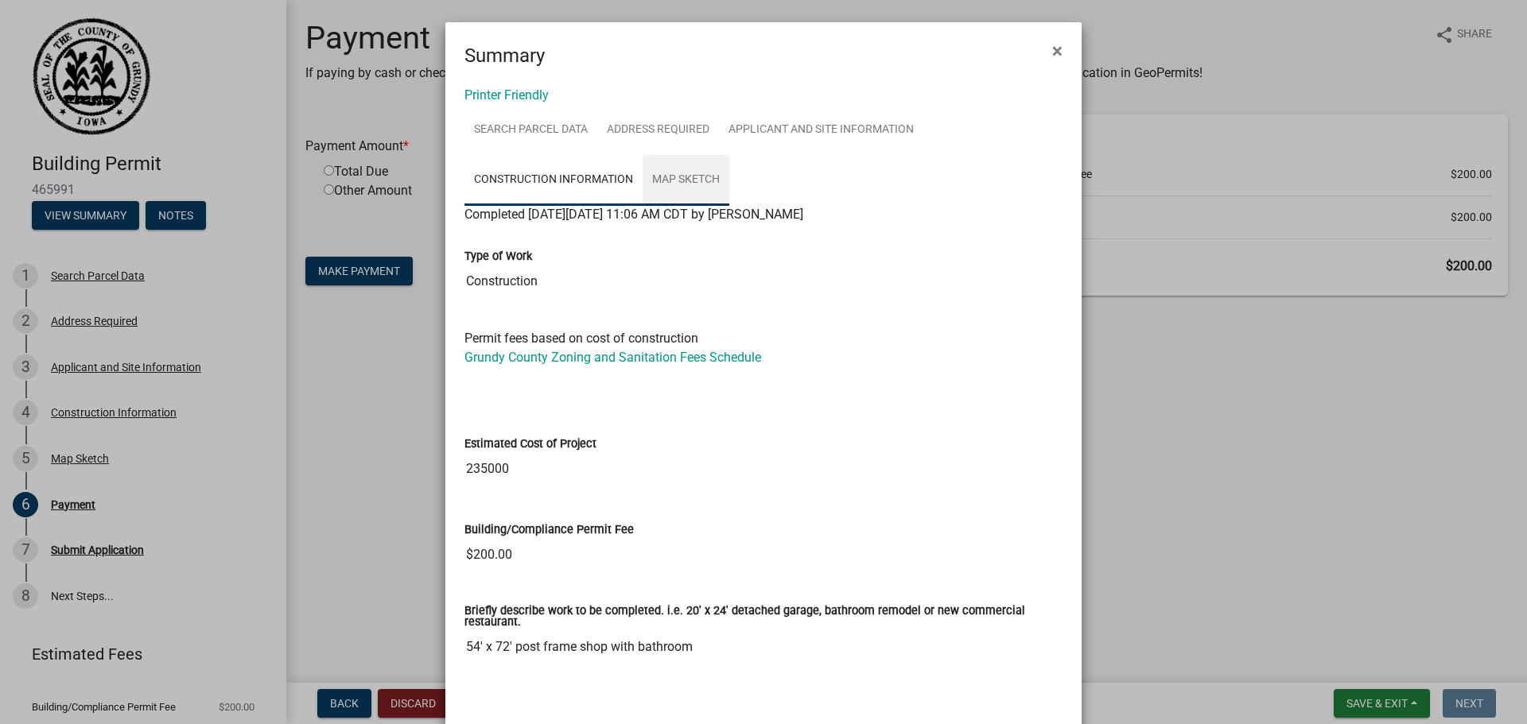
click at [673, 179] on link "Map Sketch" at bounding box center [685, 180] width 87 height 51
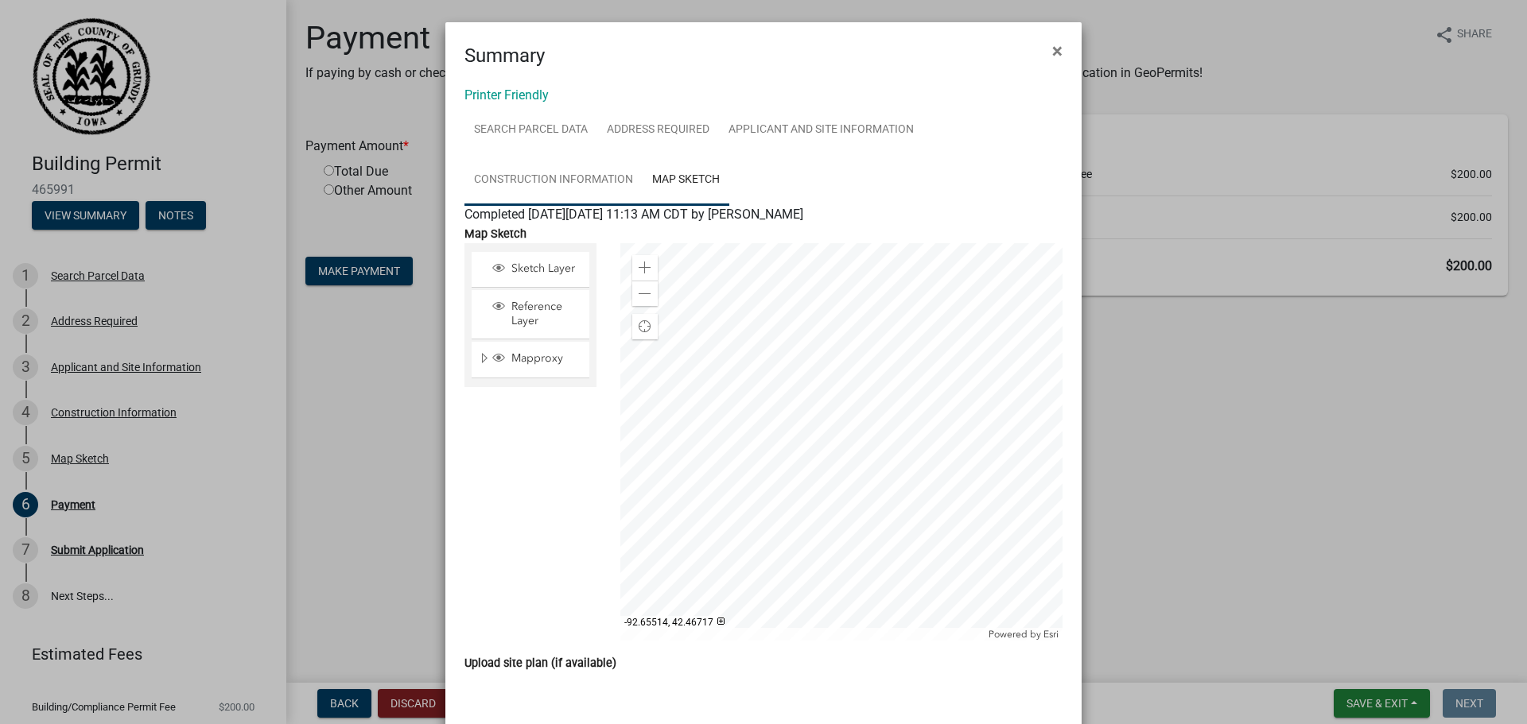
click at [577, 169] on link "Construction Information" at bounding box center [553, 180] width 178 height 51
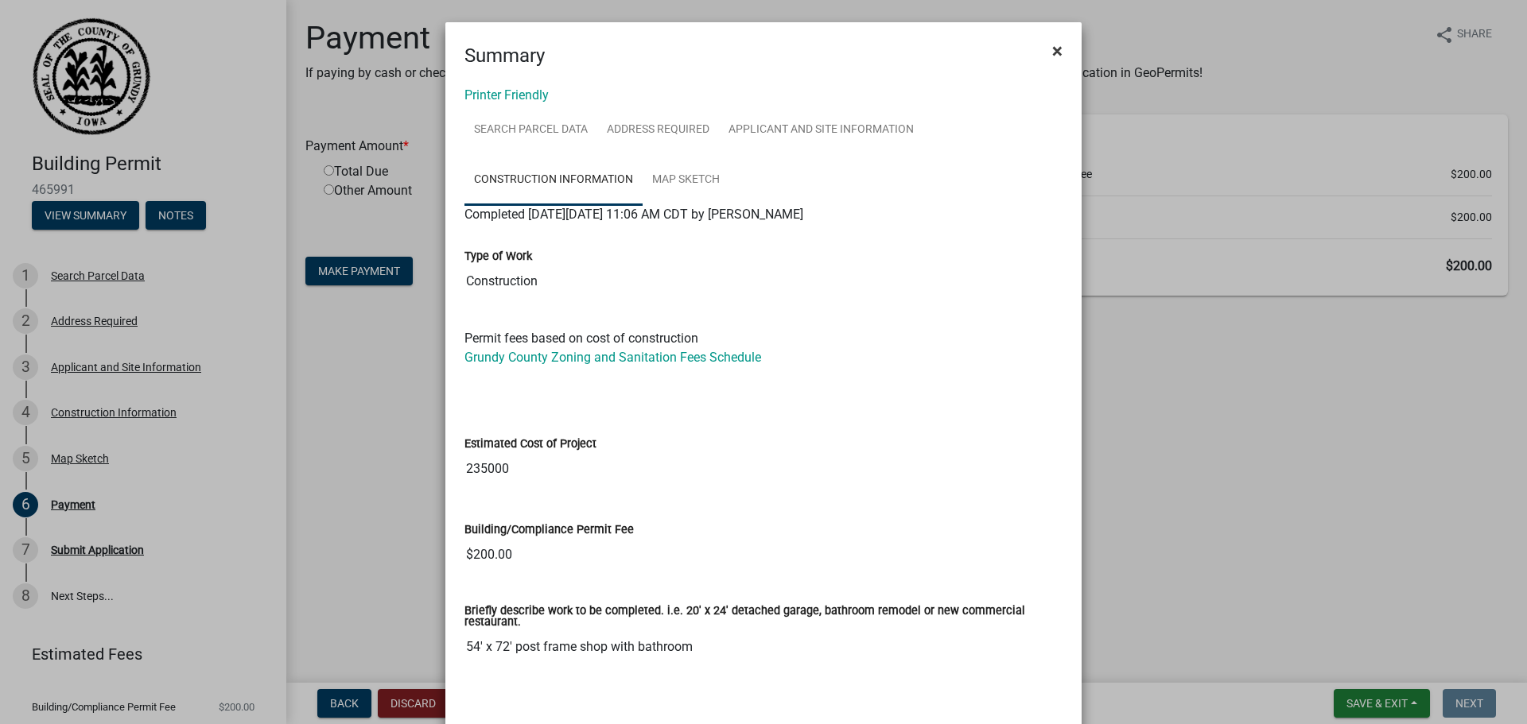
click at [1064, 52] on button "×" at bounding box center [1057, 51] width 36 height 45
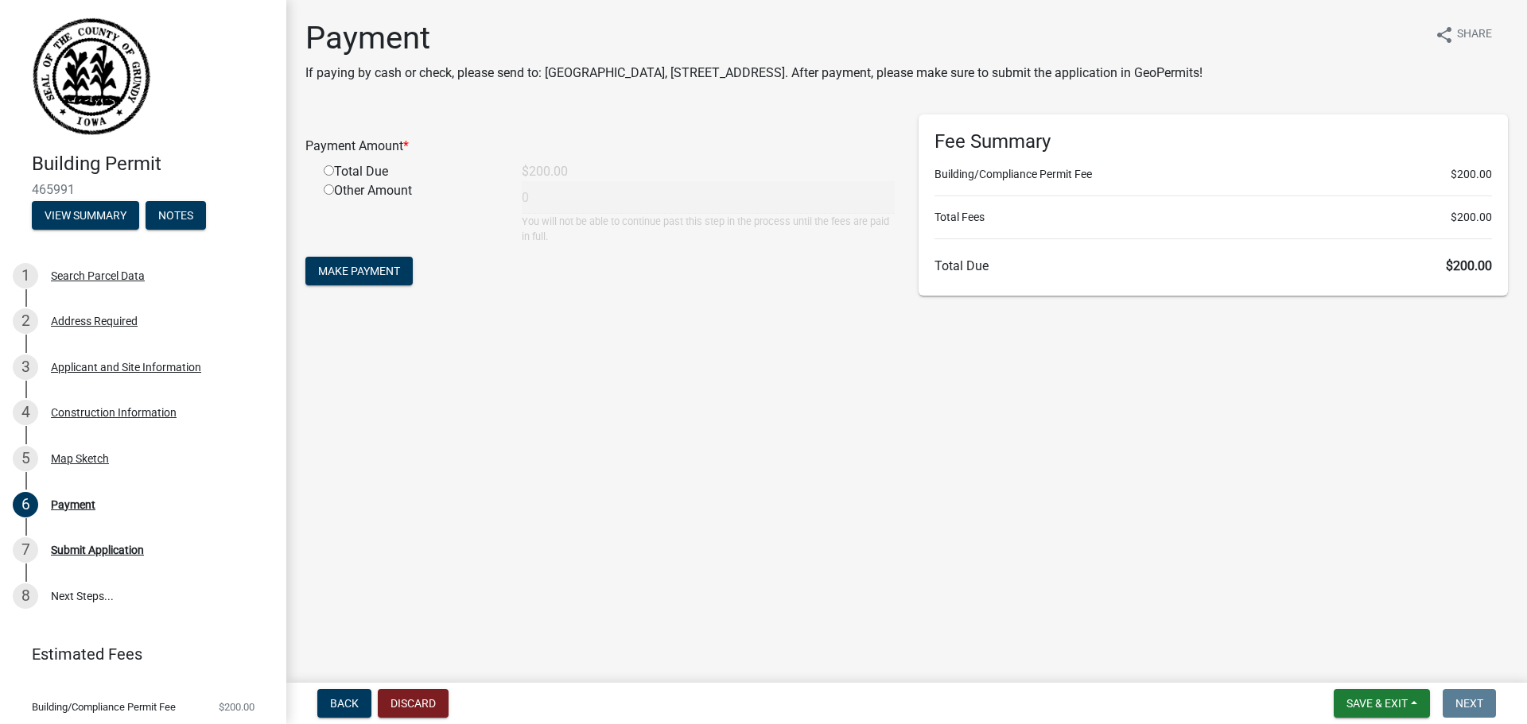
click at [327, 174] on input "radio" at bounding box center [329, 170] width 10 height 10
radio input "true"
type input "200"
click at [393, 276] on span "Make Payment" at bounding box center [359, 271] width 82 height 13
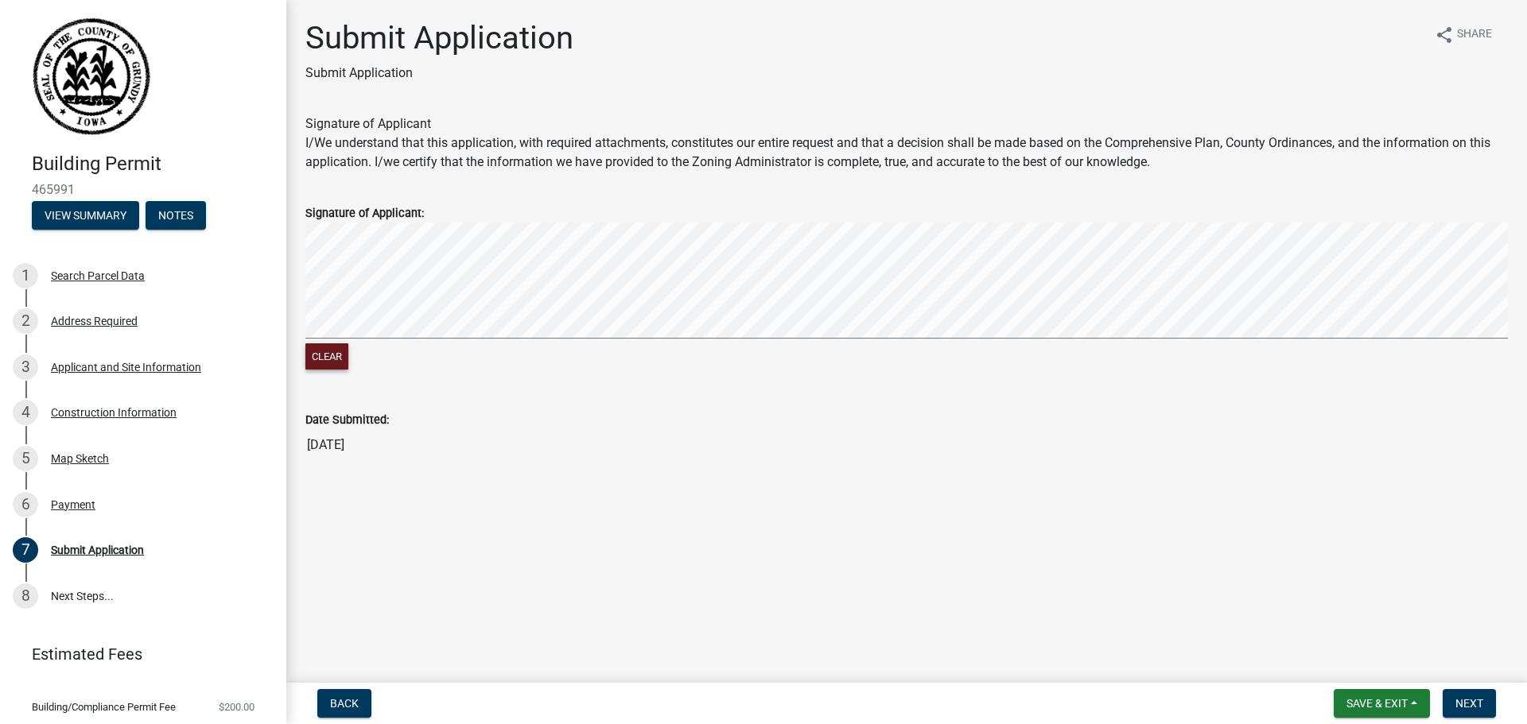
click at [331, 352] on button "Clear" at bounding box center [326, 356] width 43 height 26
click at [324, 358] on button "Clear" at bounding box center [326, 356] width 43 height 26
click at [310, 357] on button "Clear" at bounding box center [326, 356] width 43 height 26
click at [312, 365] on button "Clear" at bounding box center [326, 356] width 43 height 26
click at [0, 192] on header "Building Permit 465991 View Summary Notes" at bounding box center [143, 123] width 286 height 246
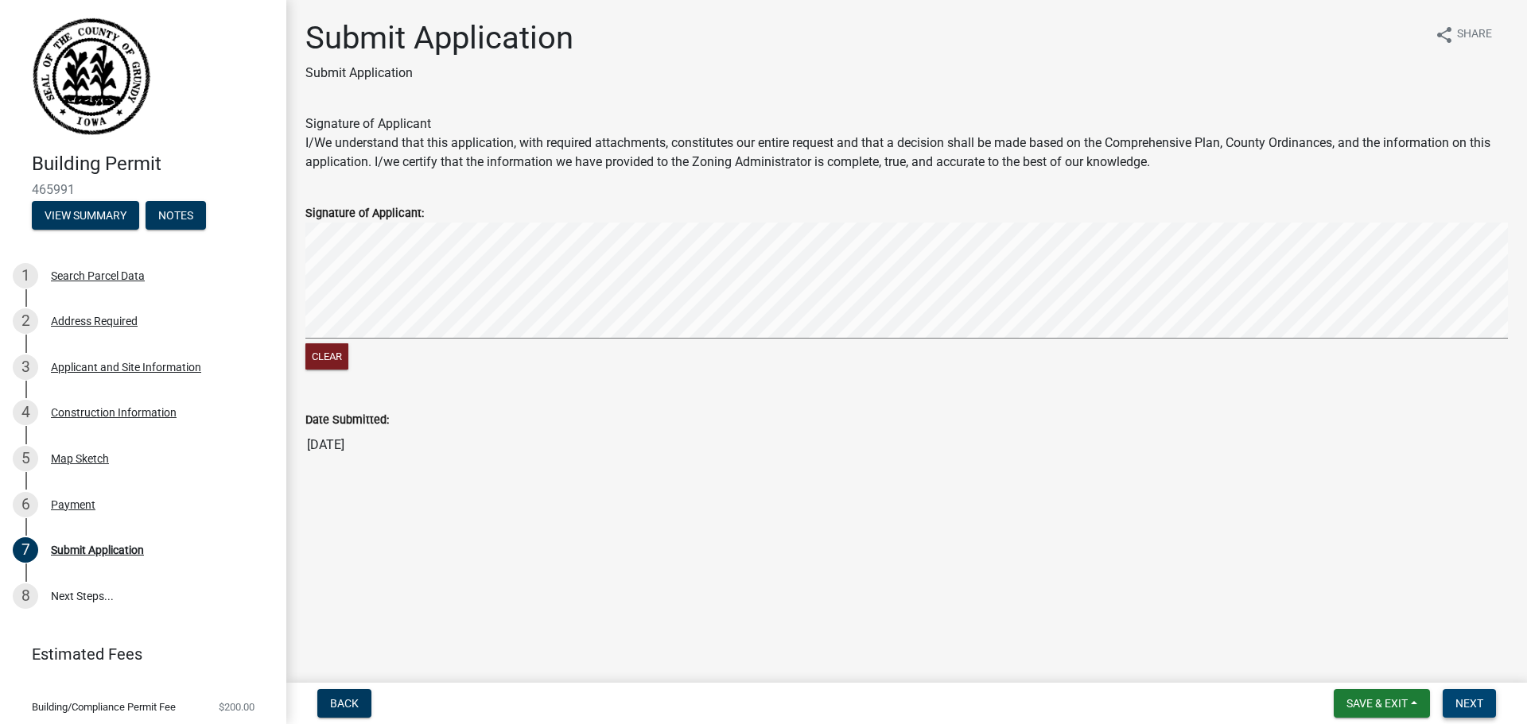
click at [1455, 704] on span "Next" at bounding box center [1469, 703] width 28 height 13
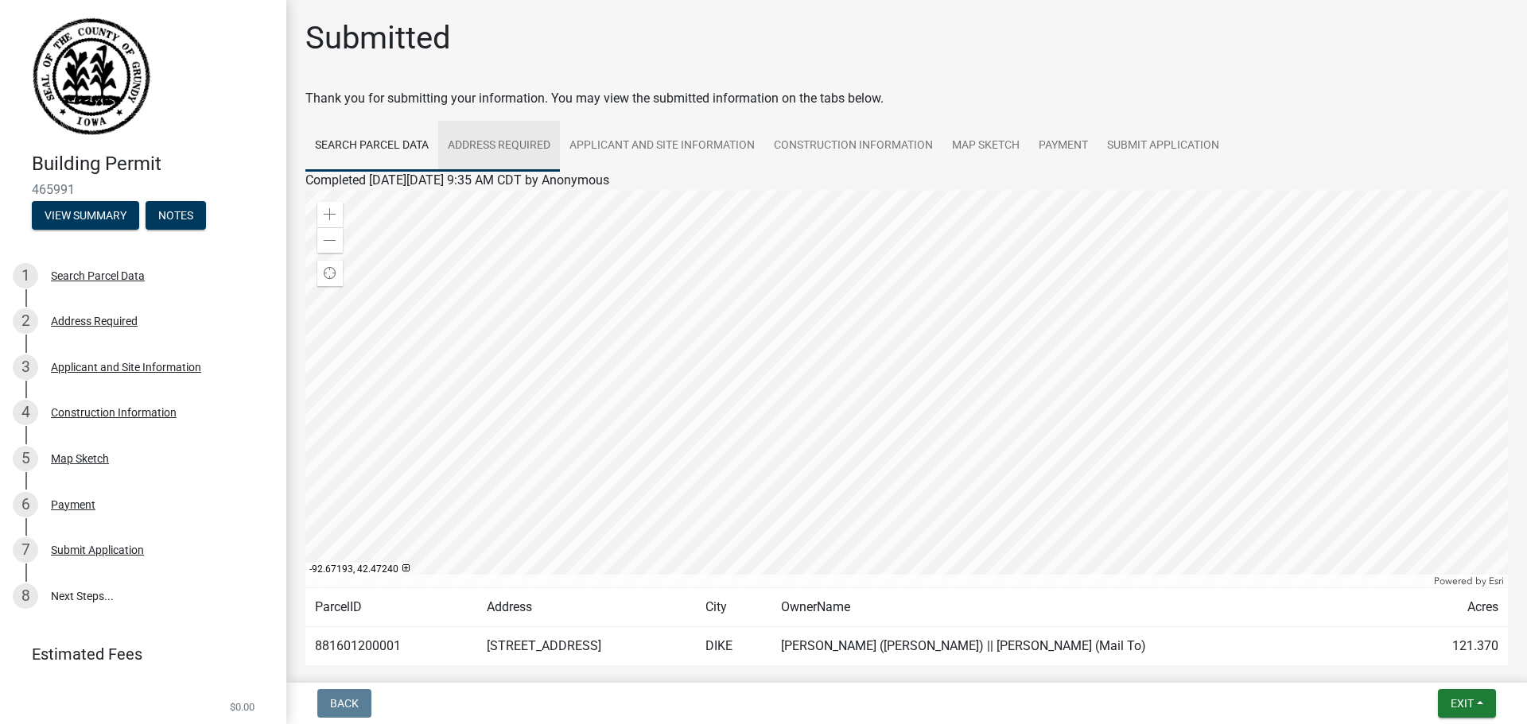
click at [509, 144] on link "Address Required" at bounding box center [499, 146] width 122 height 51
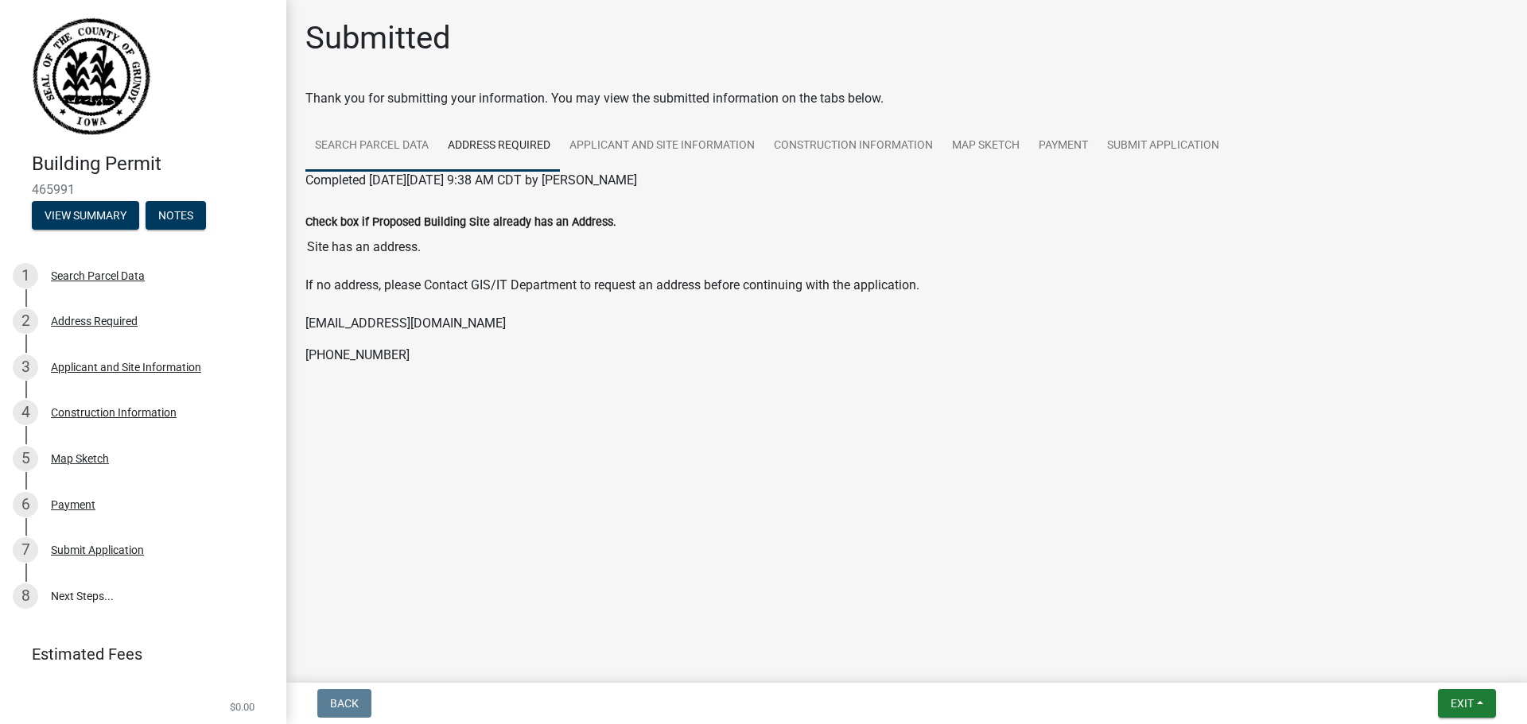
click at [406, 151] on link "Search Parcel Data" at bounding box center [371, 146] width 133 height 51
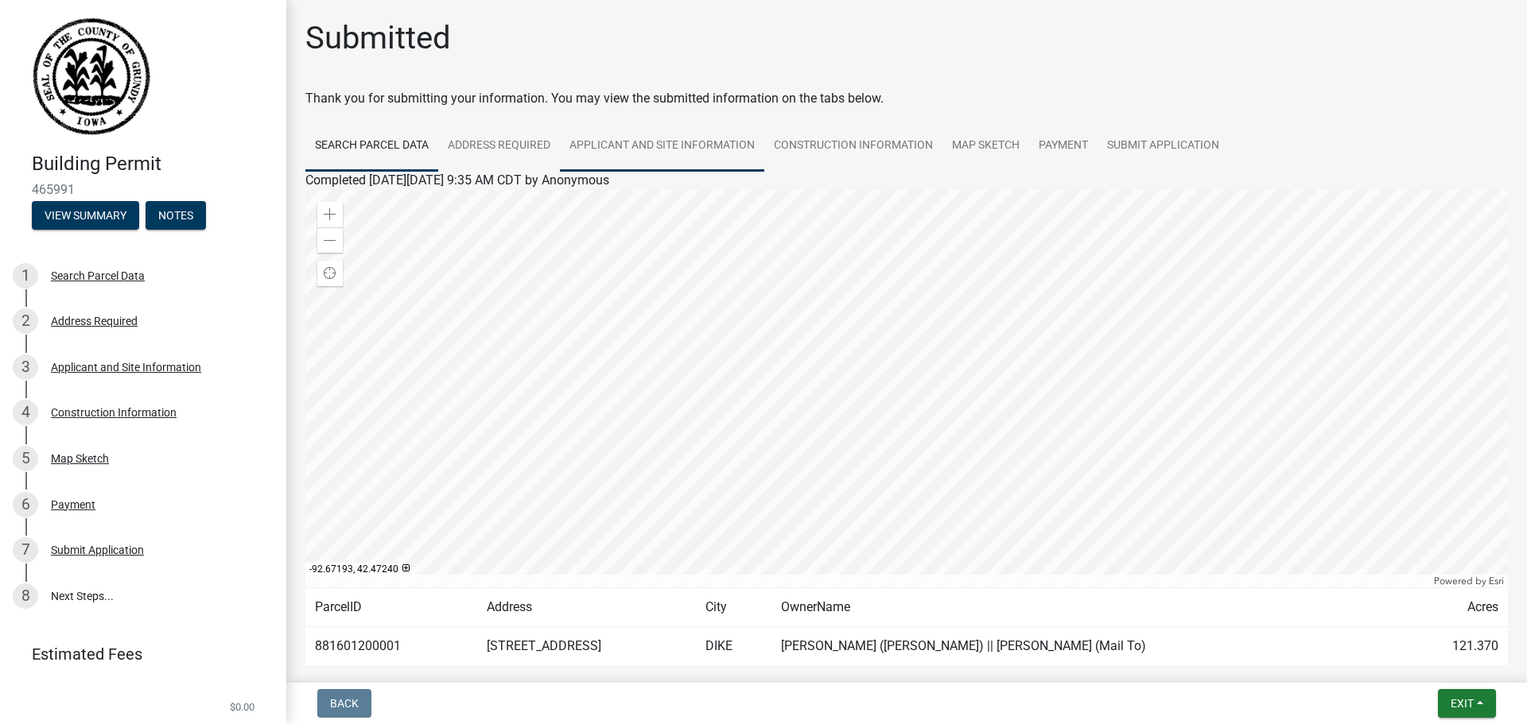
click at [673, 151] on link "Applicant and Site Information" at bounding box center [662, 146] width 204 height 51
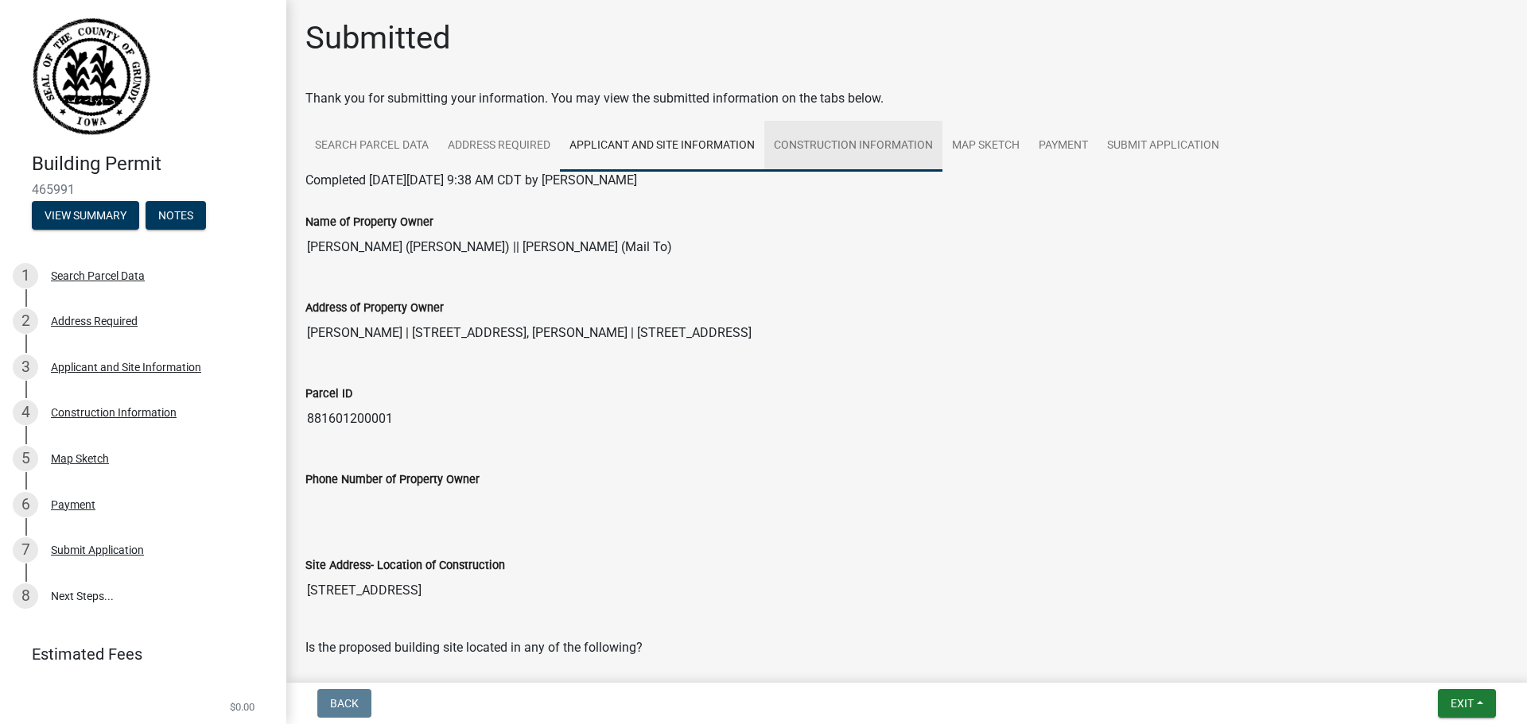
click at [890, 142] on link "Construction Information" at bounding box center [853, 146] width 178 height 51
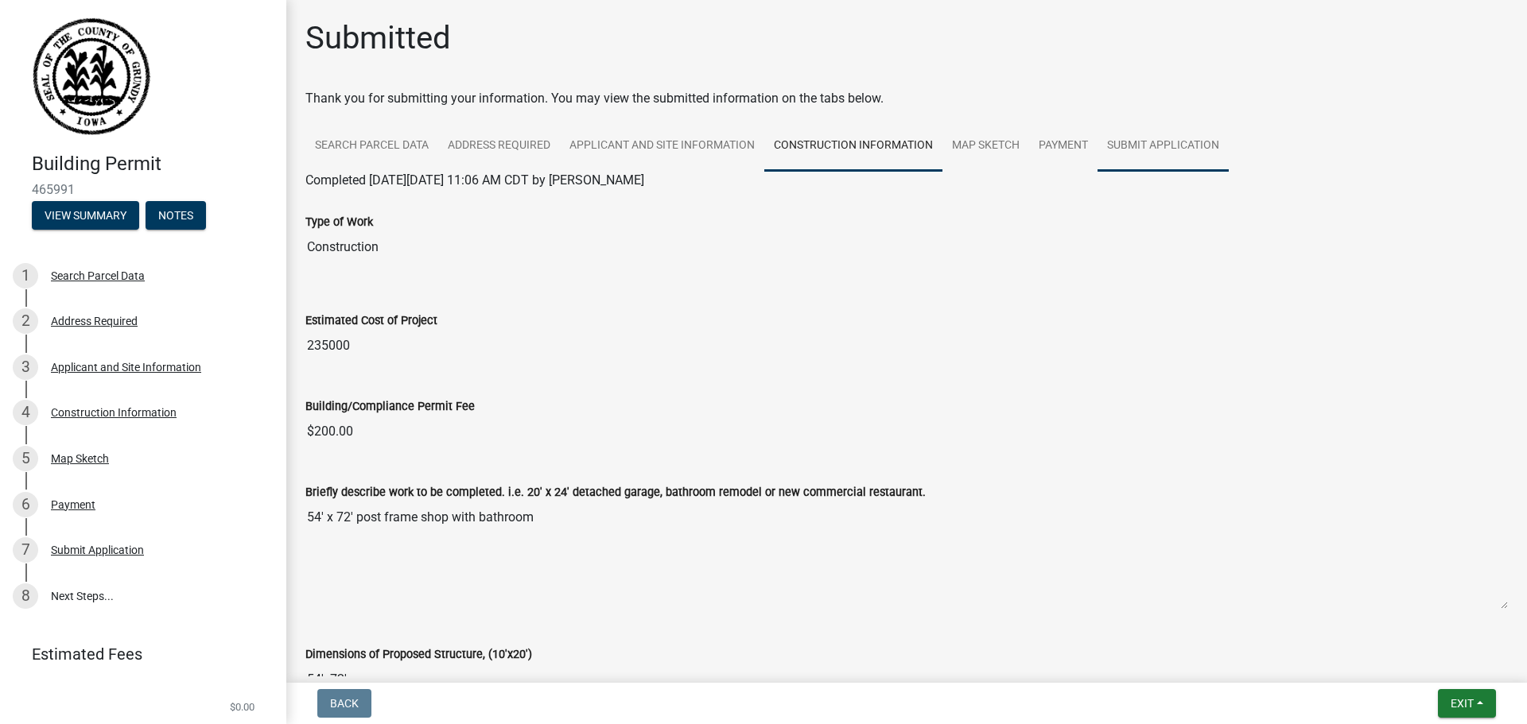
click at [1158, 140] on link "Submit Application" at bounding box center [1162, 146] width 131 height 51
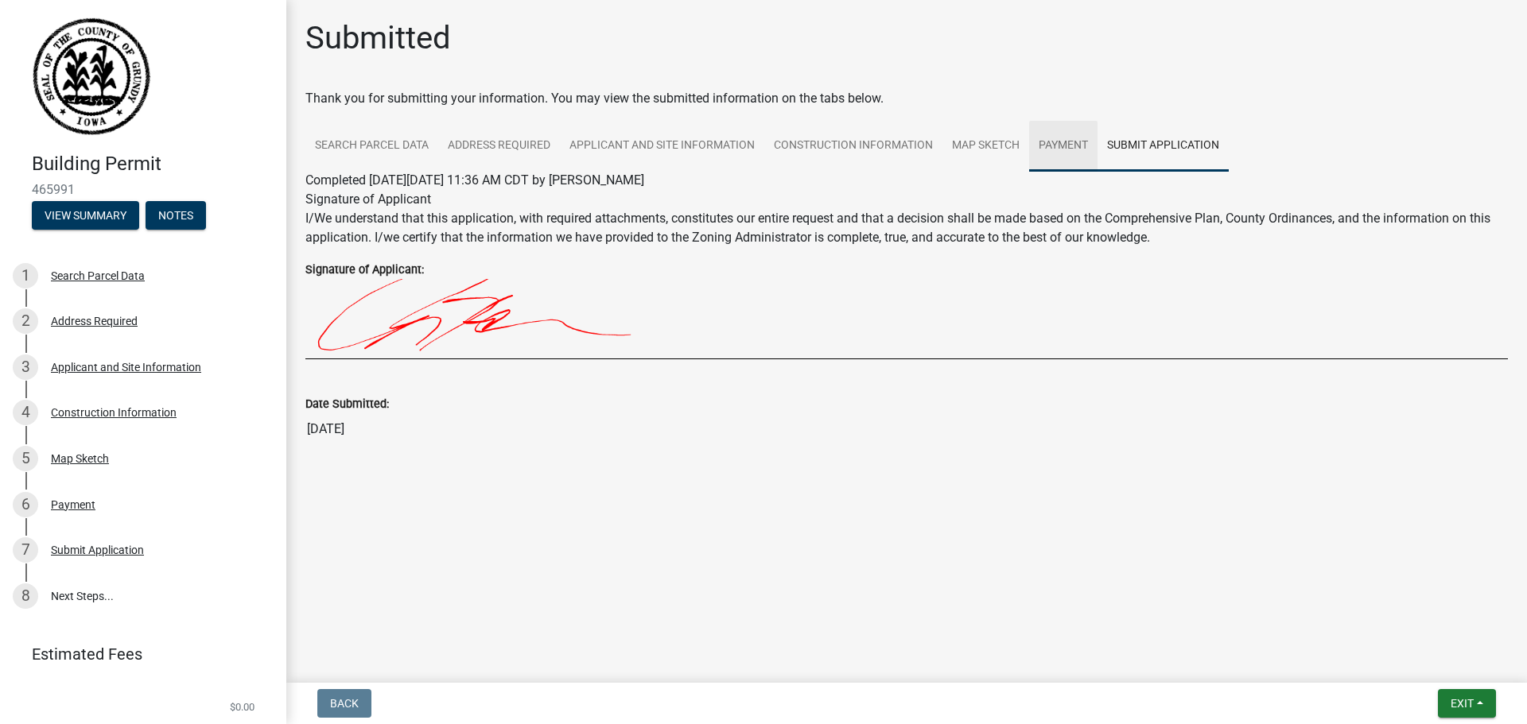
click at [1040, 148] on link "Payment" at bounding box center [1063, 146] width 68 height 51
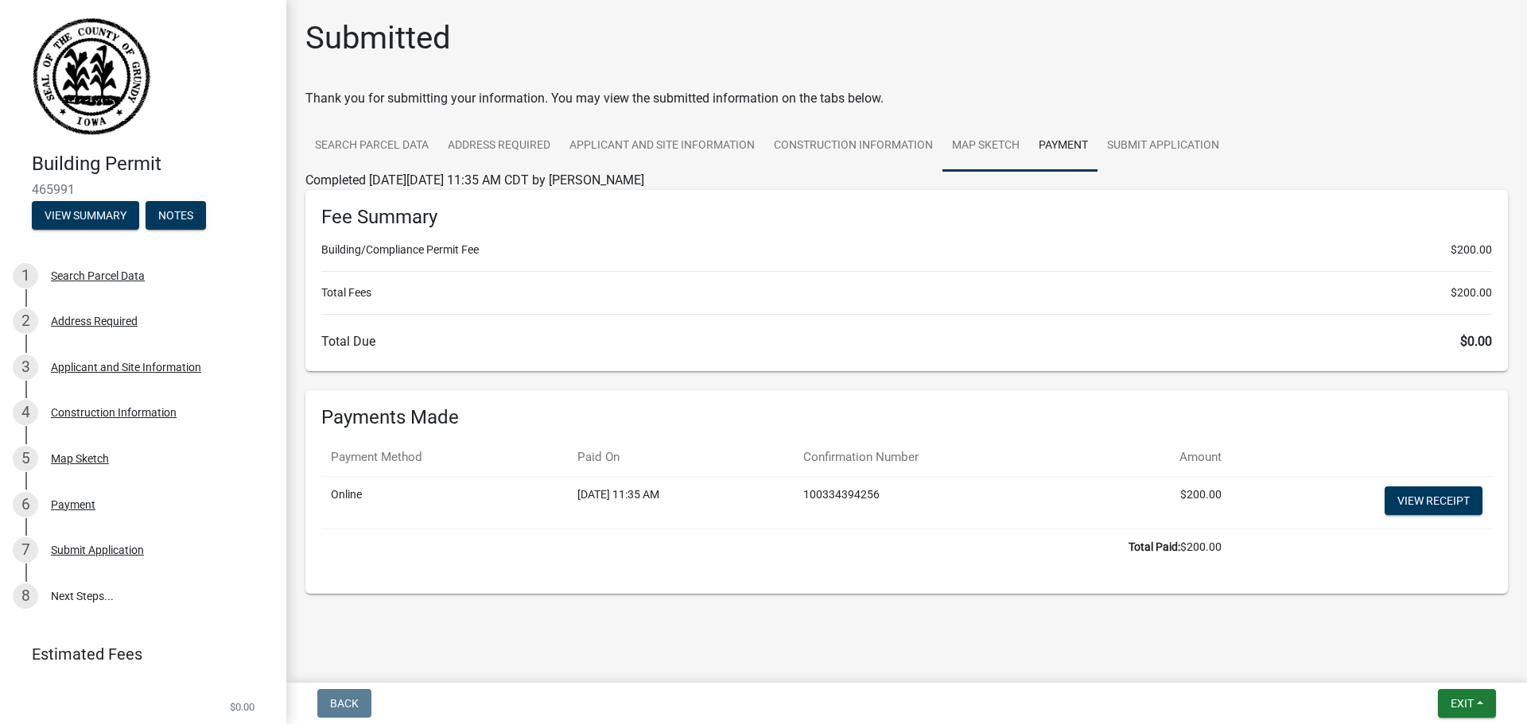
click at [967, 151] on link "Map Sketch" at bounding box center [985, 146] width 87 height 51
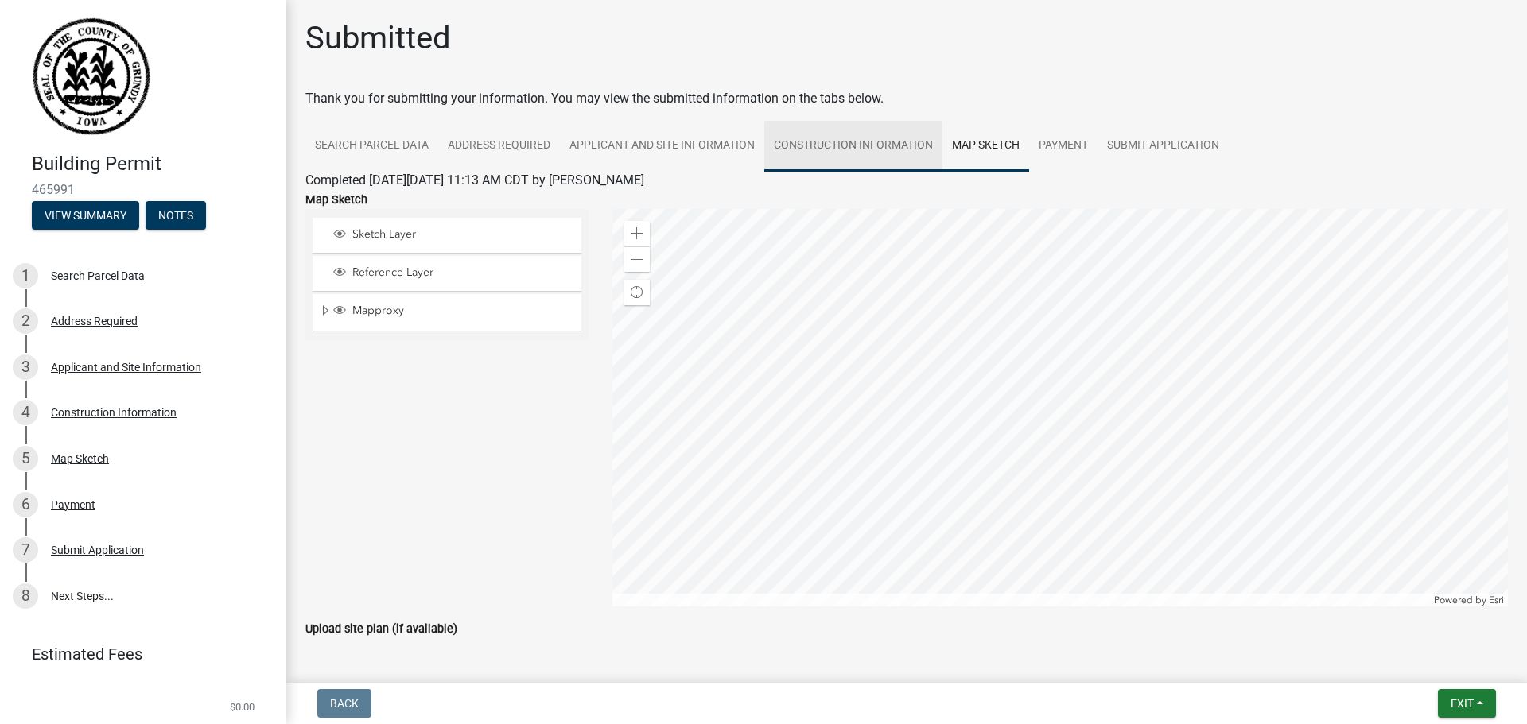
click at [912, 153] on link "Construction Information" at bounding box center [853, 146] width 178 height 51
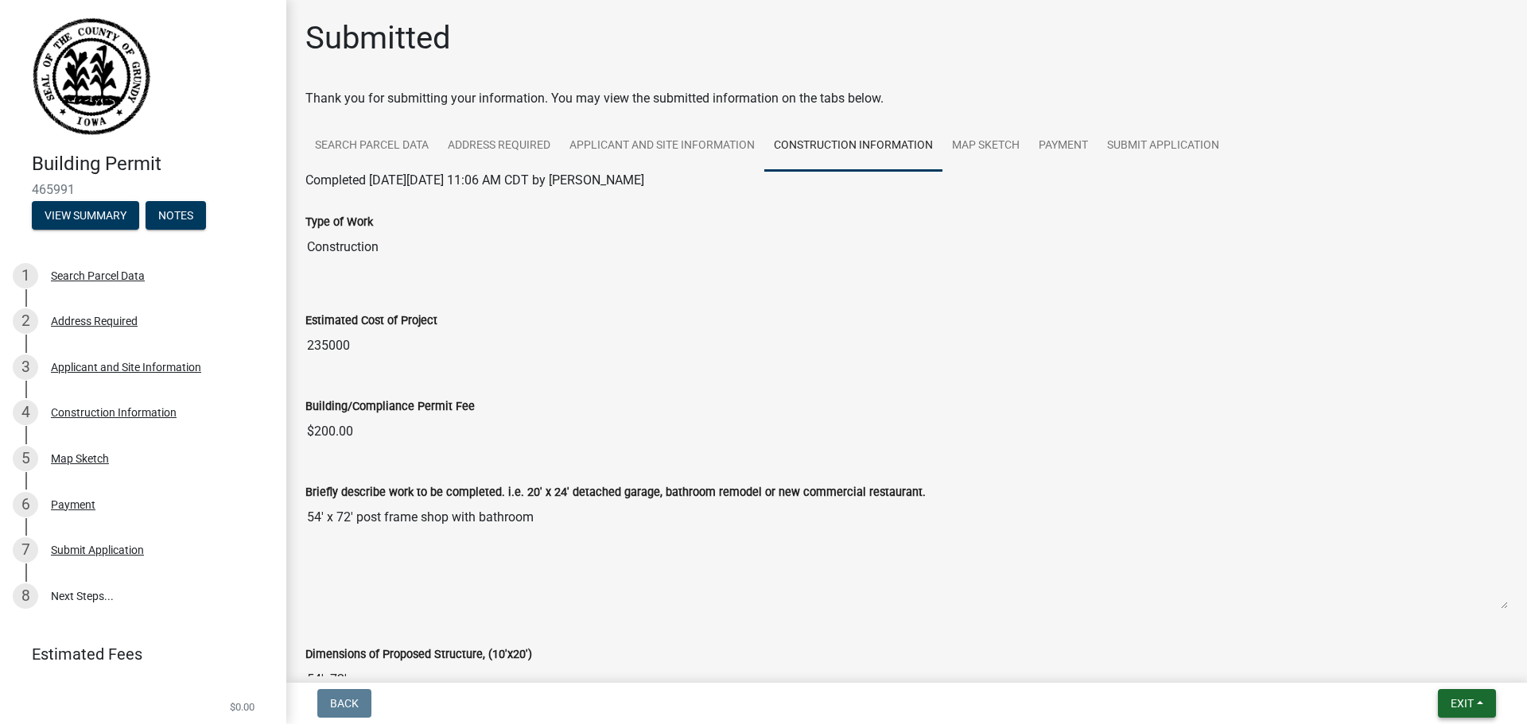
click at [1478, 707] on button "Exit" at bounding box center [1467, 703] width 58 height 29
click at [1433, 654] on button "Save & Exit" at bounding box center [1431, 662] width 127 height 38
